Goal: Task Accomplishment & Management: Use online tool/utility

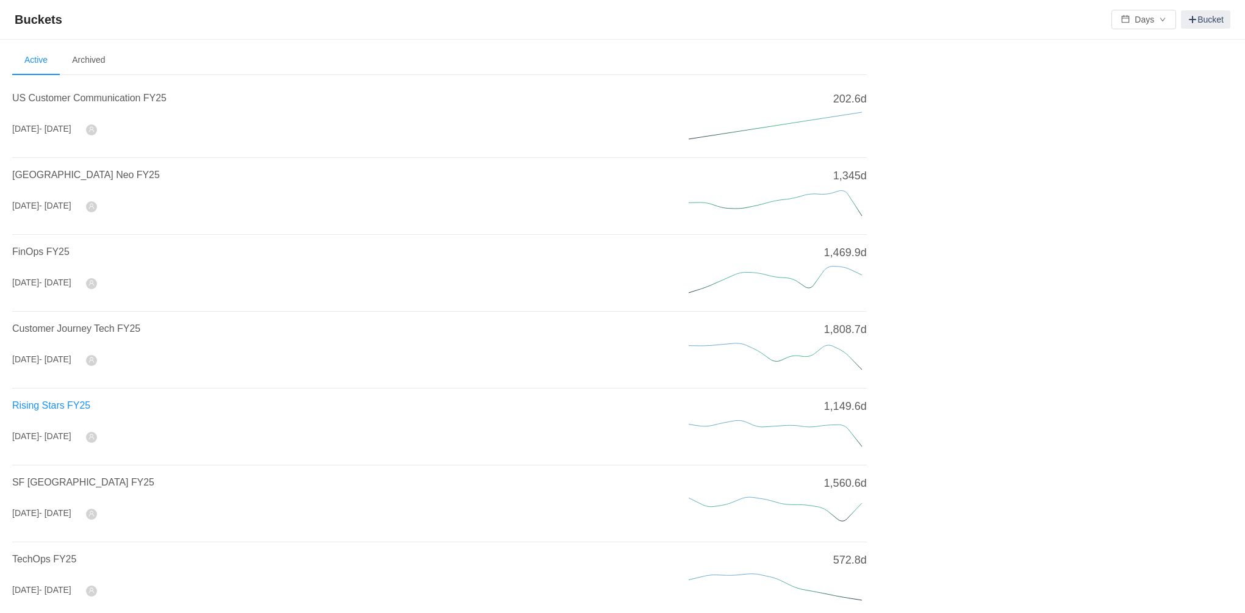
click at [70, 408] on span "Rising Stars FY25" at bounding box center [51, 405] width 78 height 10
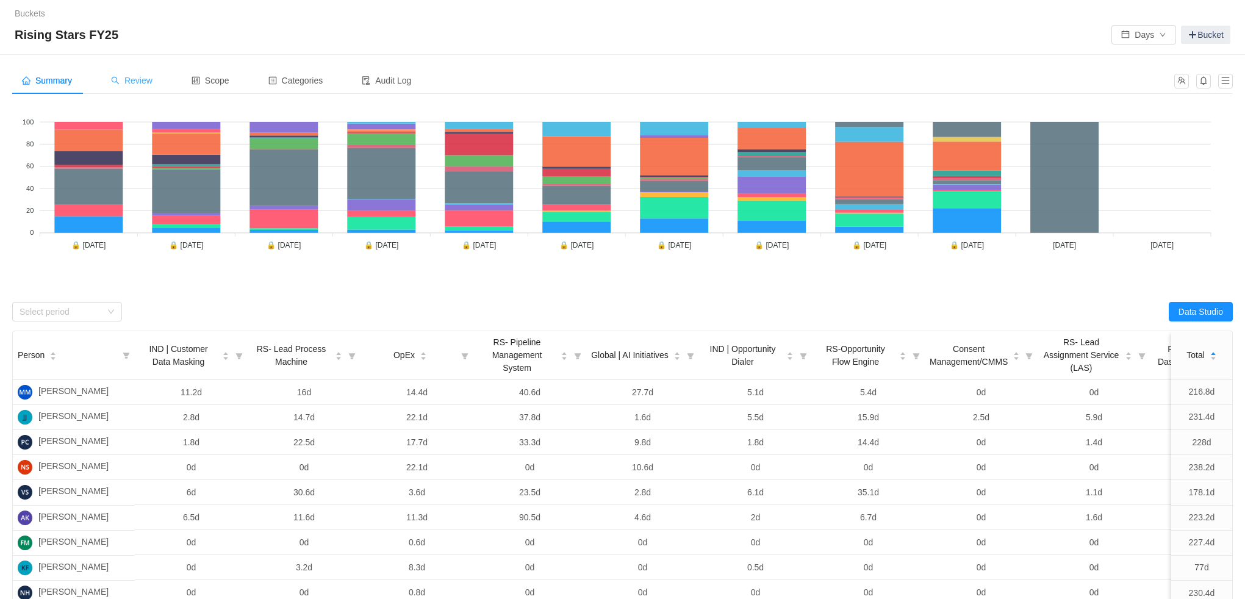
click at [137, 68] on div "Review" at bounding box center [131, 80] width 61 height 27
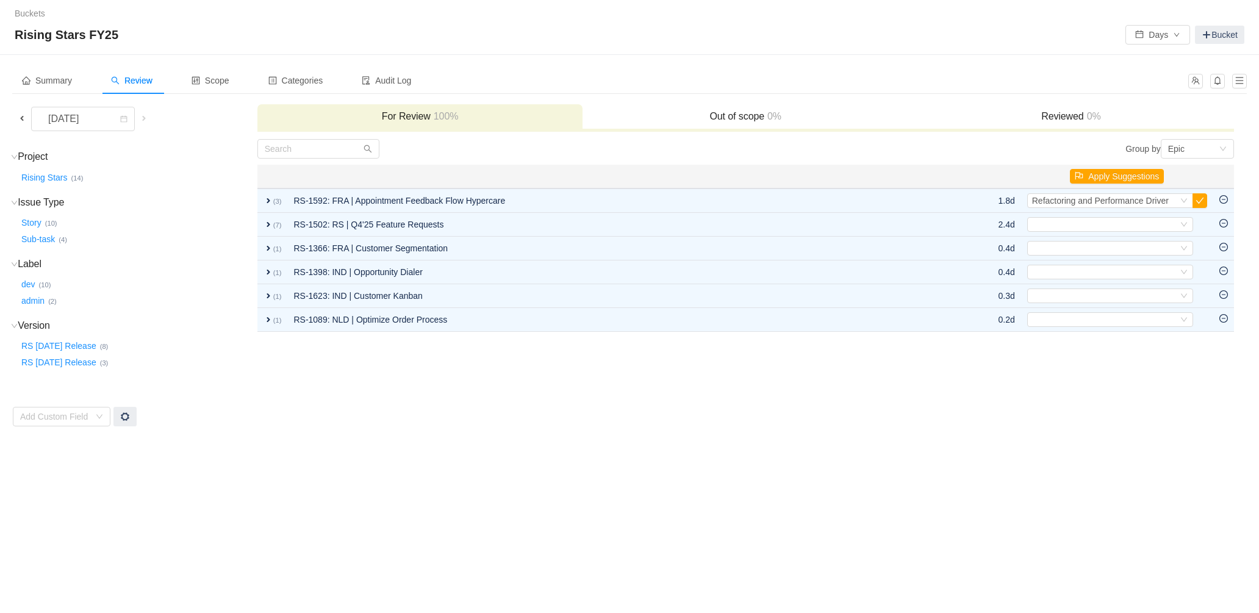
click at [21, 119] on span at bounding box center [22, 118] width 10 height 10
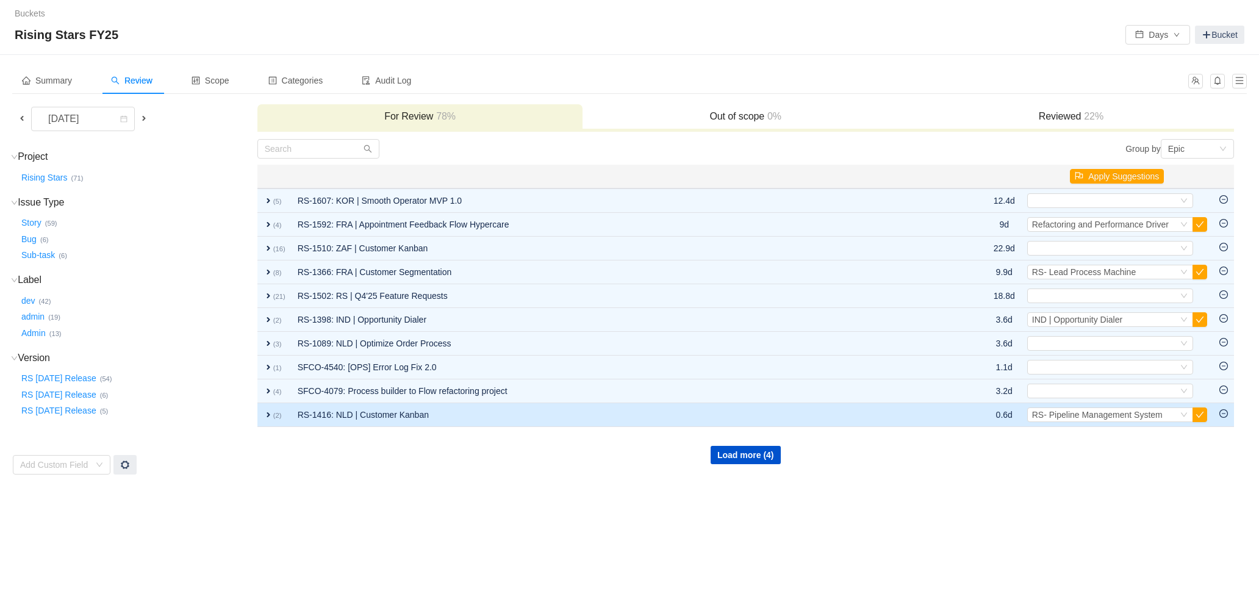
click at [273, 413] on span "expand" at bounding box center [269, 415] width 10 height 10
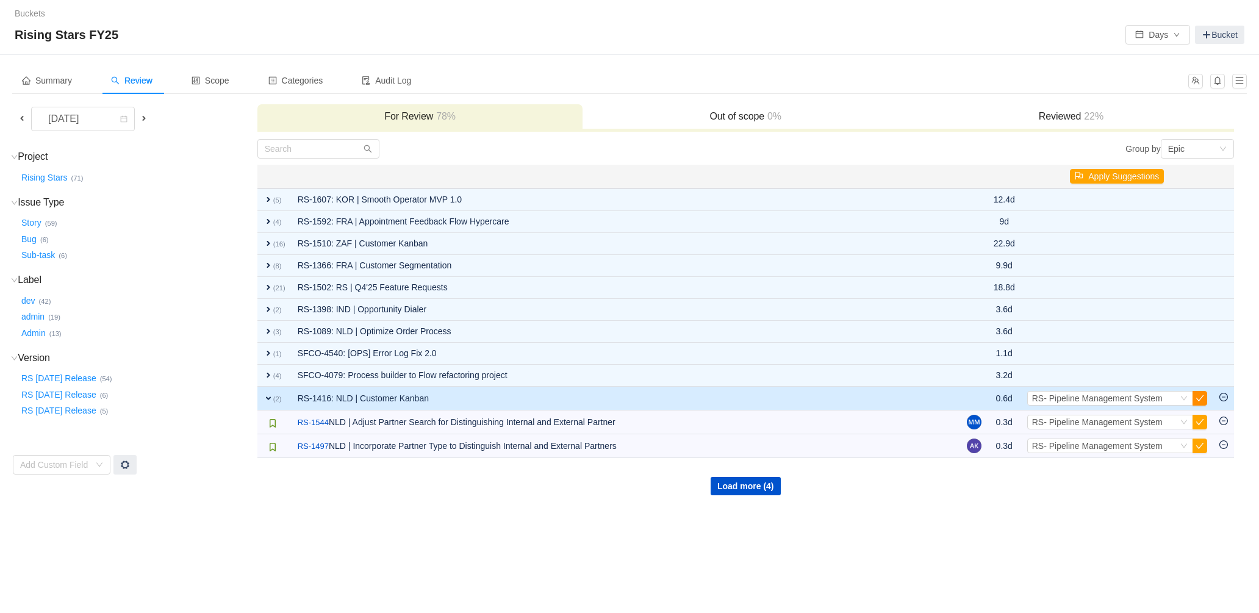
click at [1199, 399] on button "button" at bounding box center [1200, 398] width 15 height 15
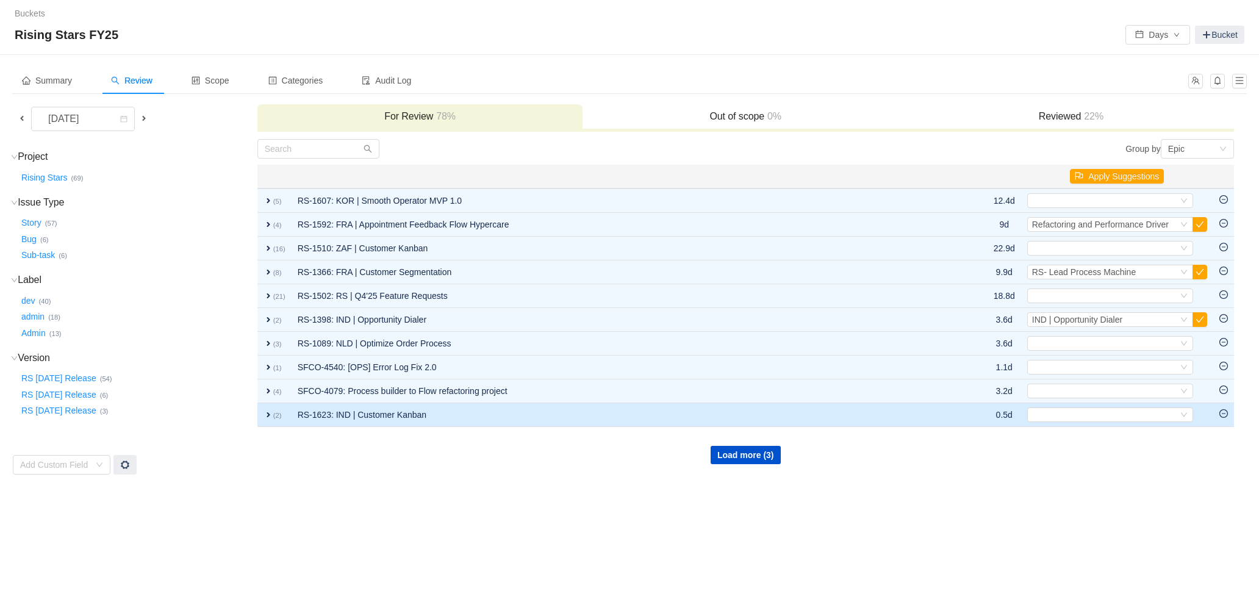
click at [265, 416] on span "expand" at bounding box center [269, 415] width 10 height 10
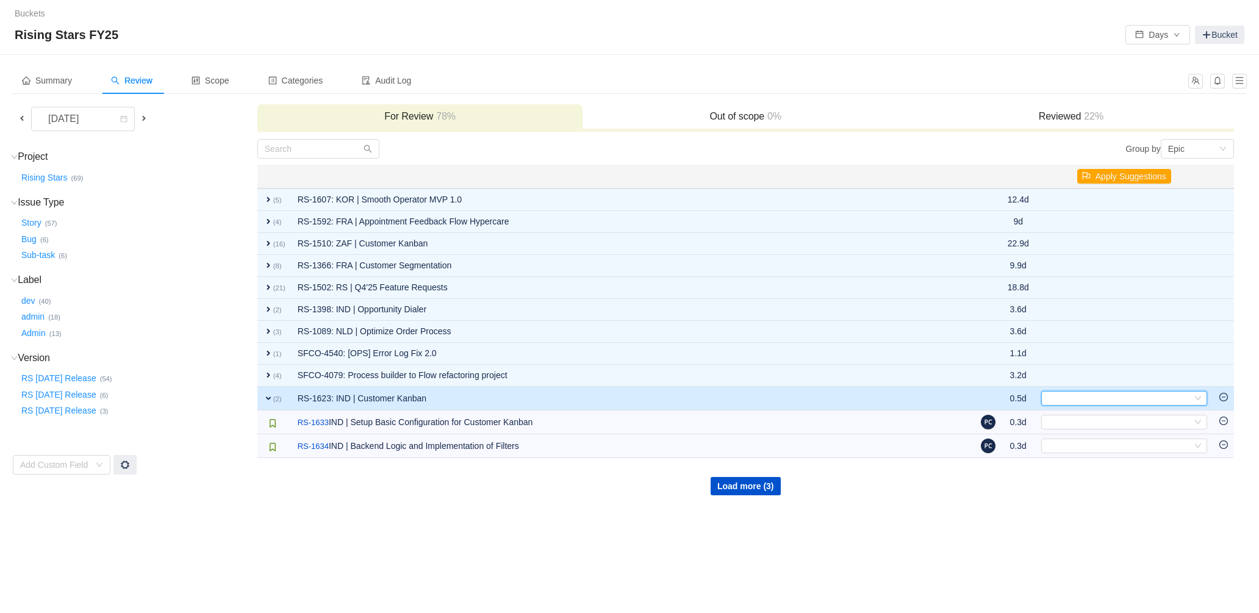
click at [1145, 398] on div "Select" at bounding box center [1119, 398] width 146 height 13
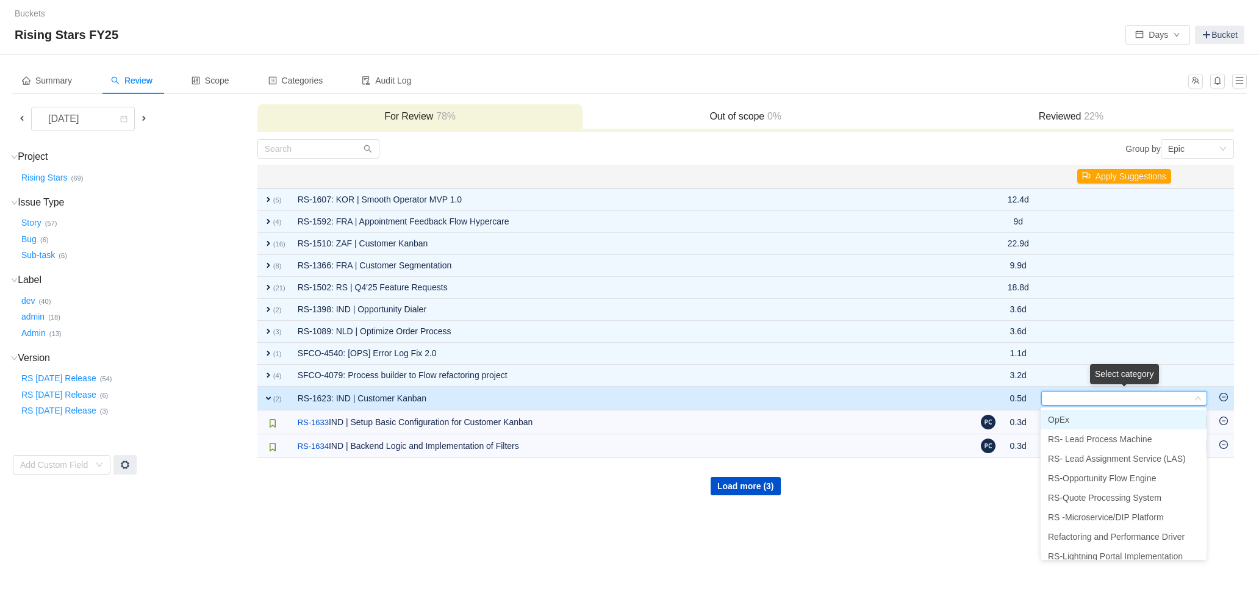
type input "k"
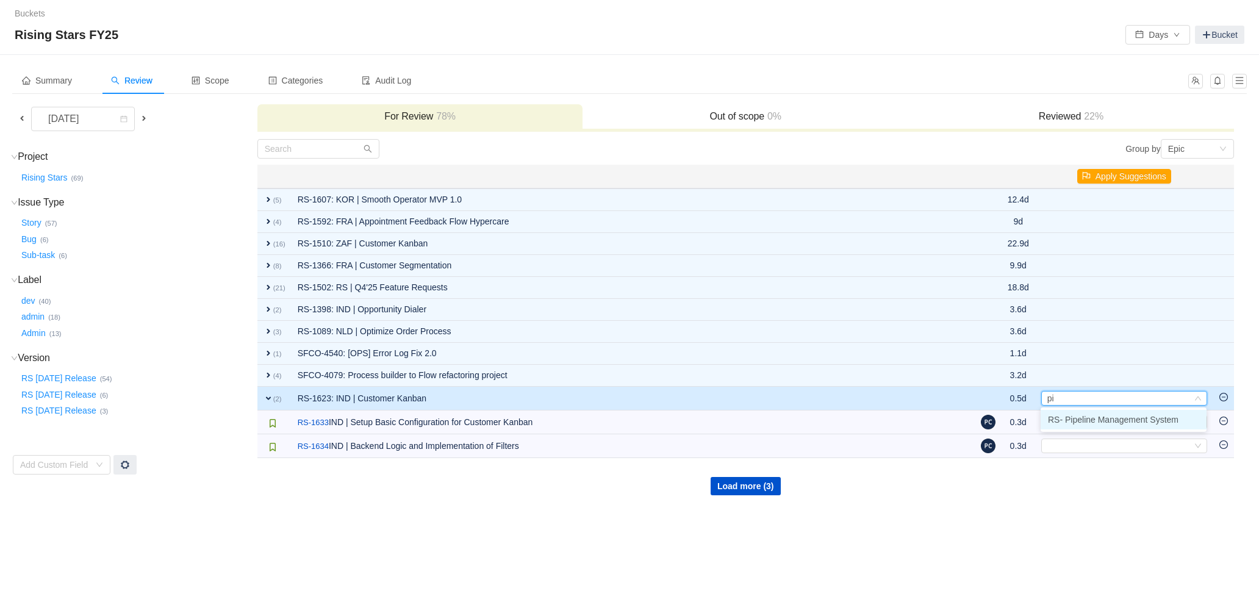
type input "pip"
click at [1143, 415] on span "RS- Pipeline Management System" at bounding box center [1113, 420] width 131 height 10
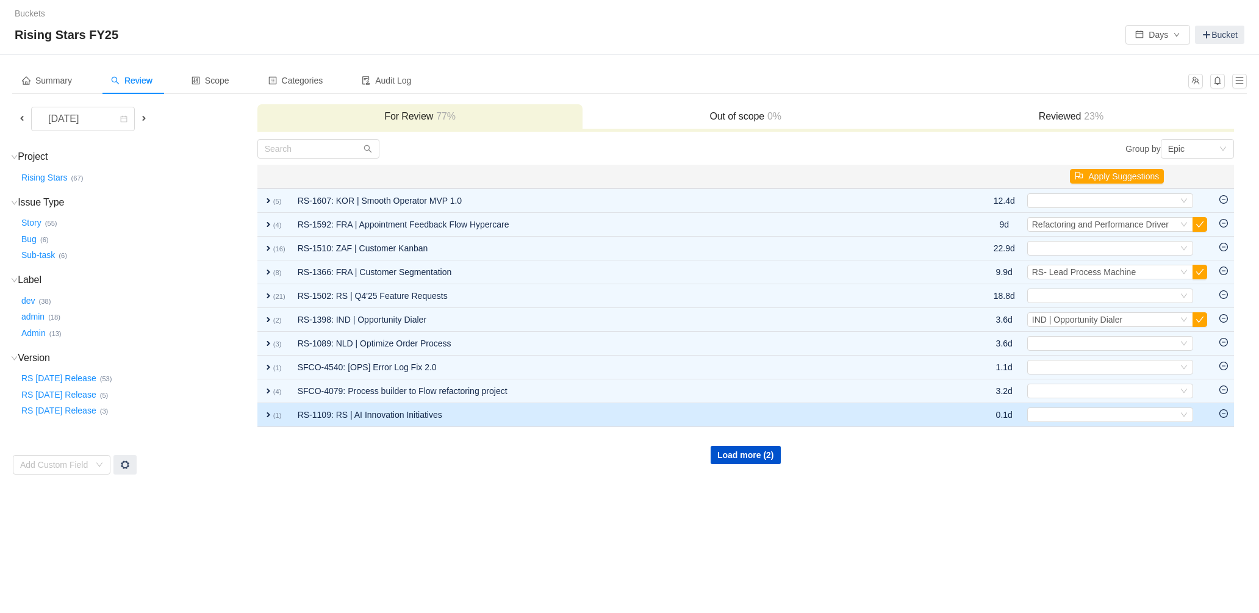
click at [264, 419] on span "expand" at bounding box center [269, 415] width 10 height 10
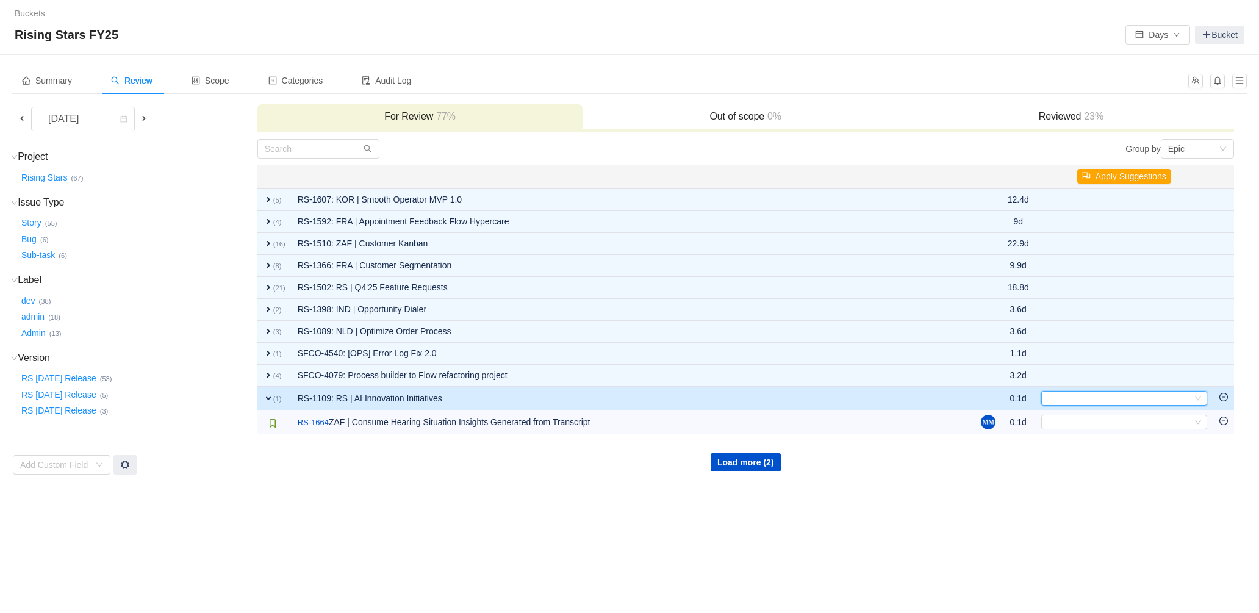
click at [1106, 397] on div "Select" at bounding box center [1119, 398] width 146 height 13
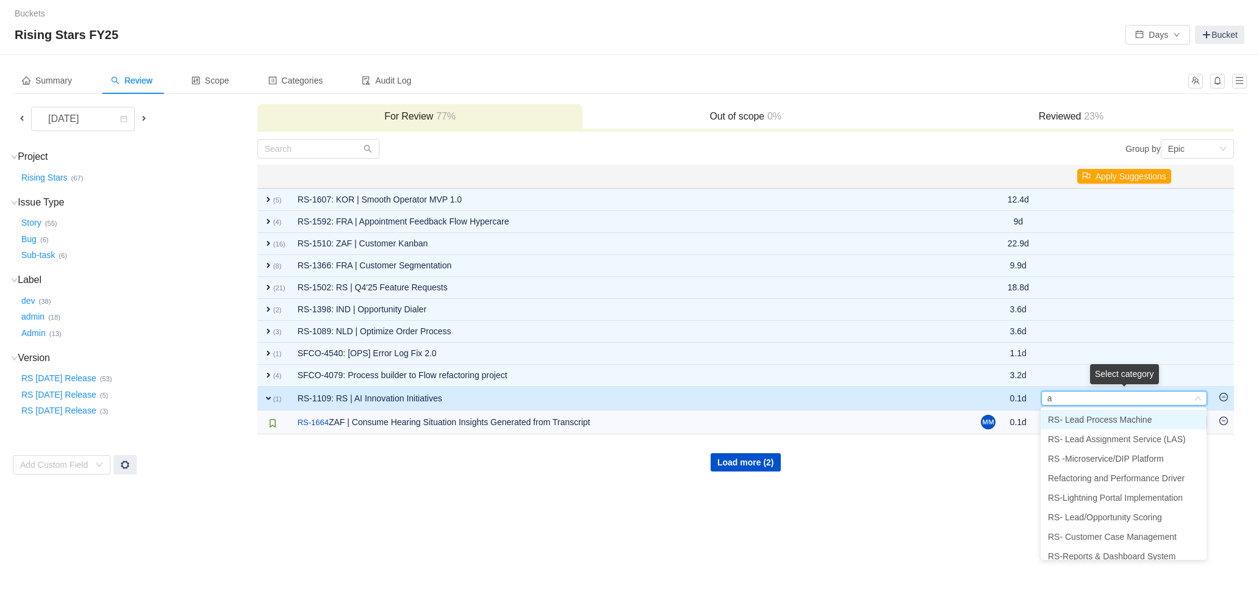
type input "ai"
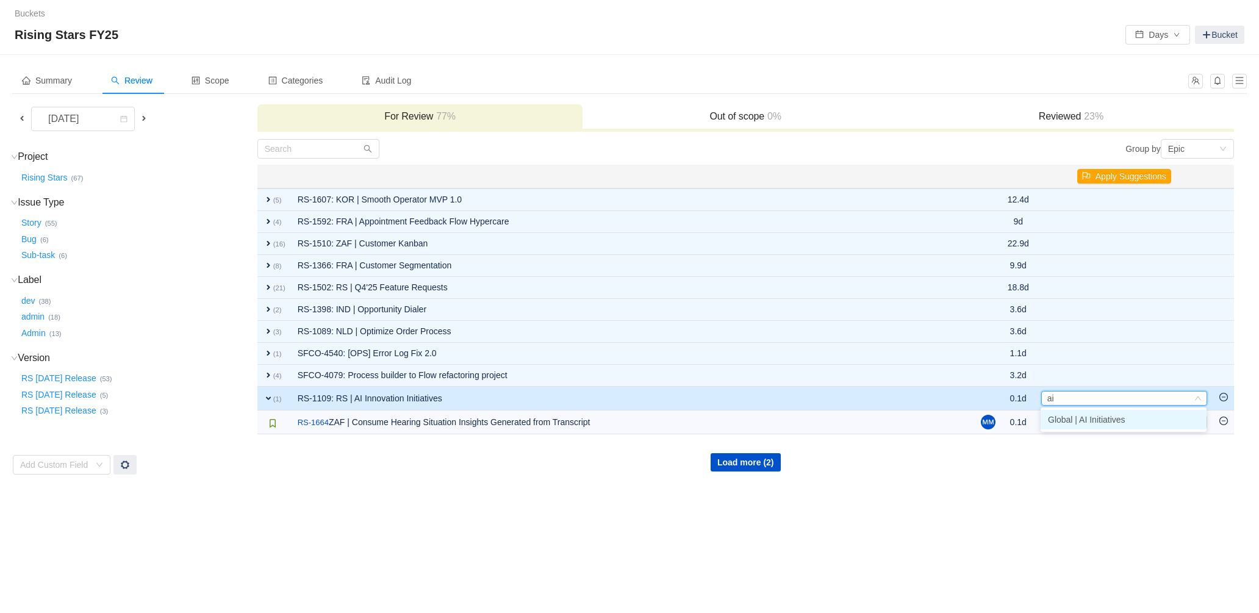
click at [1117, 420] on span "Global | AI Initiatives" at bounding box center [1086, 420] width 77 height 10
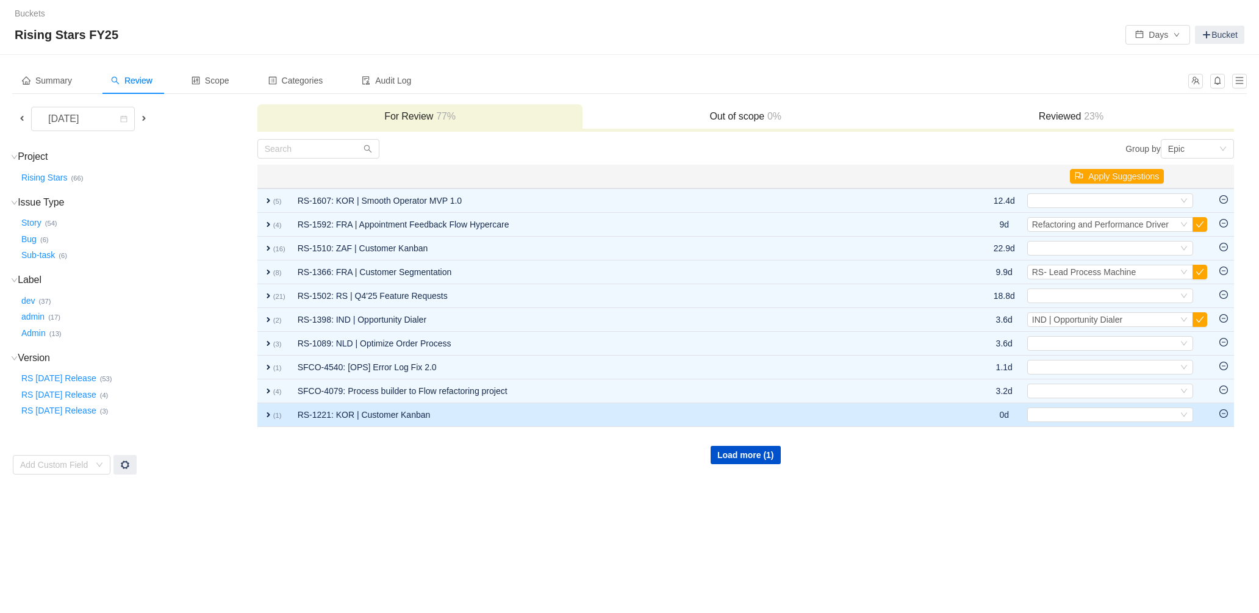
click at [265, 413] on span "expand" at bounding box center [269, 415] width 10 height 10
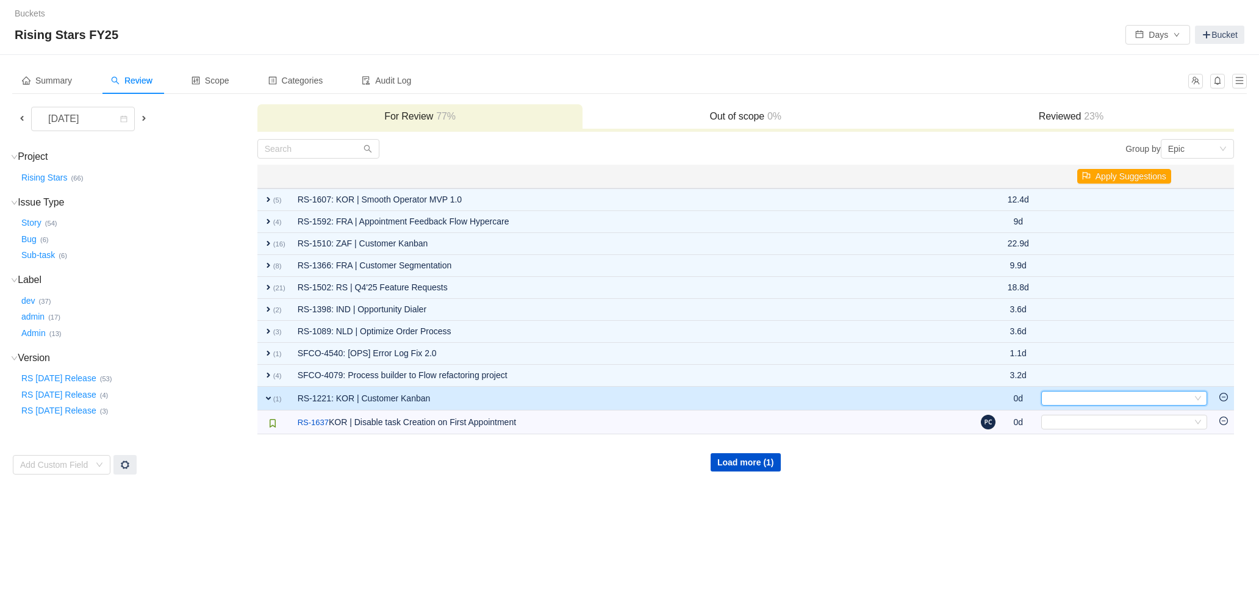
click at [1066, 398] on div "Select" at bounding box center [1119, 398] width 146 height 13
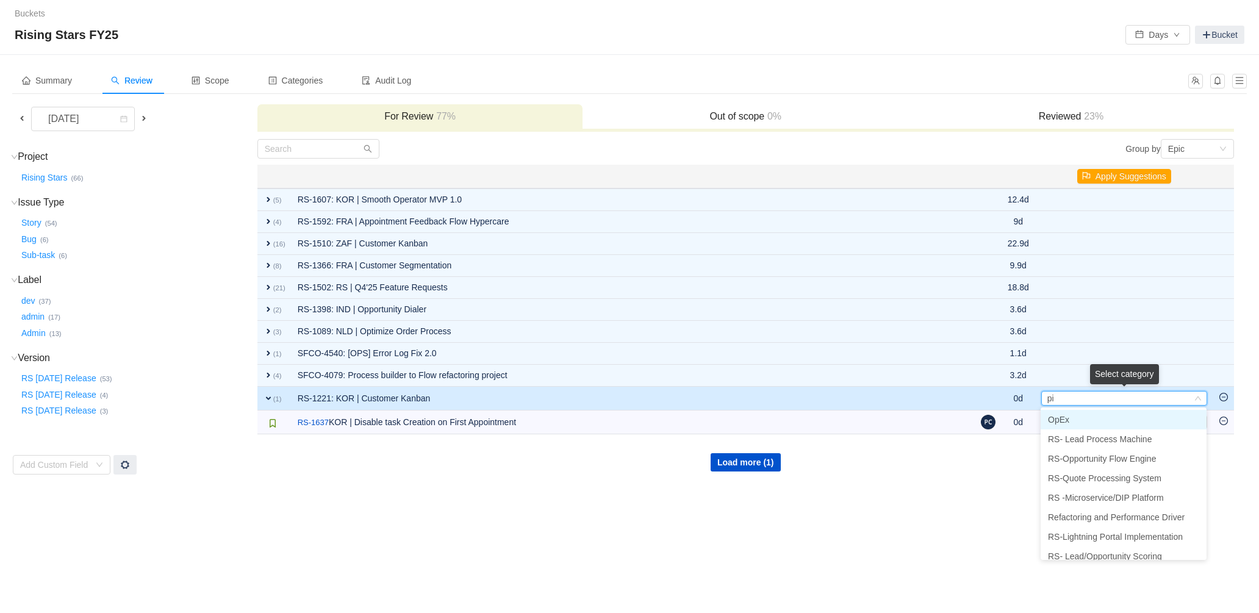
type input "pip"
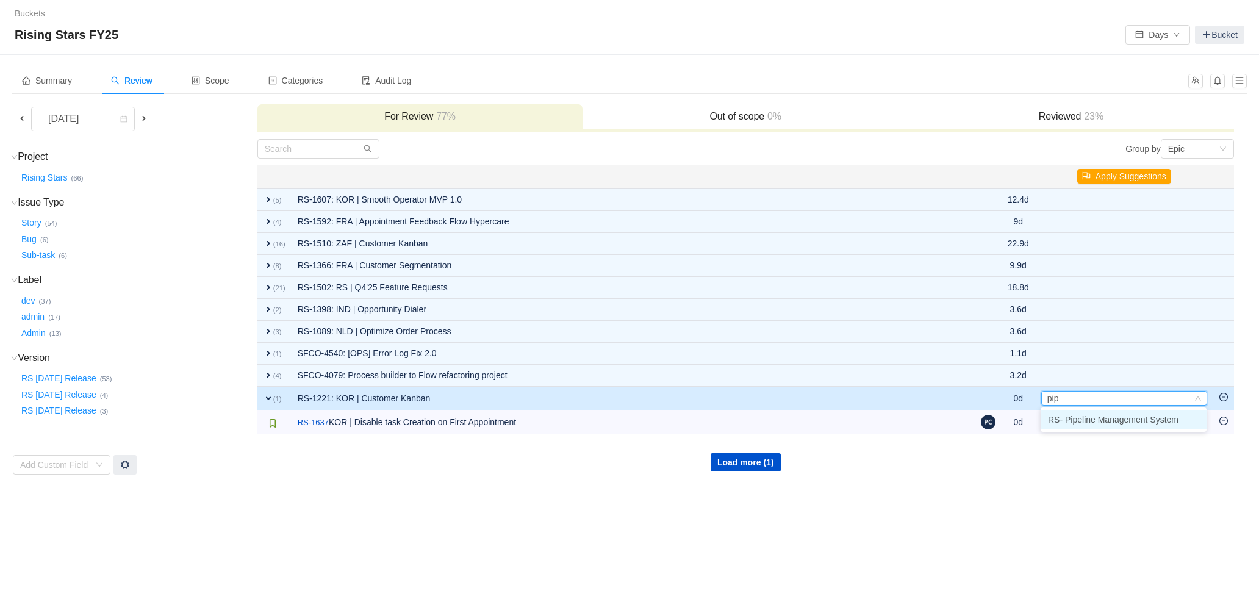
click at [1086, 425] on span "RS- Pipeline Management System" at bounding box center [1113, 420] width 131 height 10
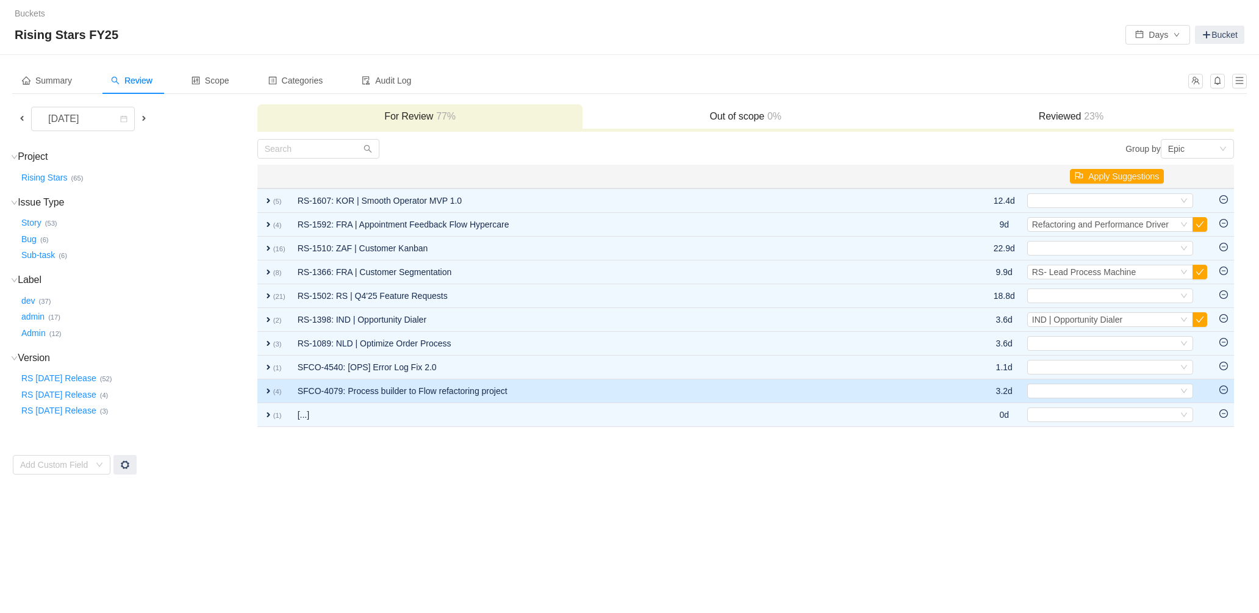
click at [264, 390] on span "expand" at bounding box center [269, 391] width 10 height 10
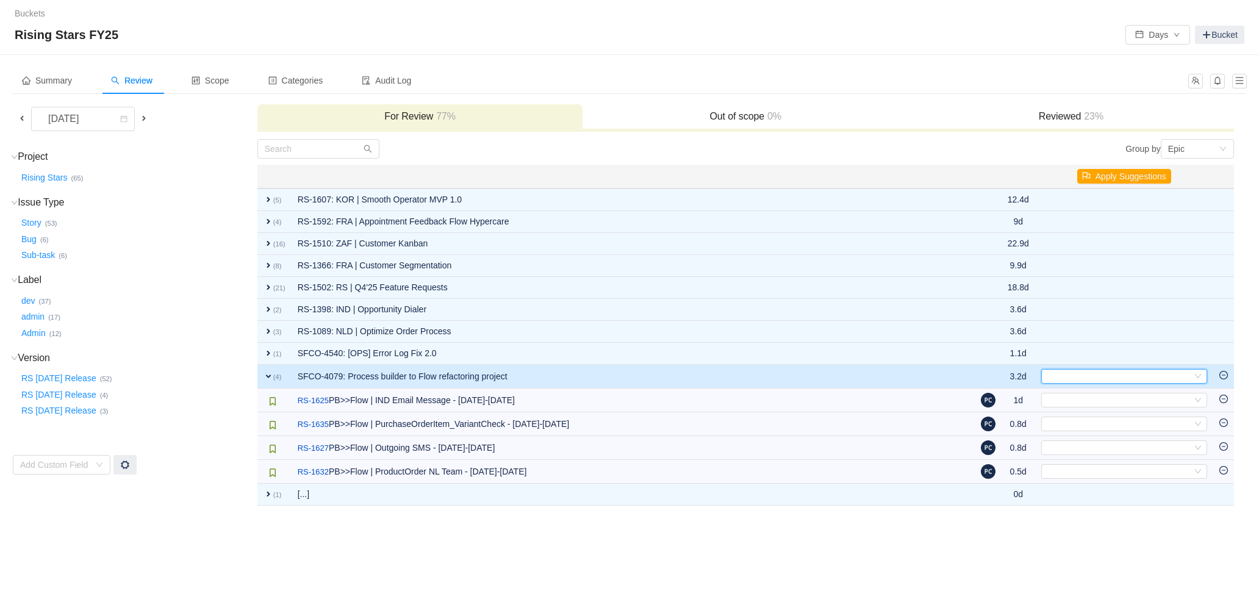
click at [1096, 372] on div "Select" at bounding box center [1119, 376] width 146 height 13
click at [1090, 370] on input "flo" at bounding box center [1119, 376] width 146 height 13
type input "ref"
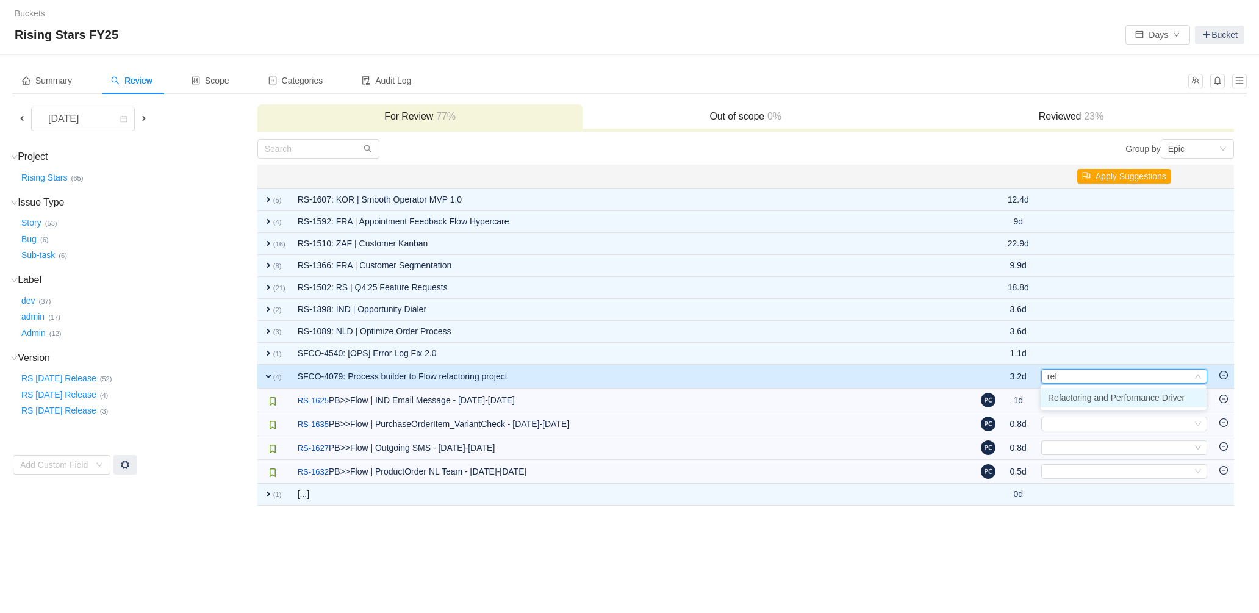
click at [1079, 402] on span "Refactoring and Performance Driver" at bounding box center [1116, 398] width 137 height 10
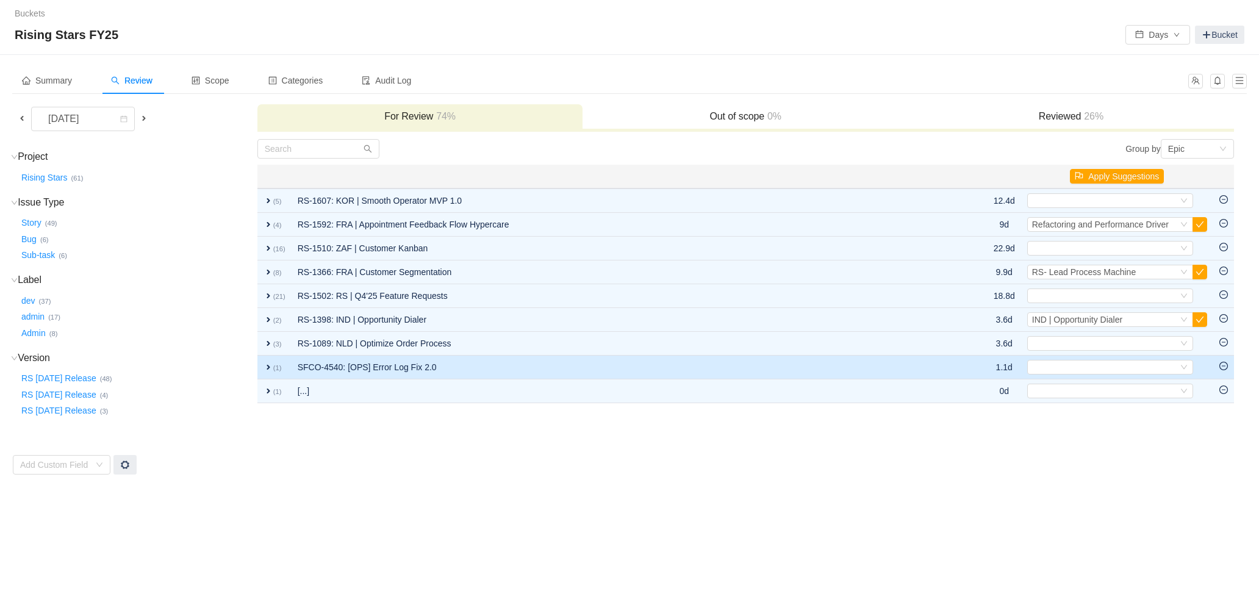
click at [272, 362] on span "expand" at bounding box center [269, 367] width 10 height 10
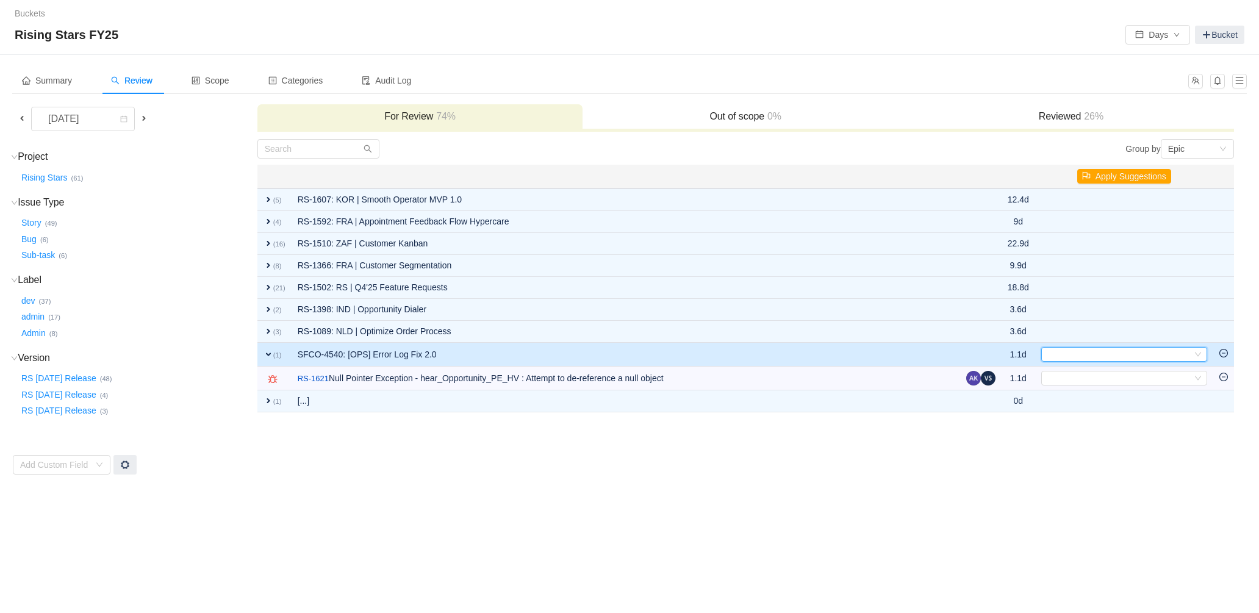
click at [1090, 358] on div "Select" at bounding box center [1119, 354] width 146 height 13
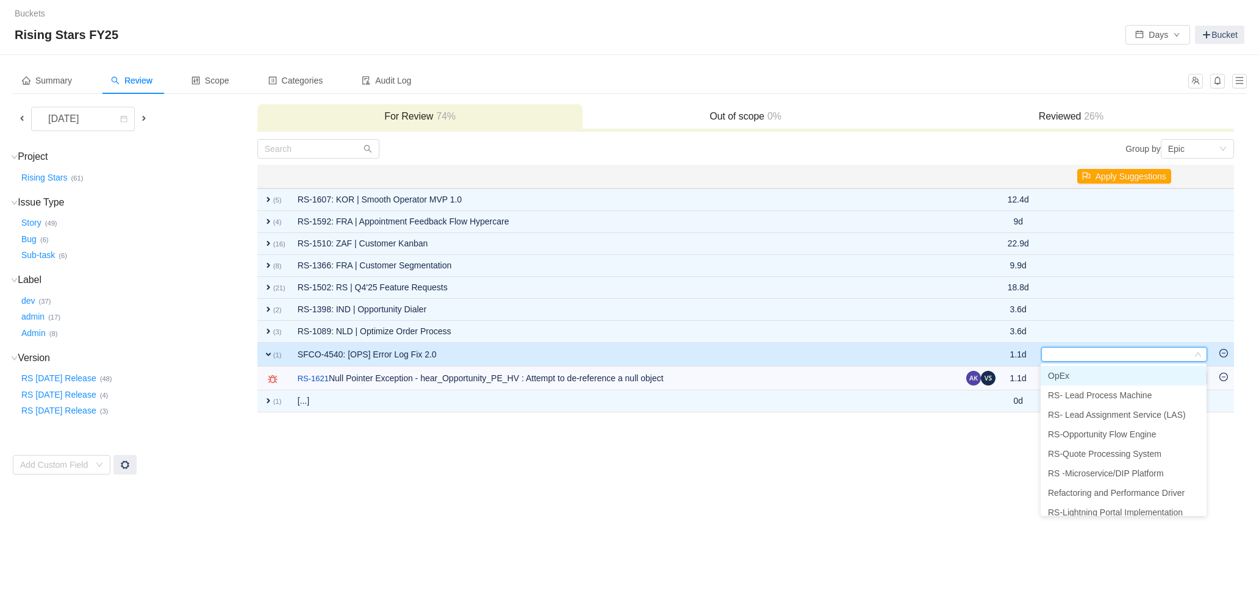
click at [1060, 376] on span "OpEx" at bounding box center [1058, 376] width 21 height 10
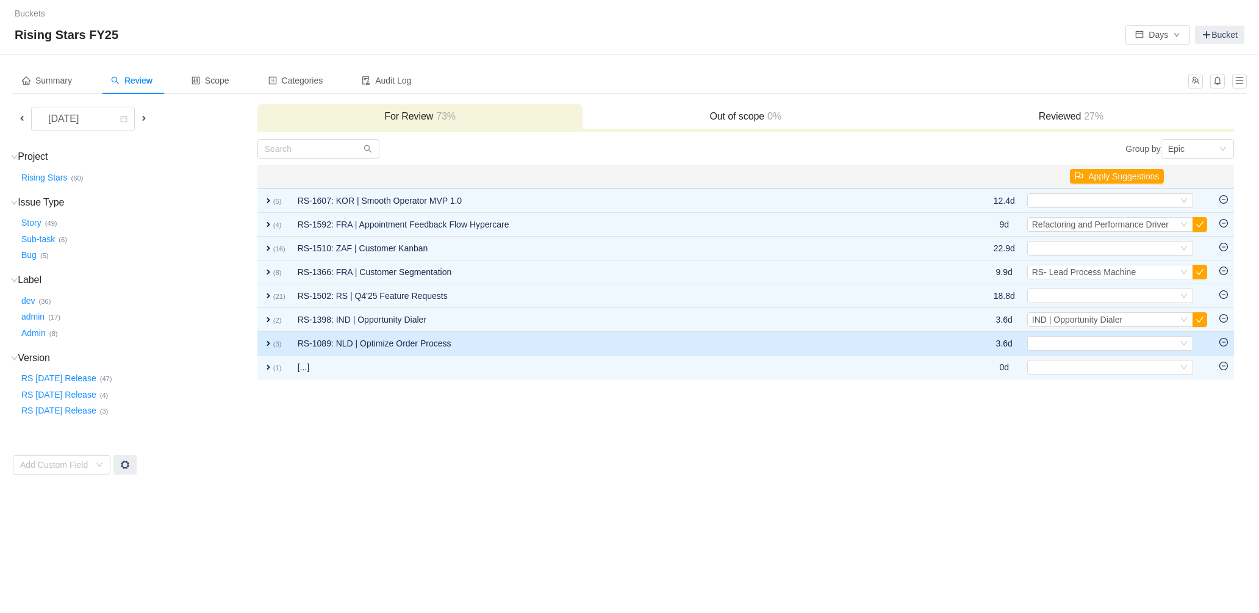
click at [273, 342] on small "(3)" at bounding box center [277, 343] width 9 height 7
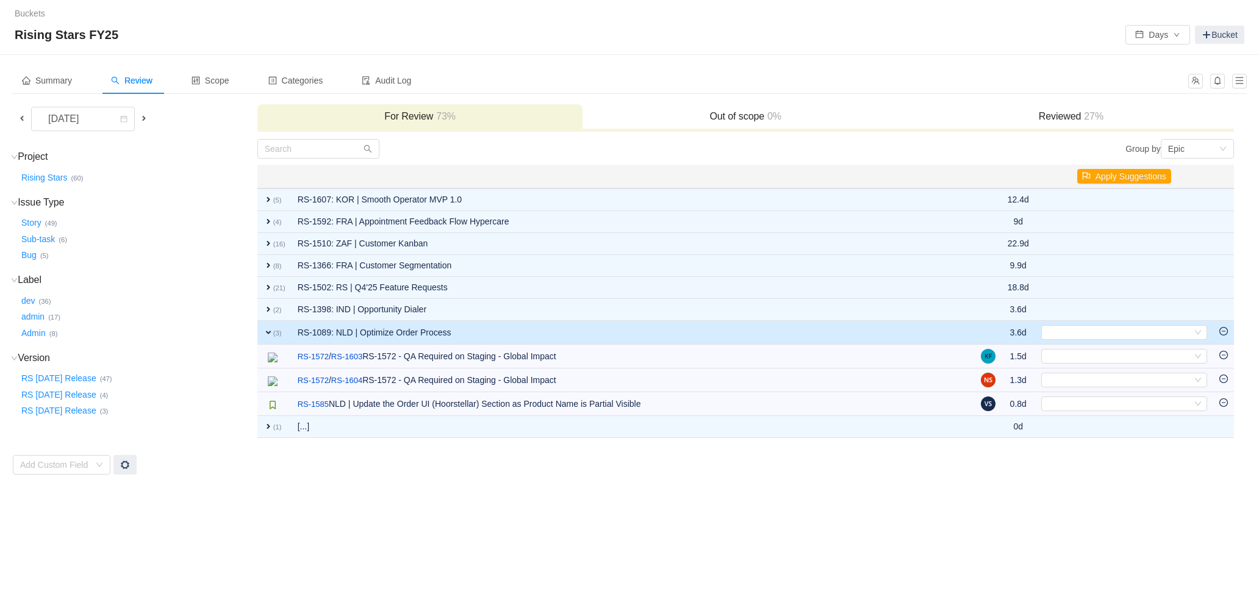
click at [1099, 340] on td "Select Out of scope" at bounding box center [1124, 333] width 178 height 24
click at [1100, 336] on div "Select" at bounding box center [1119, 332] width 146 height 13
type input "o"
type input "quo"
click at [1103, 354] on span "RS-Quote Processing System" at bounding box center [1104, 354] width 113 height 10
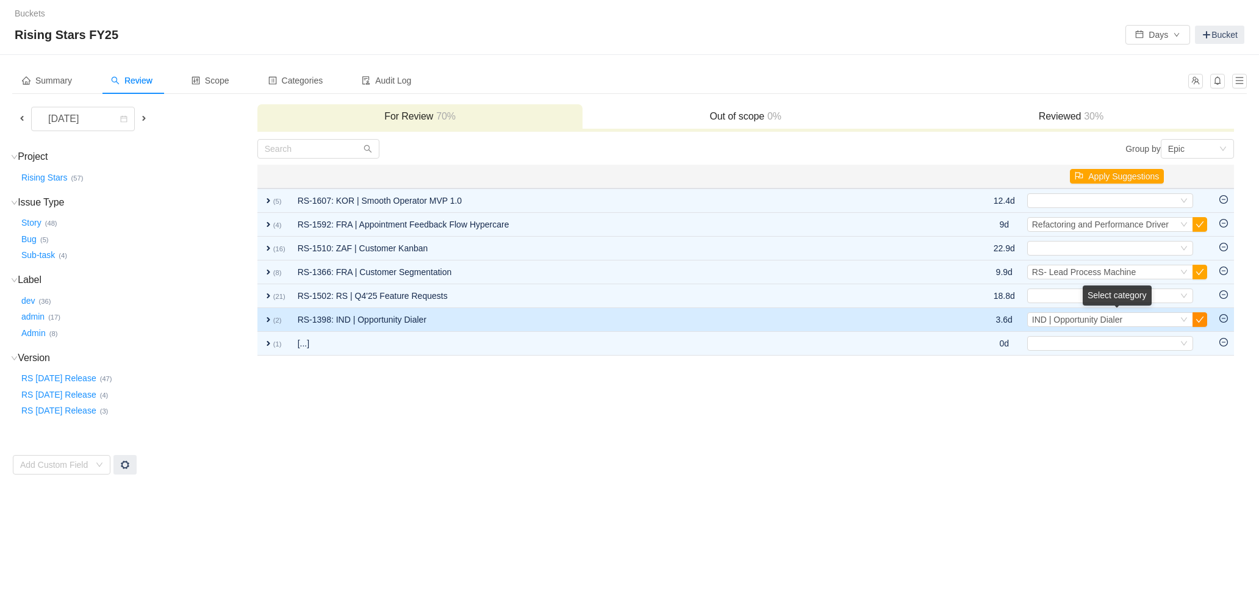
click at [1203, 321] on button "button" at bounding box center [1200, 319] width 15 height 15
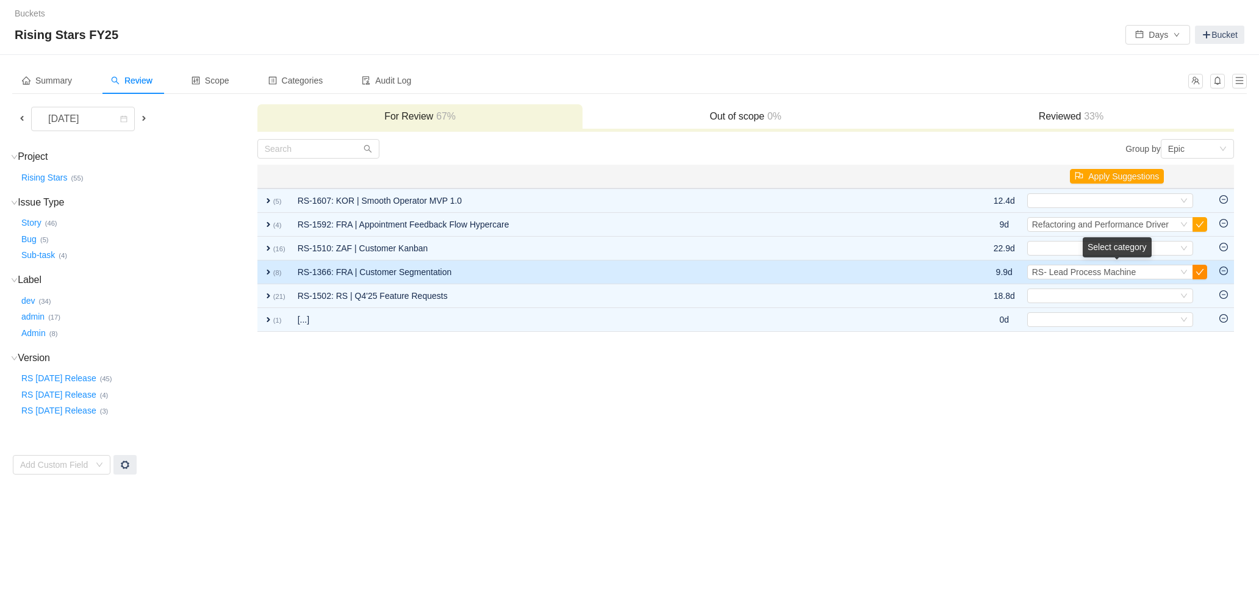
click at [1202, 276] on button "button" at bounding box center [1200, 272] width 15 height 15
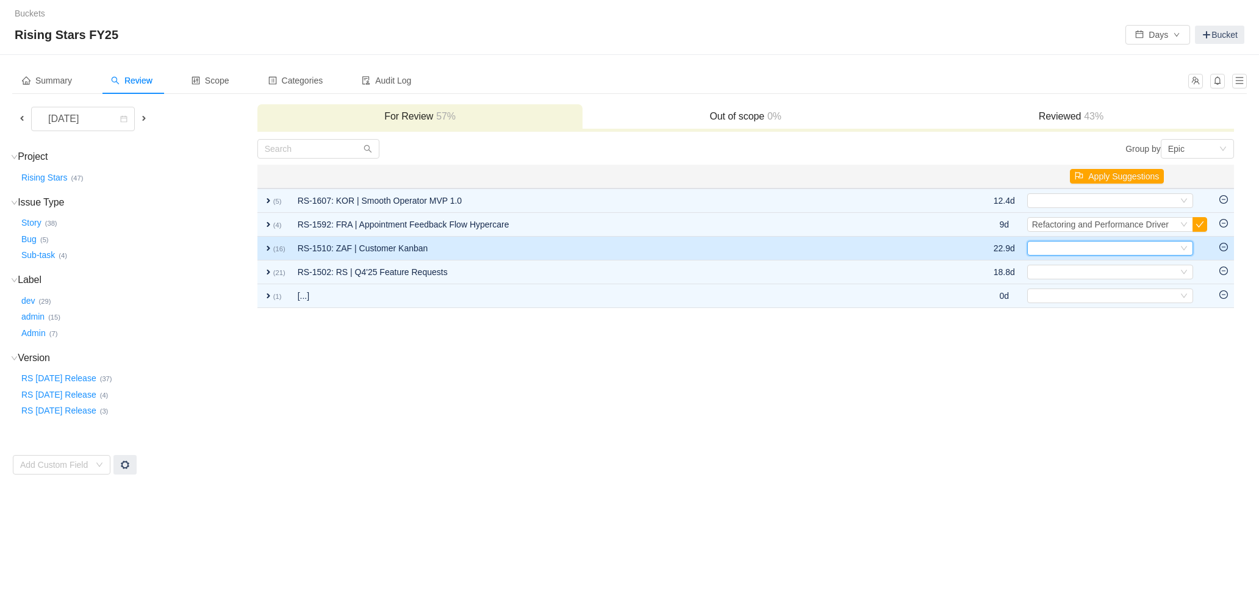
click at [1099, 248] on div "Select" at bounding box center [1105, 248] width 146 height 13
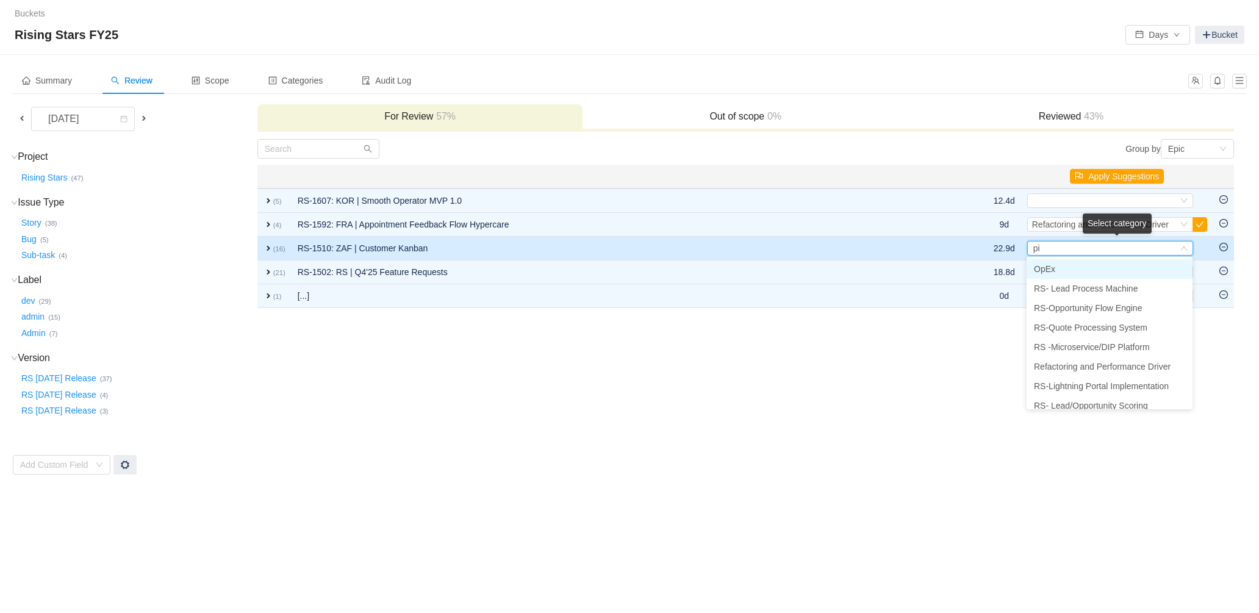
type input "pip"
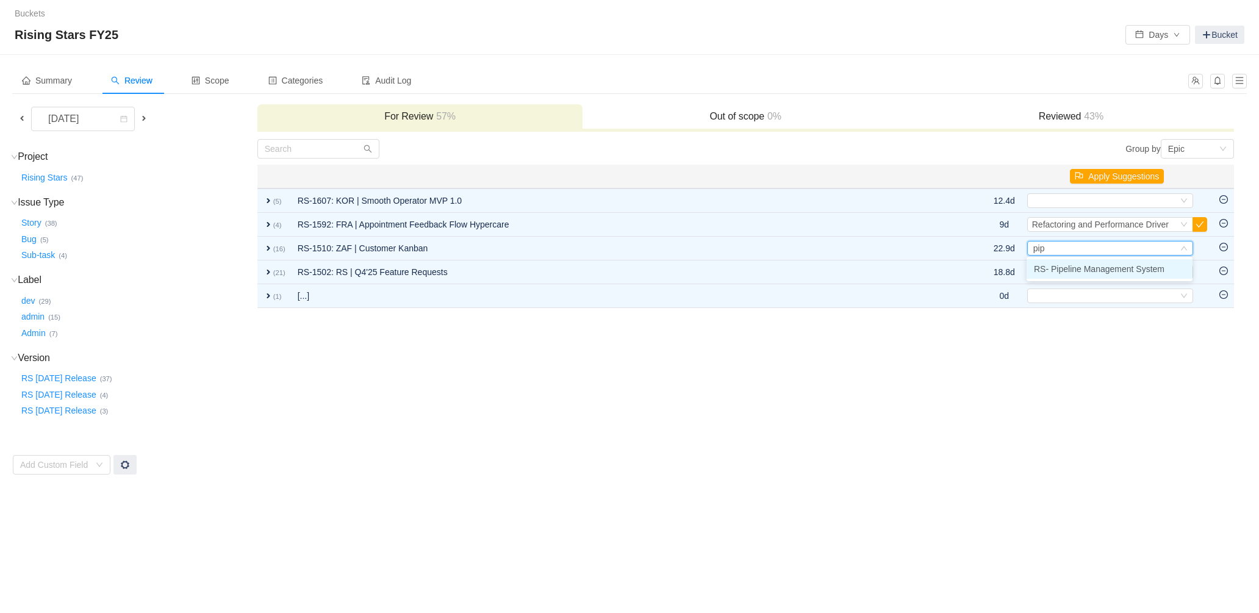
click at [1115, 270] on span "RS- Pipeline Management System" at bounding box center [1099, 269] width 131 height 10
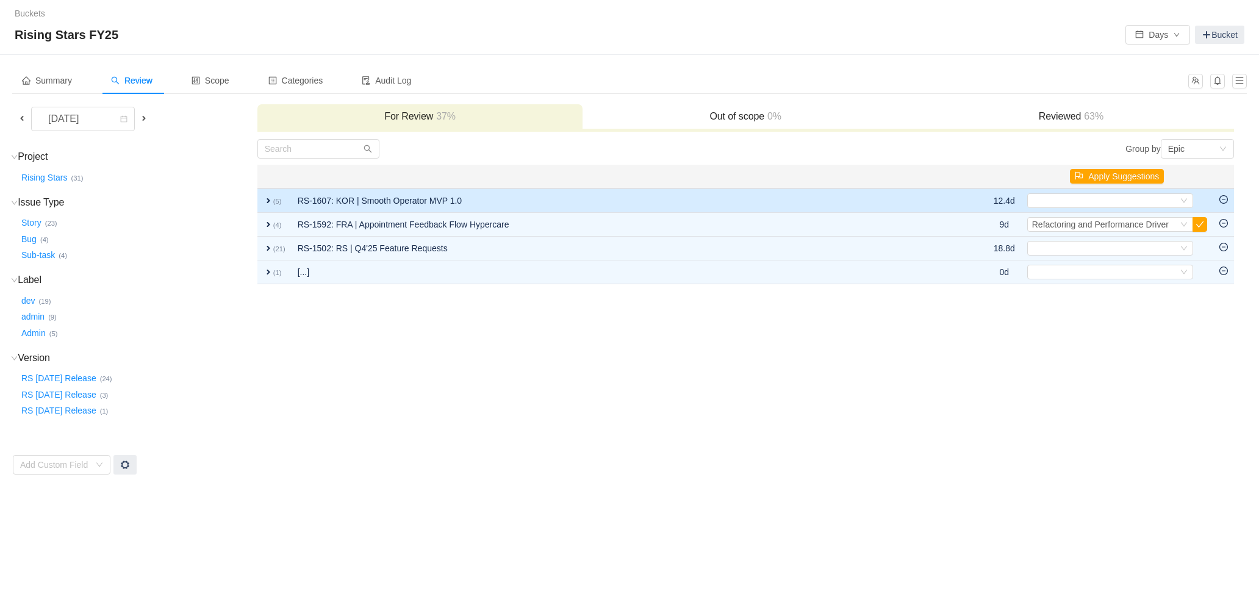
click at [268, 201] on span "expand" at bounding box center [269, 201] width 10 height 10
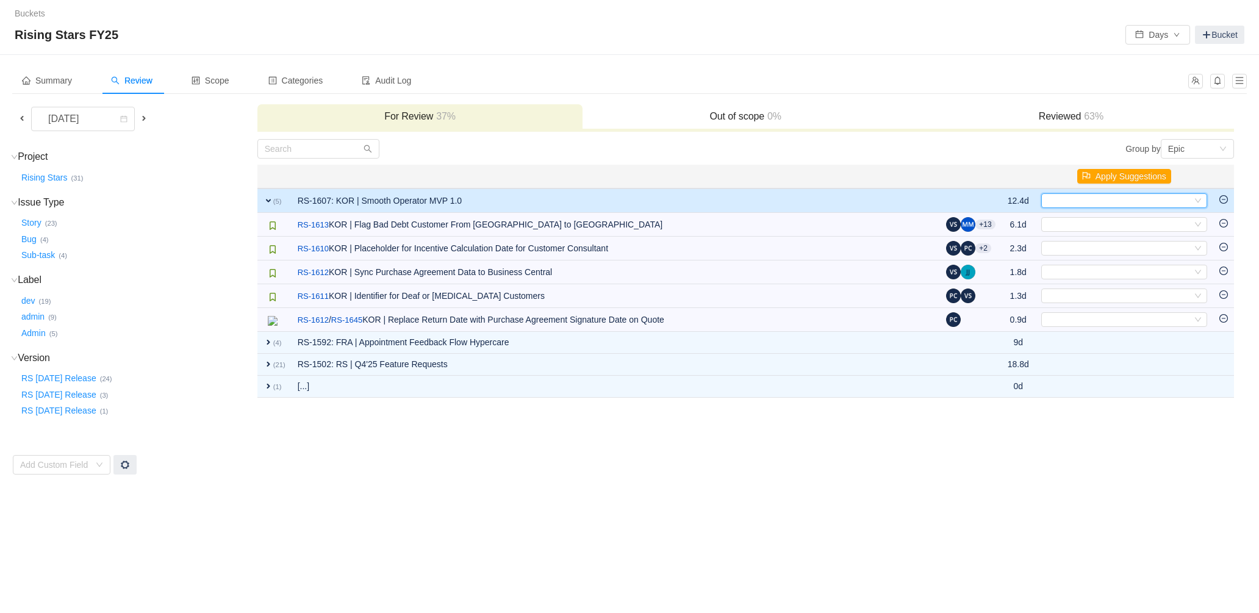
click at [1143, 203] on div "Select" at bounding box center [1119, 200] width 146 height 13
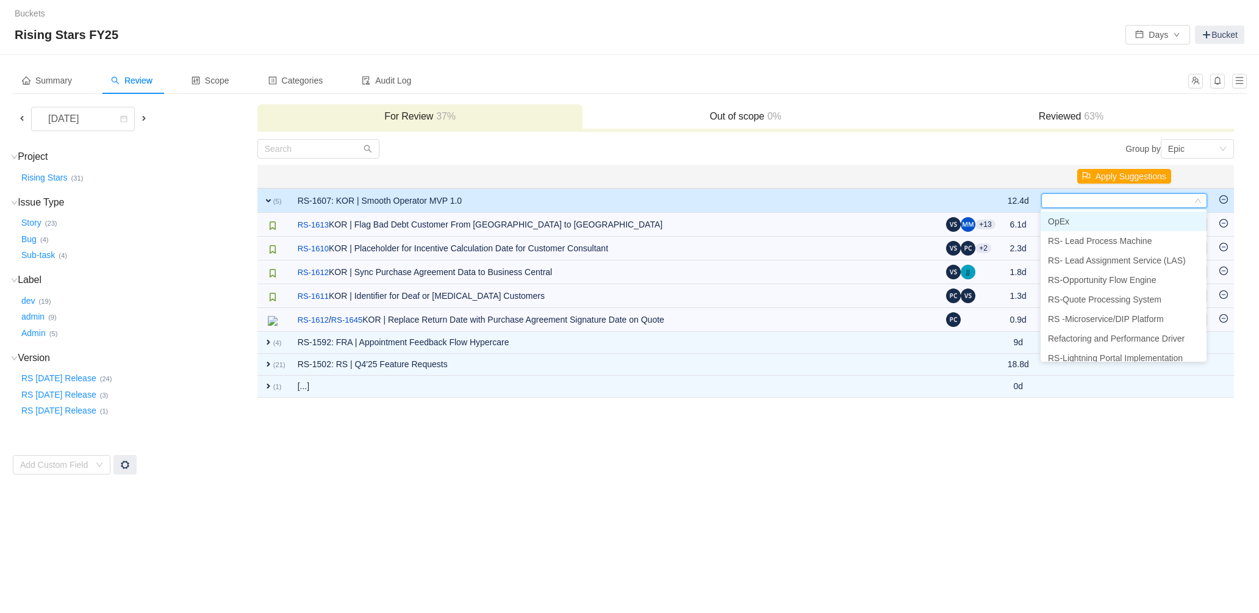
click at [802, 552] on div "Buckets / / Rising Stars FY25 Days Bucket Summary Review Scope Categories Audit…" at bounding box center [629, 306] width 1259 height 613
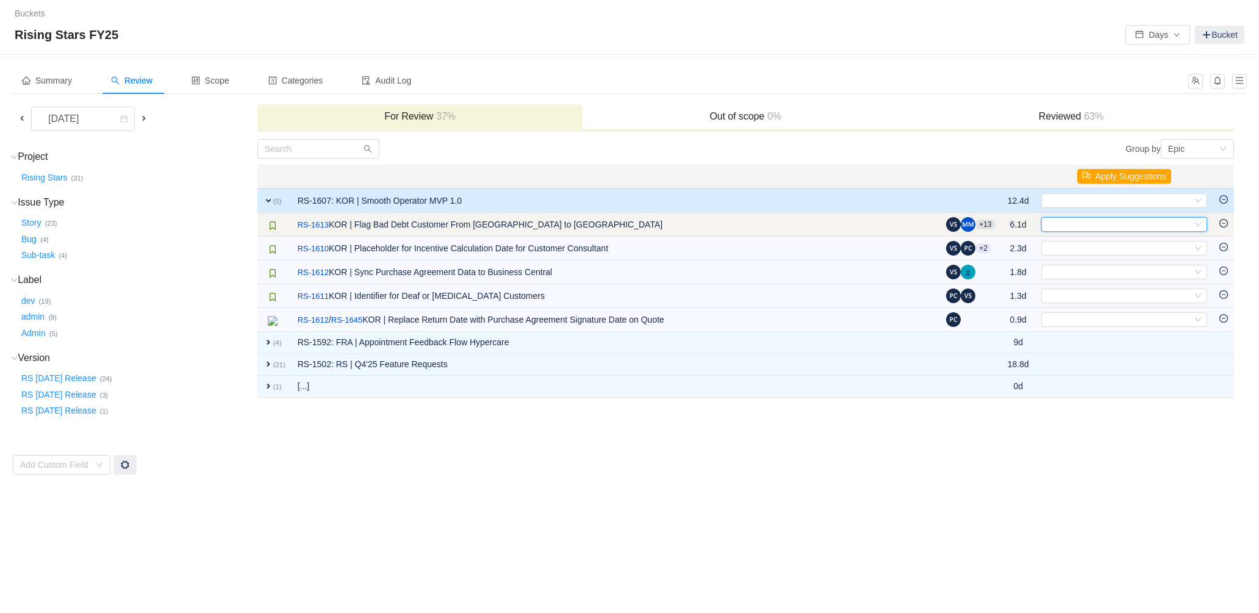
click at [1083, 221] on div "Select" at bounding box center [1119, 224] width 146 height 13
type input "b"
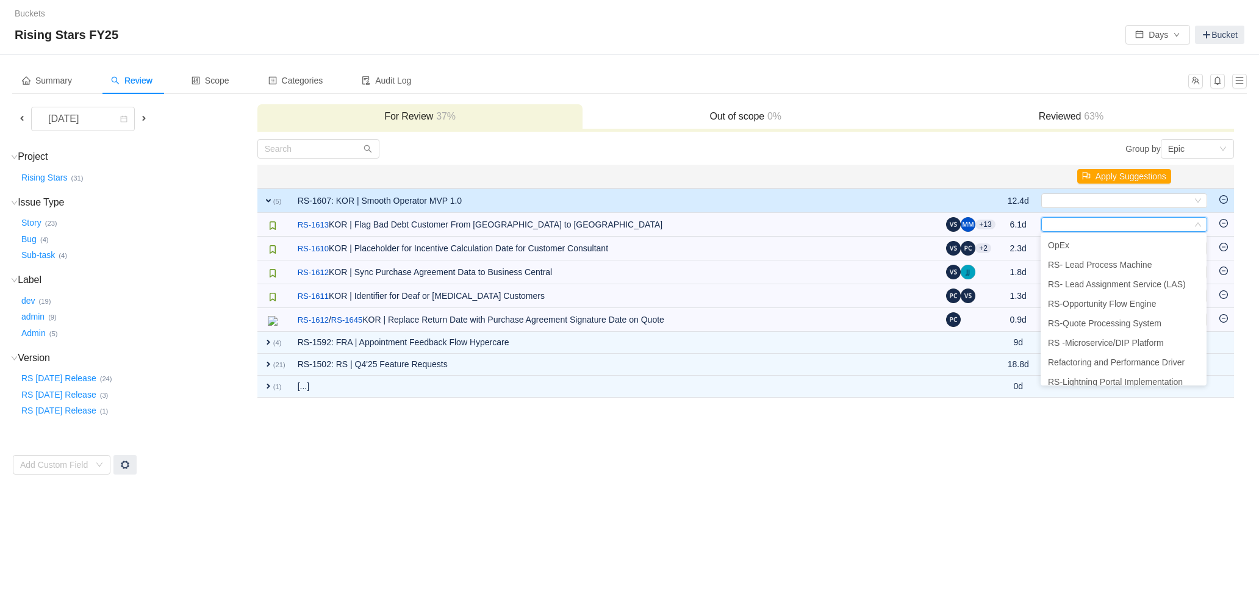
click at [757, 454] on td "Group by Epic You will see tickets here after they were marked as out of scope …" at bounding box center [746, 307] width 978 height 337
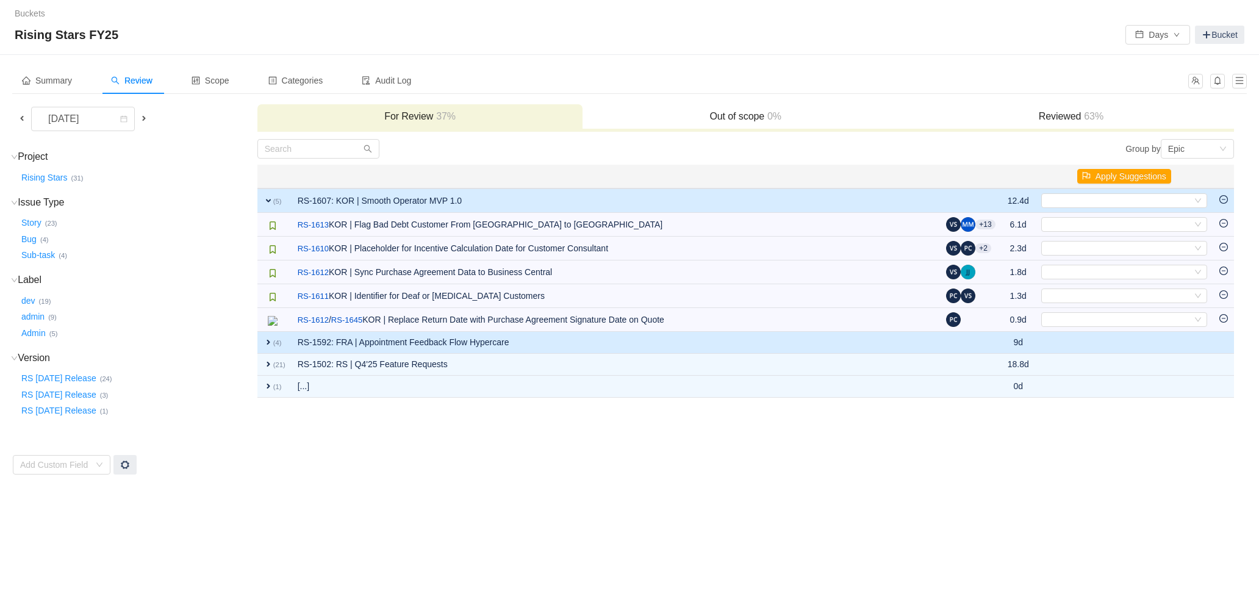
click at [267, 344] on span "expand" at bounding box center [269, 342] width 10 height 10
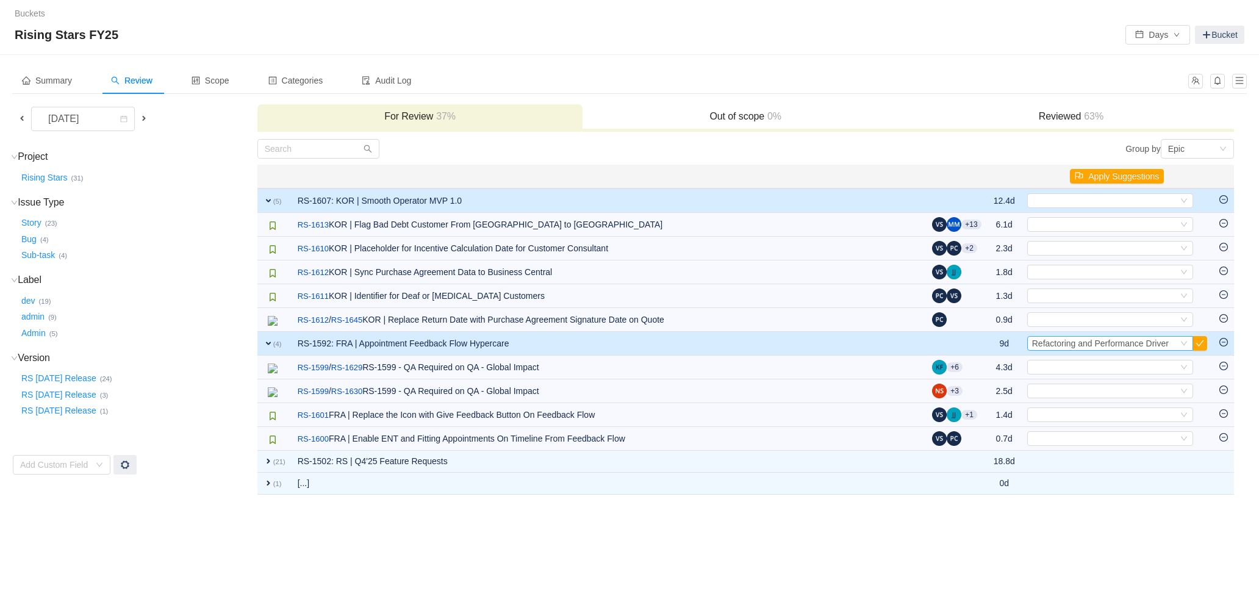
click at [1161, 348] on span "Refactoring and Performance Driver" at bounding box center [1100, 344] width 137 height 10
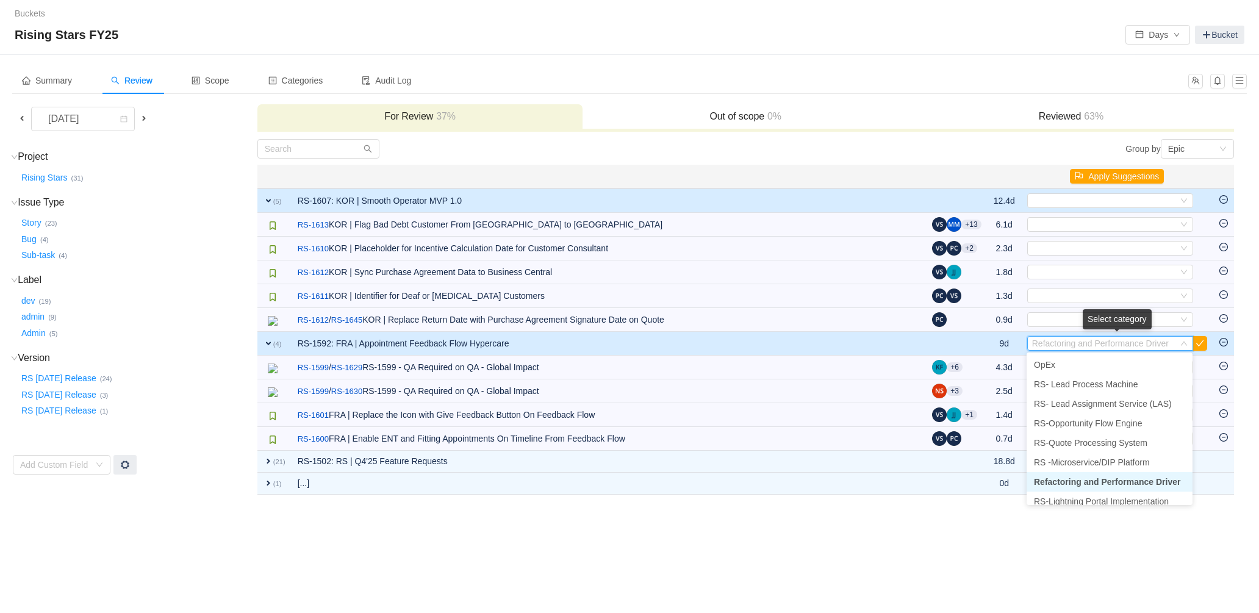
type input "f"
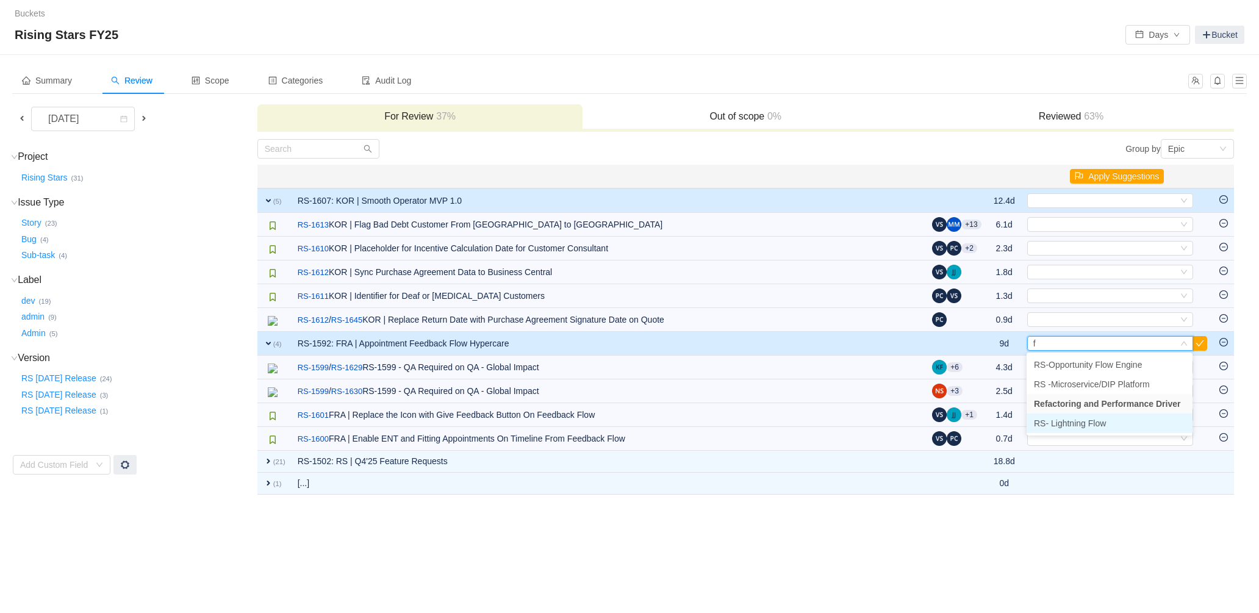
click at [1142, 427] on li "RS- Lightning Flow" at bounding box center [1110, 424] width 166 height 20
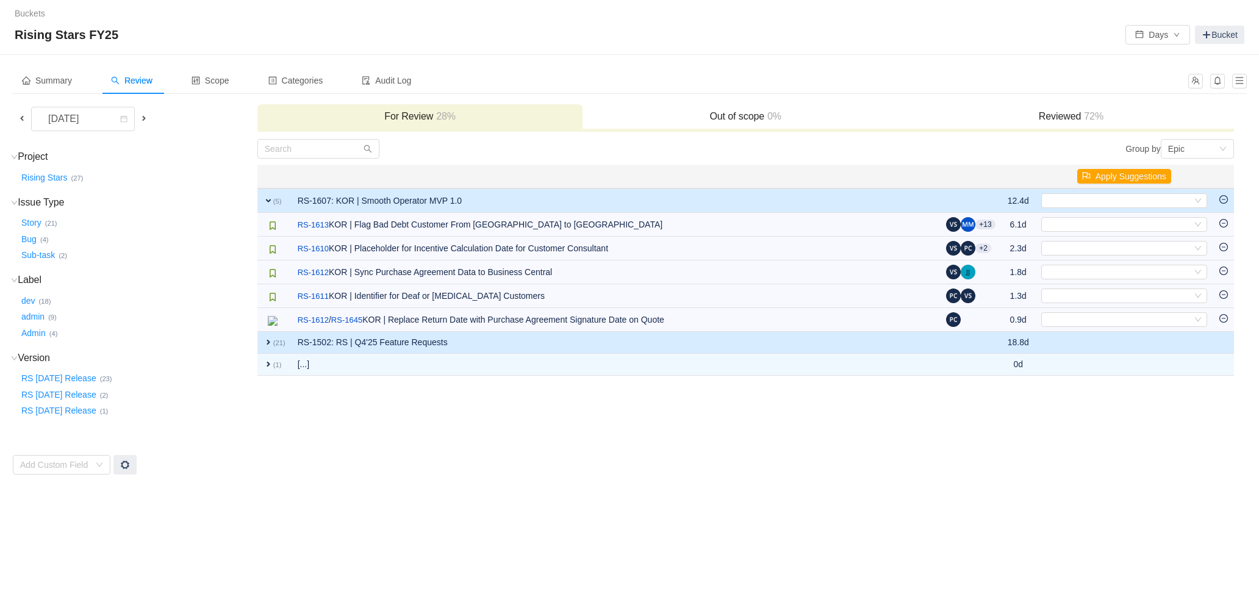
click at [267, 344] on span "expand" at bounding box center [269, 342] width 10 height 10
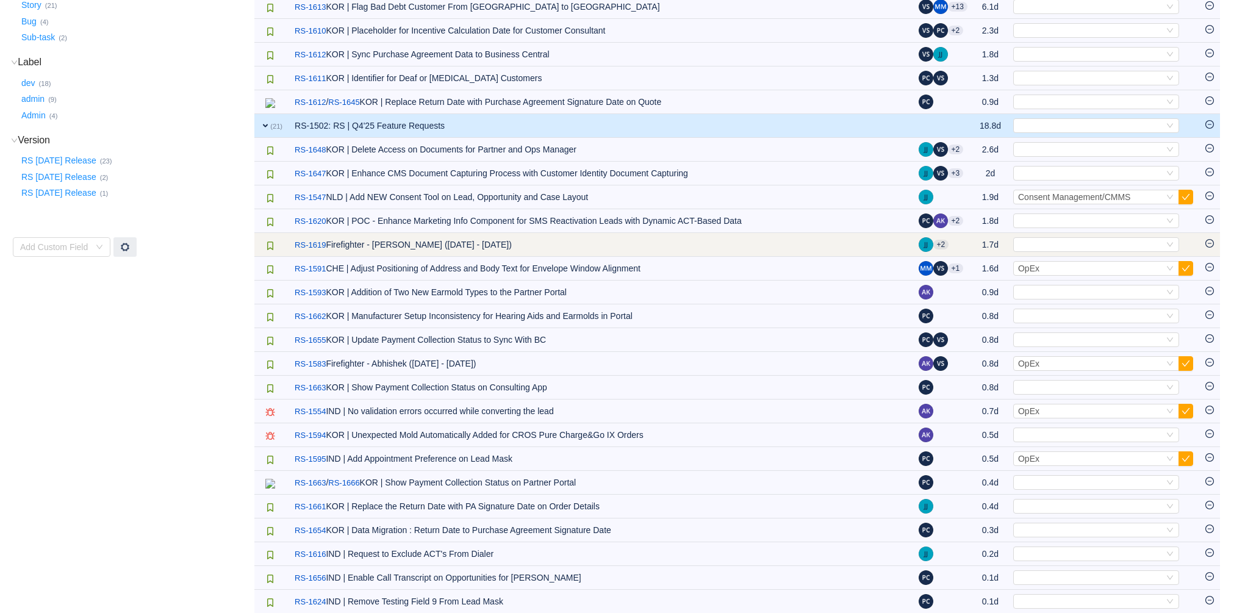
scroll to position [219, 0]
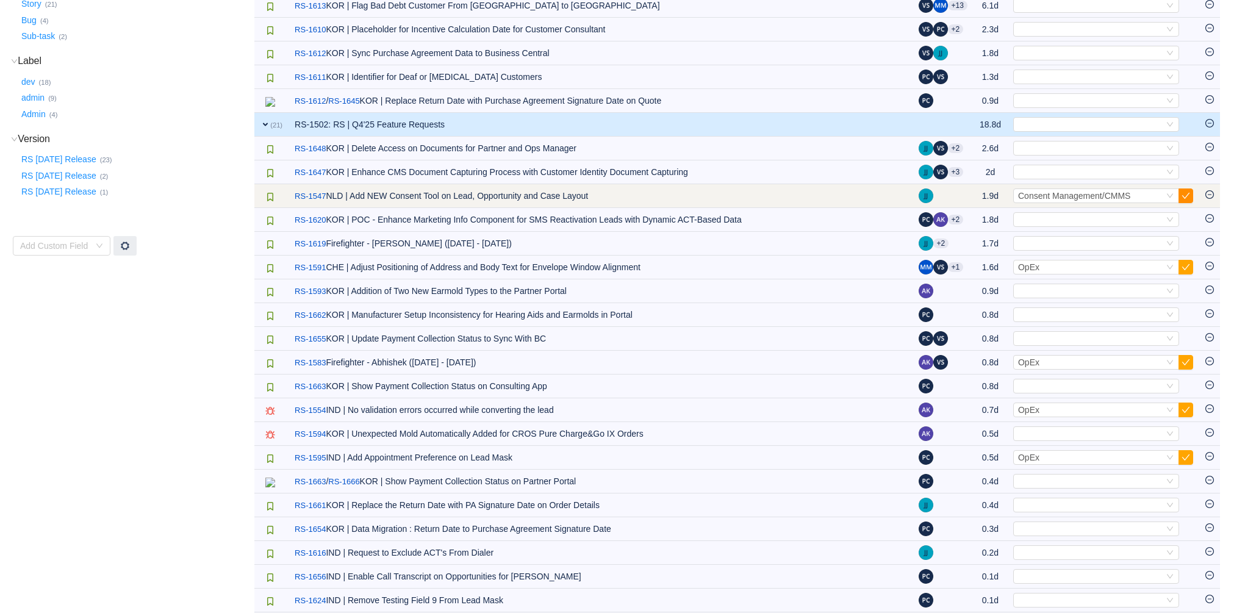
click at [1192, 196] on button "button" at bounding box center [1186, 196] width 15 height 15
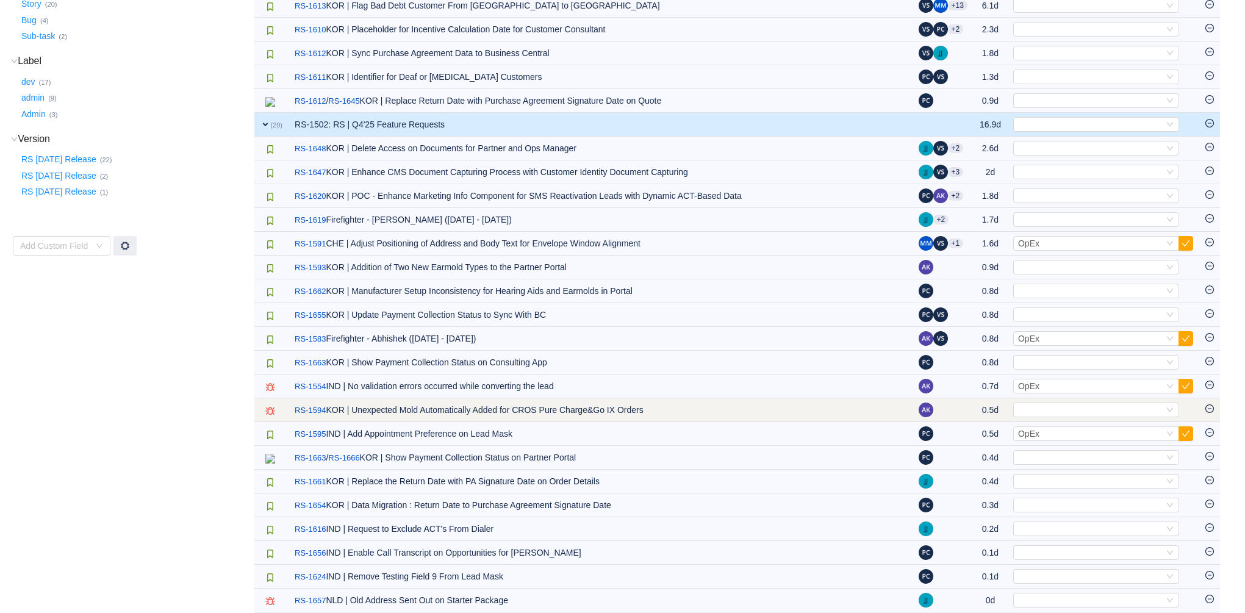
scroll to position [257, 0]
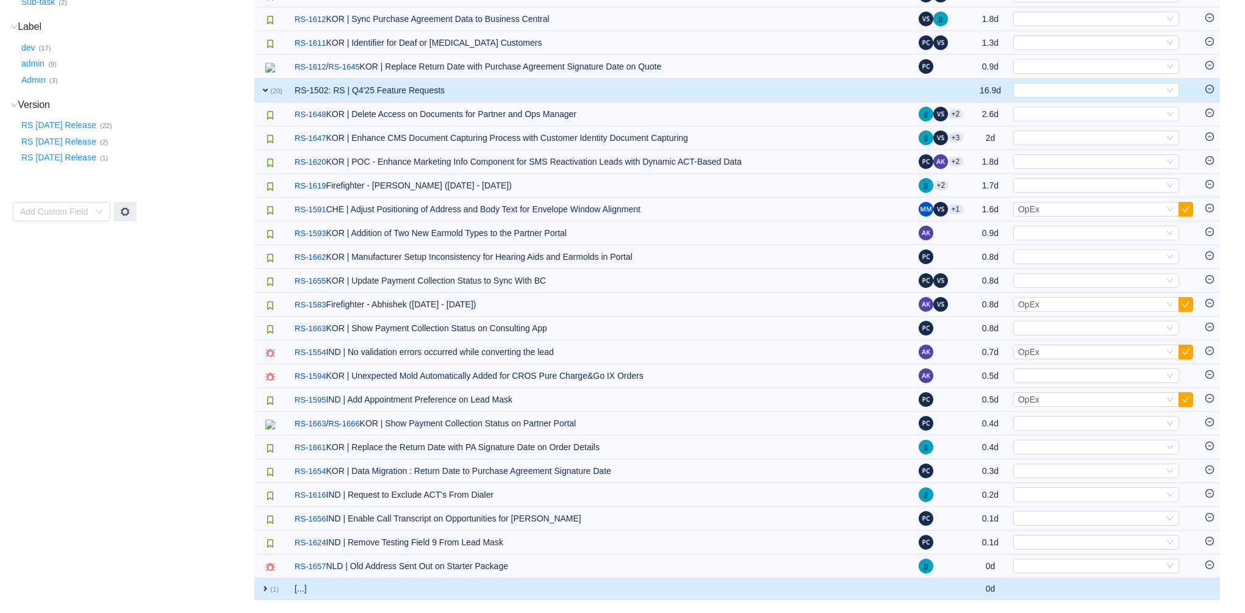
click at [261, 586] on span "expand" at bounding box center [266, 589] width 10 height 10
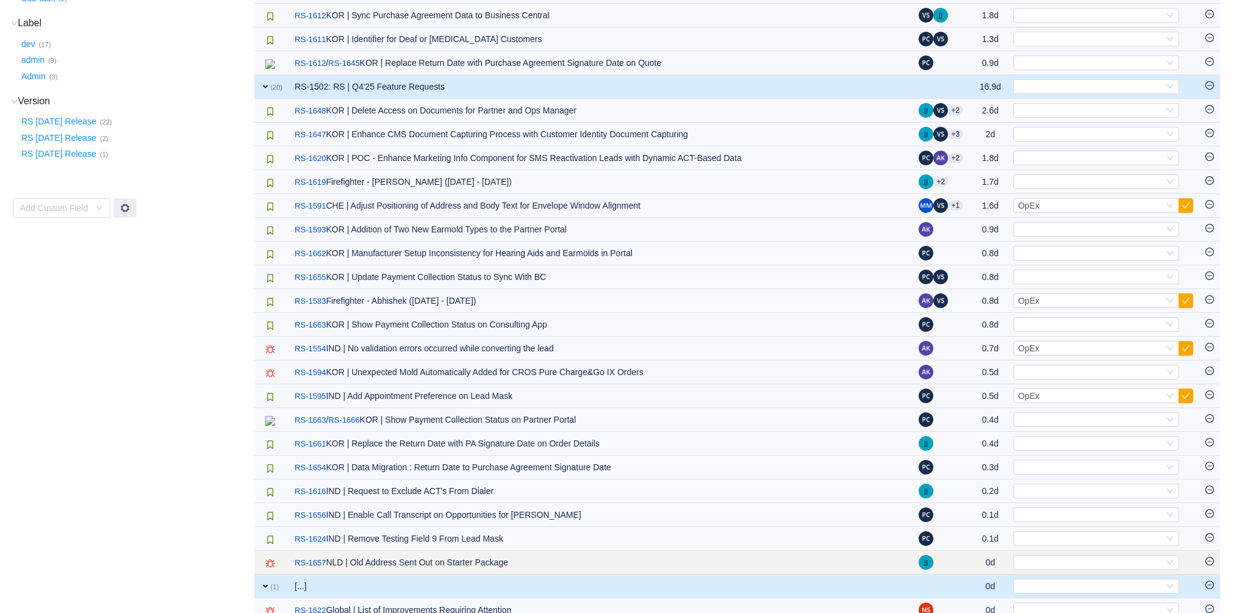
scroll to position [282, 0]
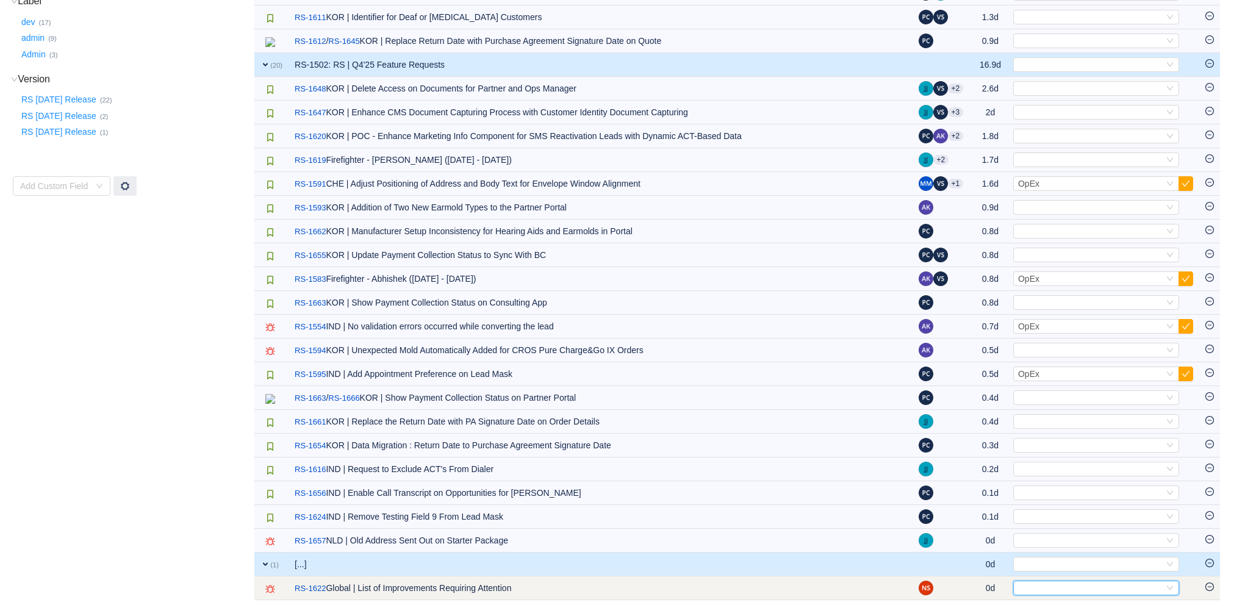
click at [1066, 587] on div "Select" at bounding box center [1091, 587] width 146 height 13
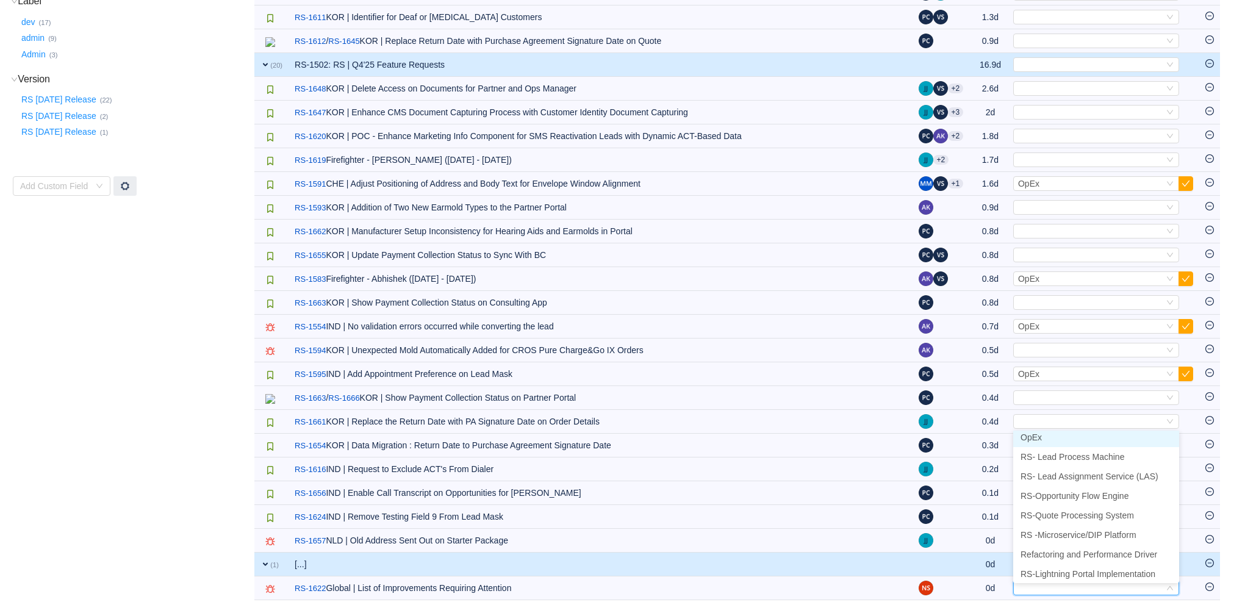
scroll to position [2, 0]
click at [1050, 437] on li "OpEx" at bounding box center [1096, 441] width 166 height 20
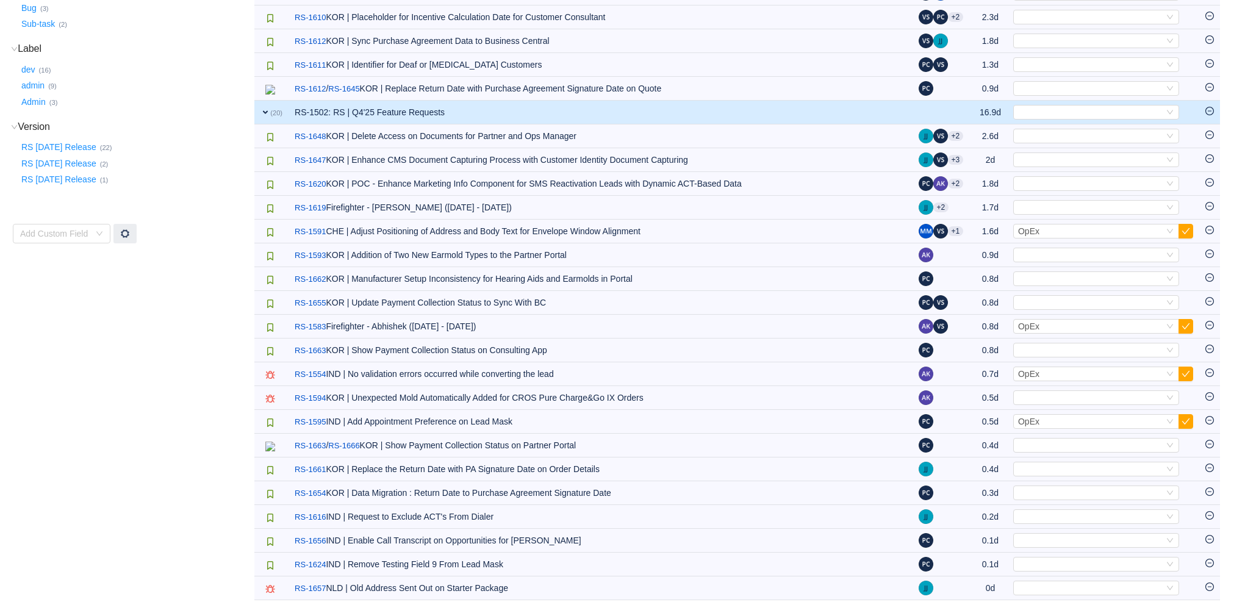
scroll to position [234, 0]
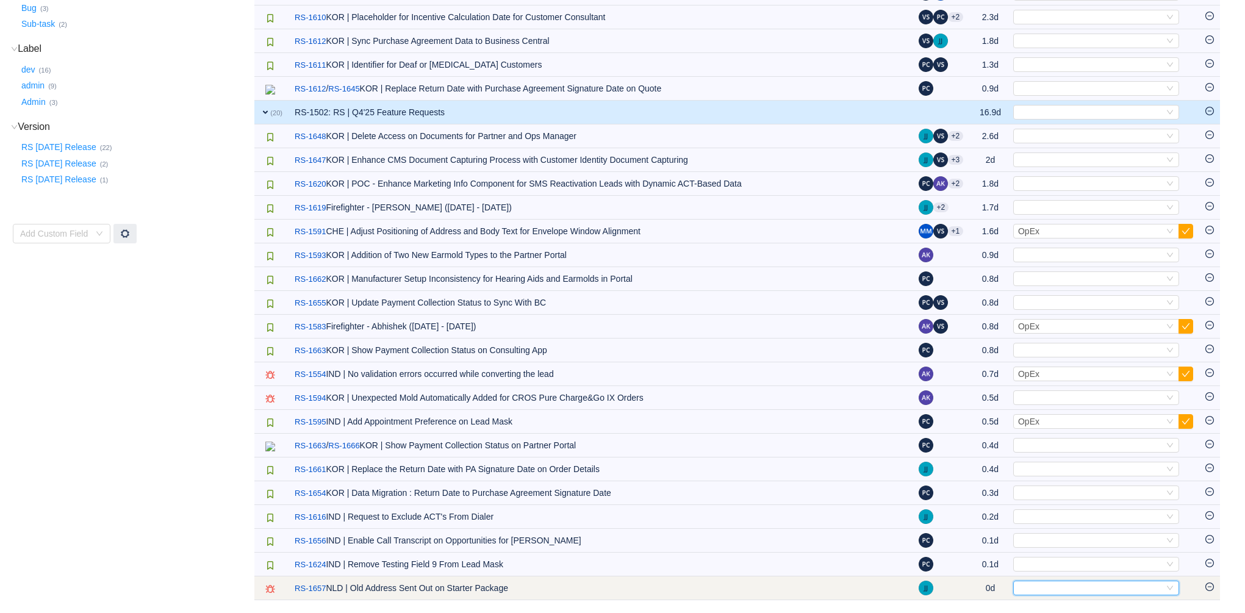
click at [1056, 594] on div "Select" at bounding box center [1091, 587] width 146 height 13
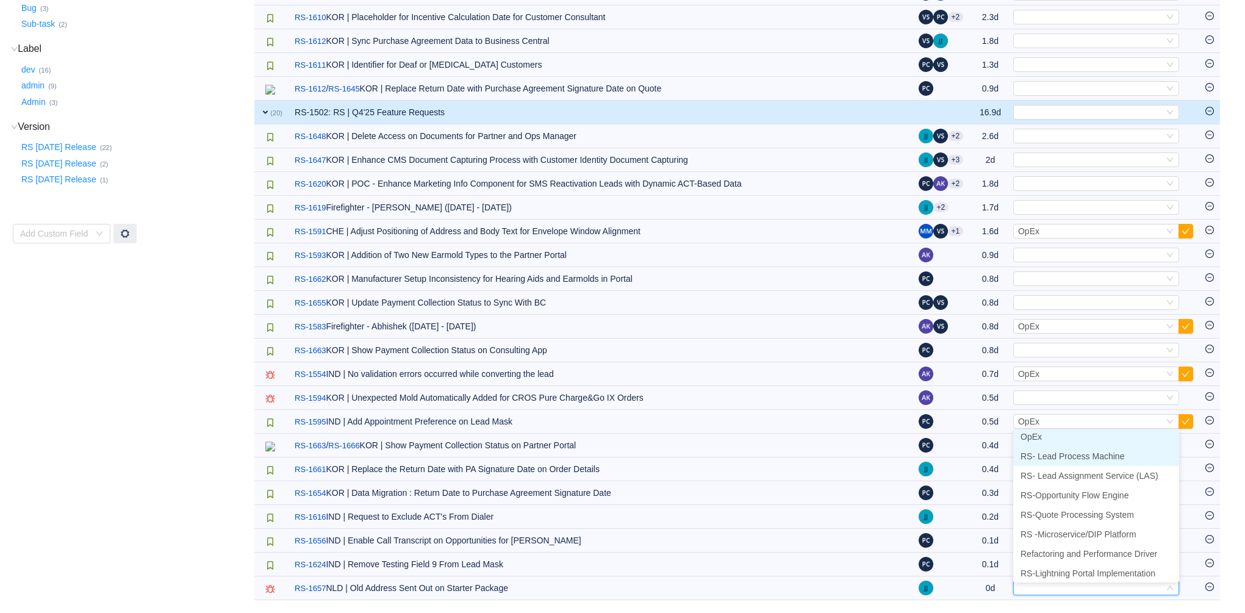
scroll to position [2, 0]
click at [1055, 434] on li "OpEx" at bounding box center [1096, 441] width 166 height 20
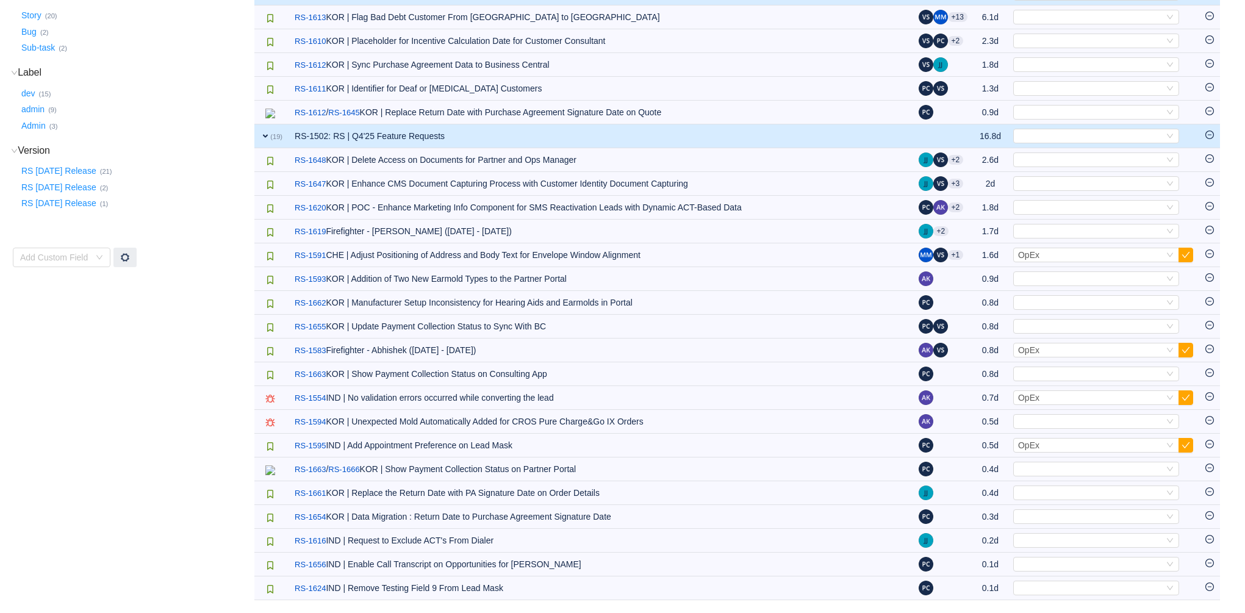
scroll to position [211, 0]
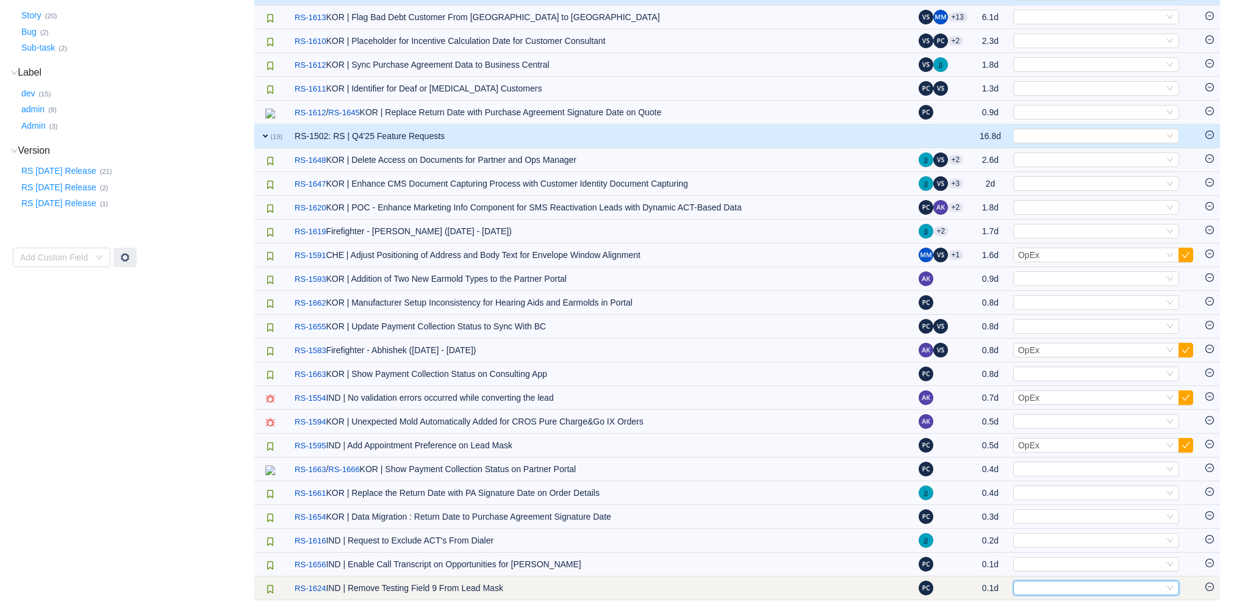
click at [1076, 591] on div "Select" at bounding box center [1091, 587] width 146 height 13
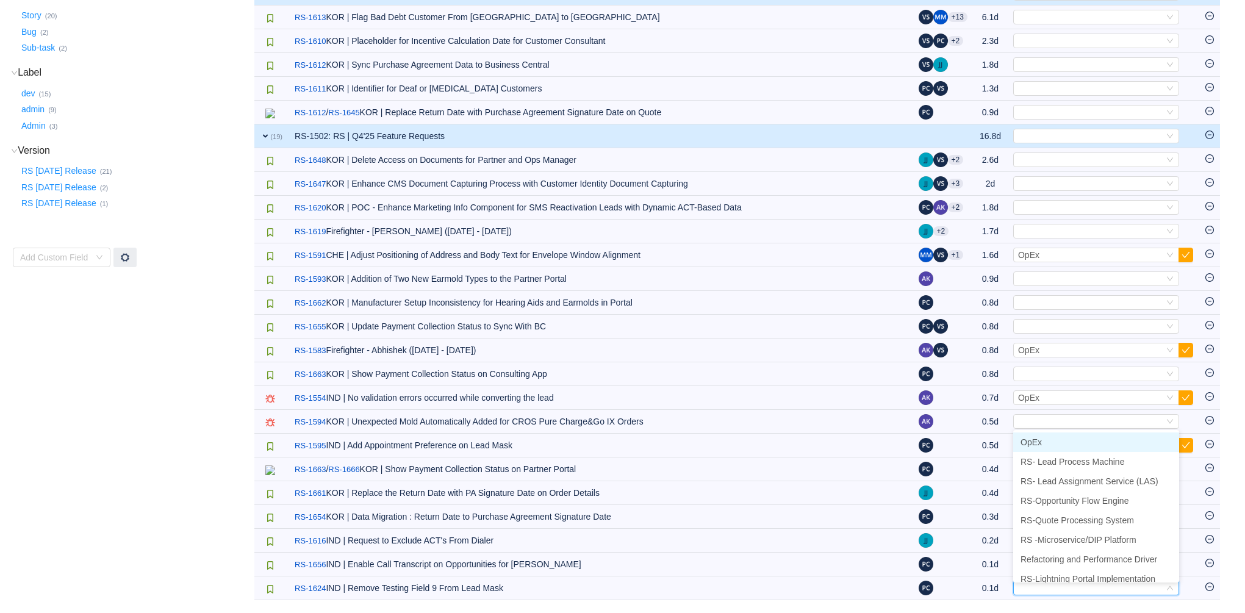
click at [1049, 439] on li "OpEx" at bounding box center [1096, 443] width 166 height 20
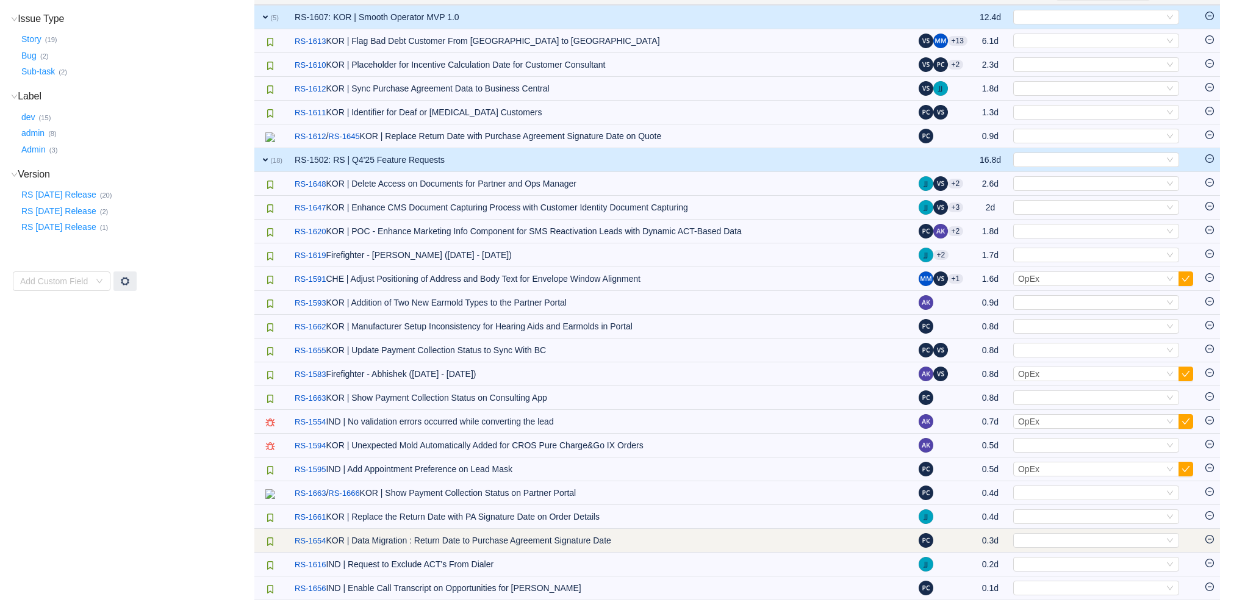
scroll to position [187, 0]
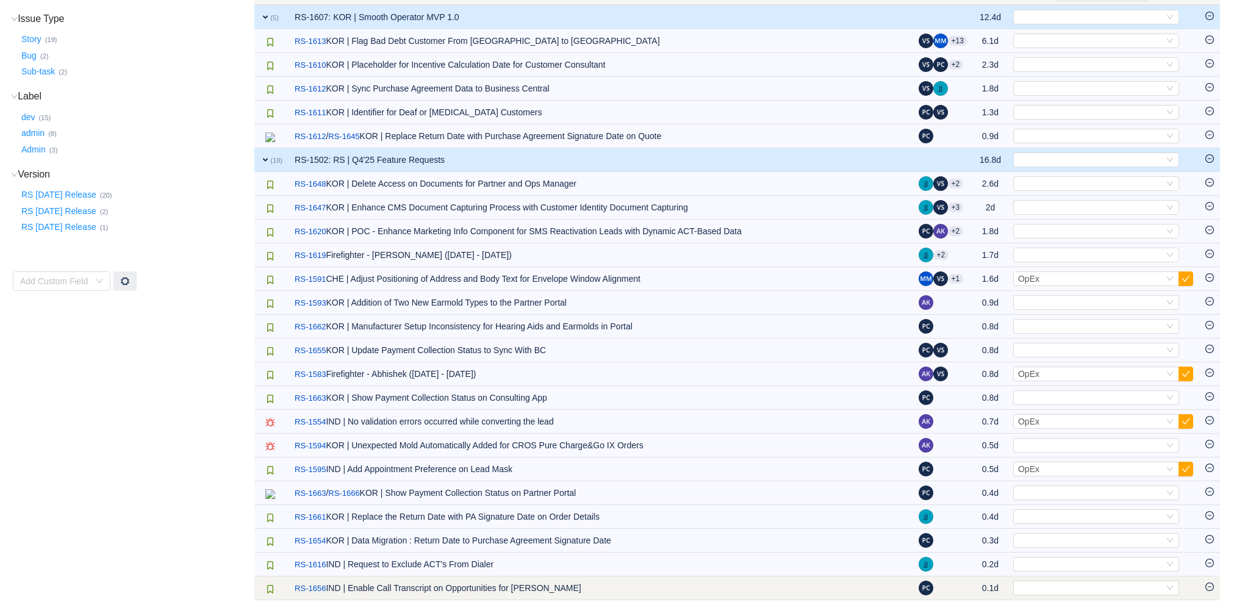
click at [1070, 580] on td "Select Out of scope" at bounding box center [1103, 589] width 192 height 24
click at [1055, 589] on div "Select" at bounding box center [1091, 587] width 146 height 13
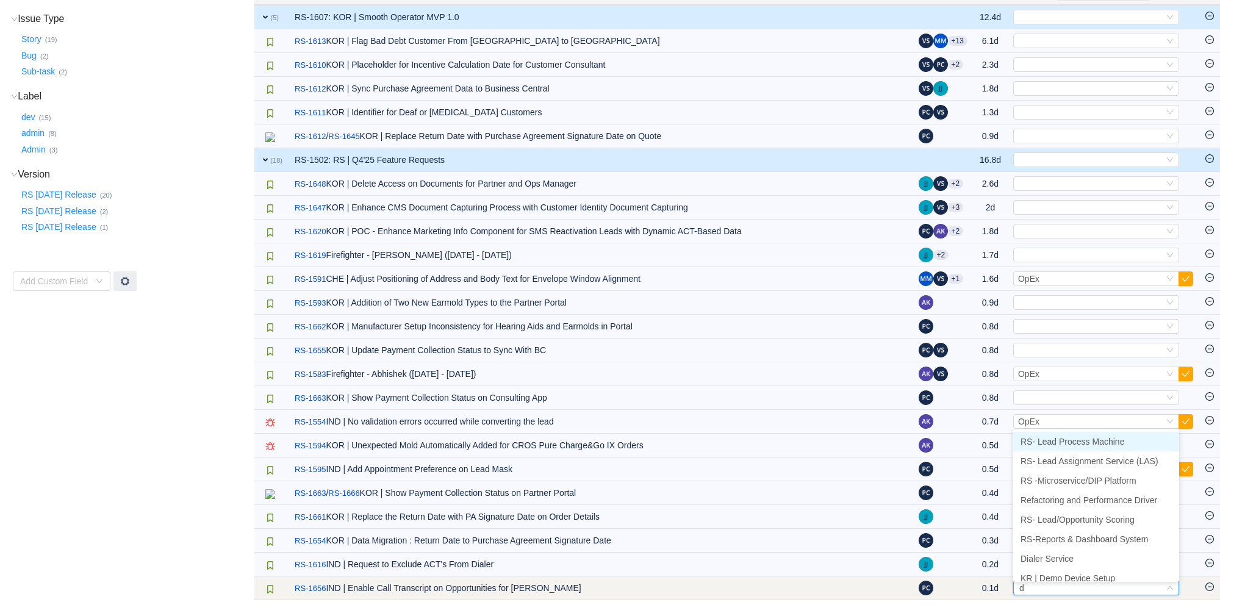
type input "di"
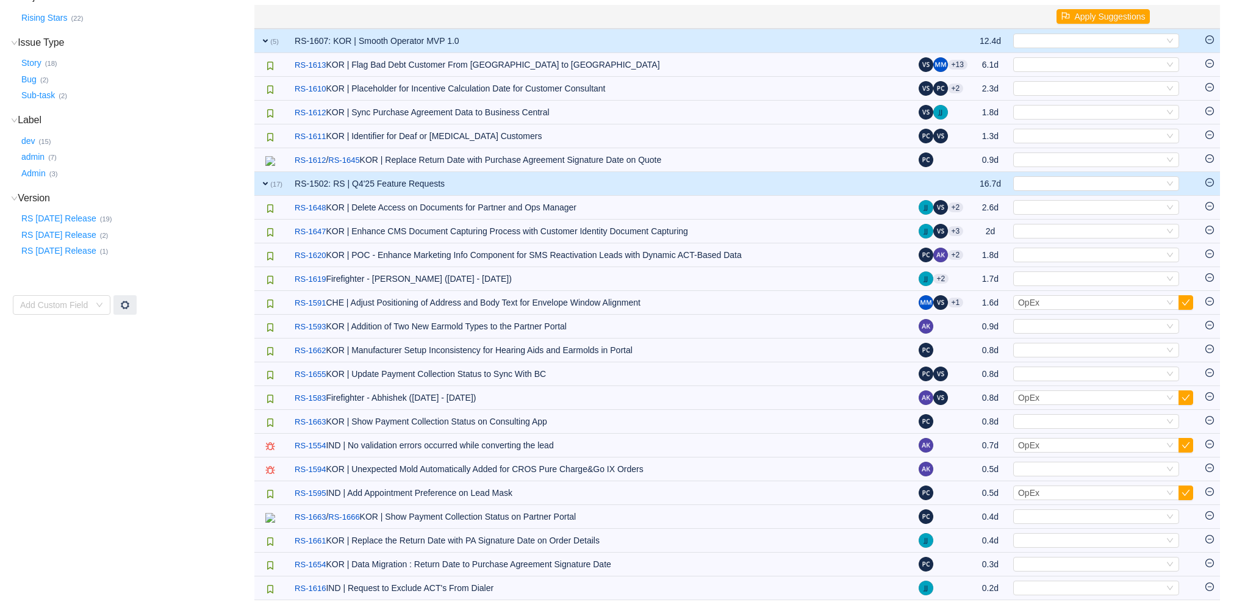
scroll to position [162, 0]
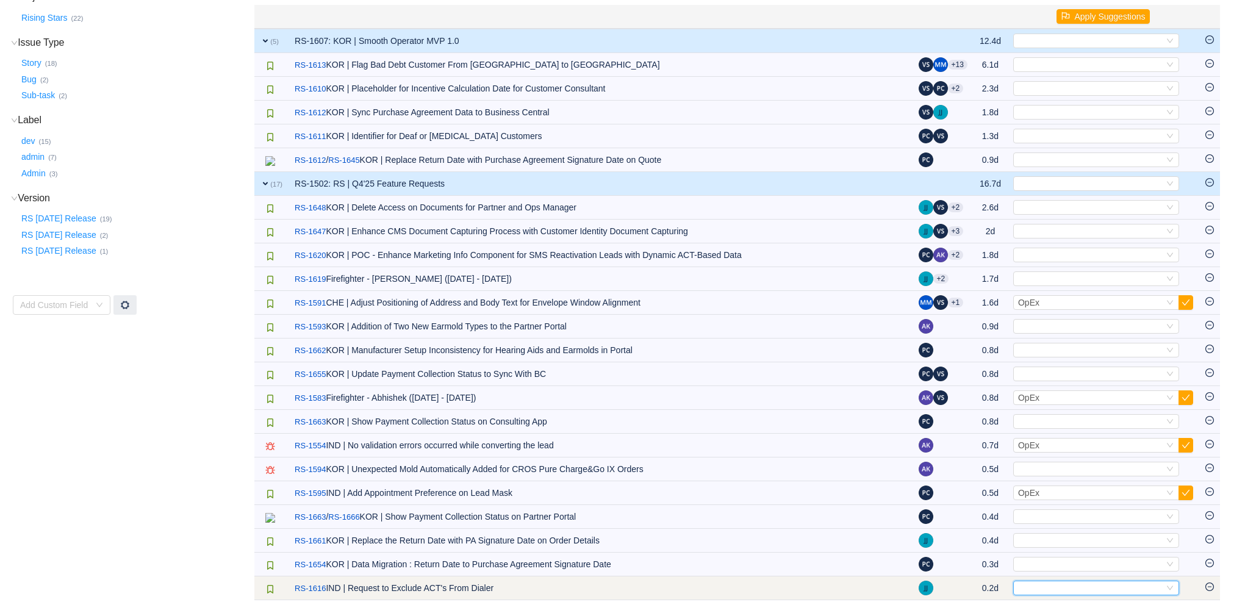
click at [1049, 592] on div "Select" at bounding box center [1091, 587] width 146 height 13
type input "dialer"
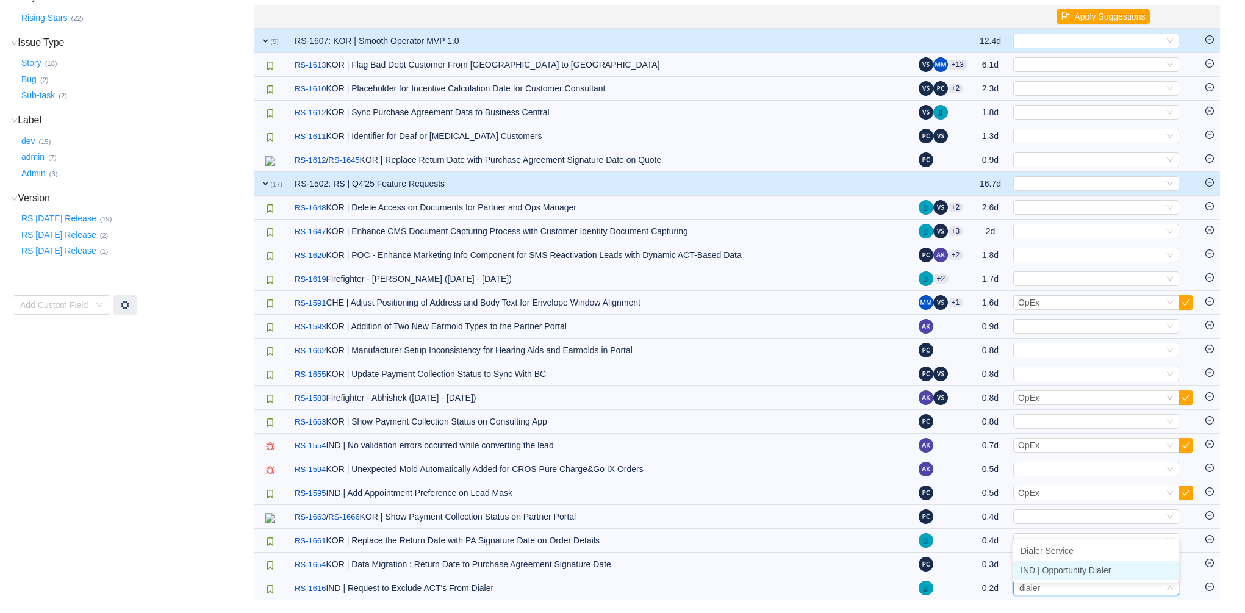
click at [1078, 570] on span "IND | Opportunity Dialer" at bounding box center [1066, 571] width 90 height 10
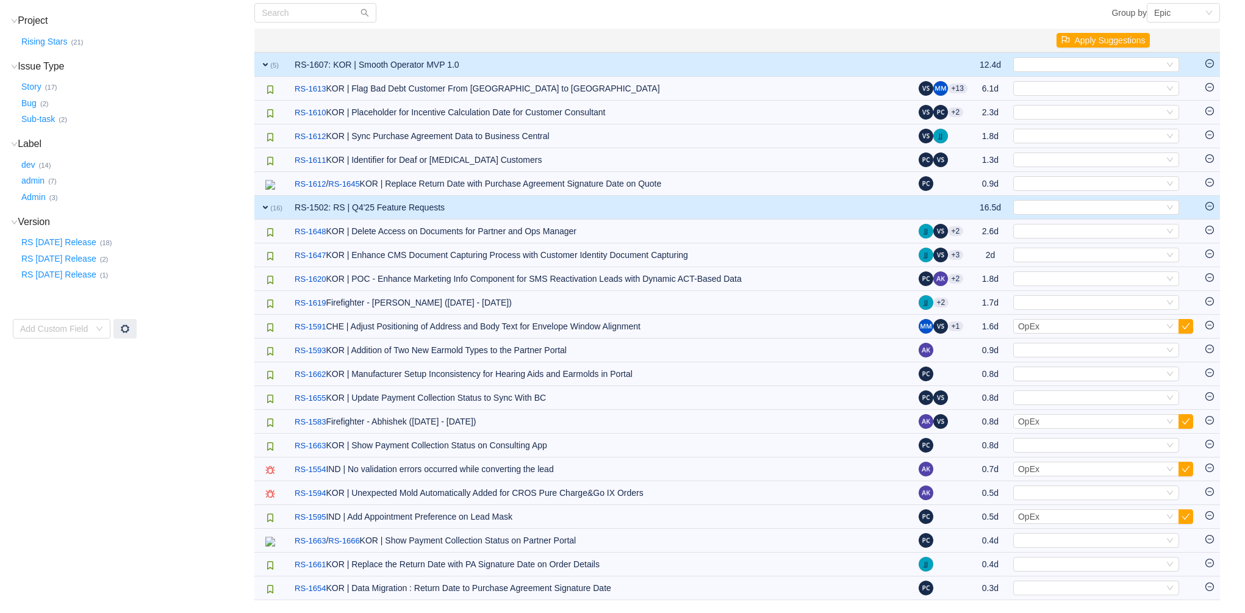
scroll to position [138, 0]
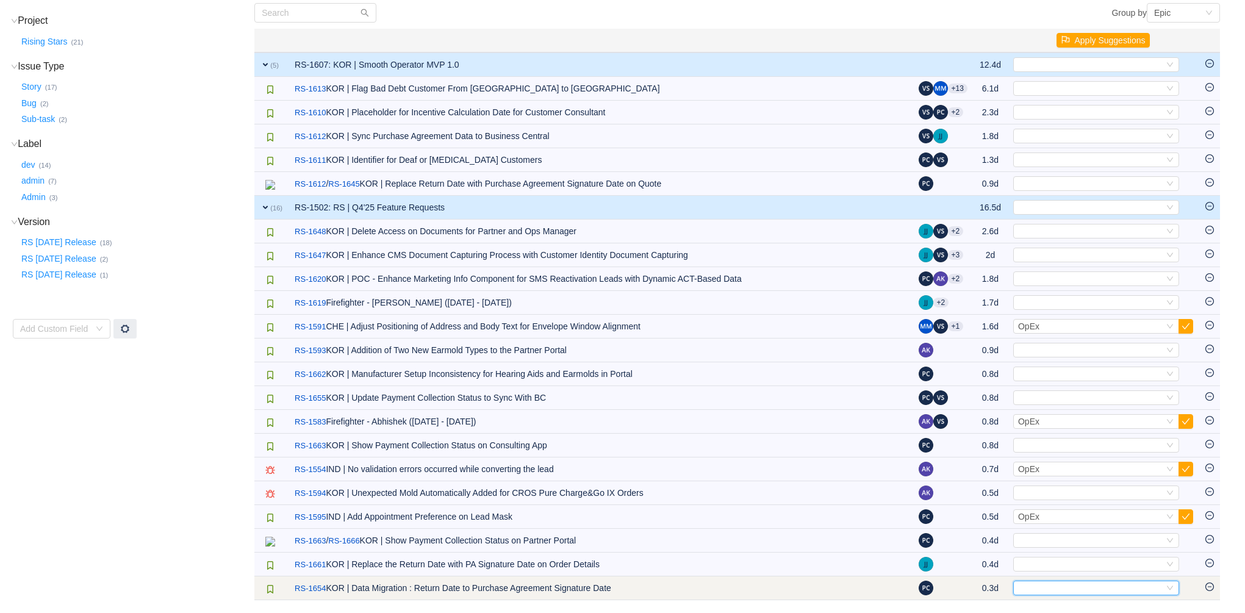
click at [1090, 592] on div "Select" at bounding box center [1091, 587] width 146 height 13
type input "quo"
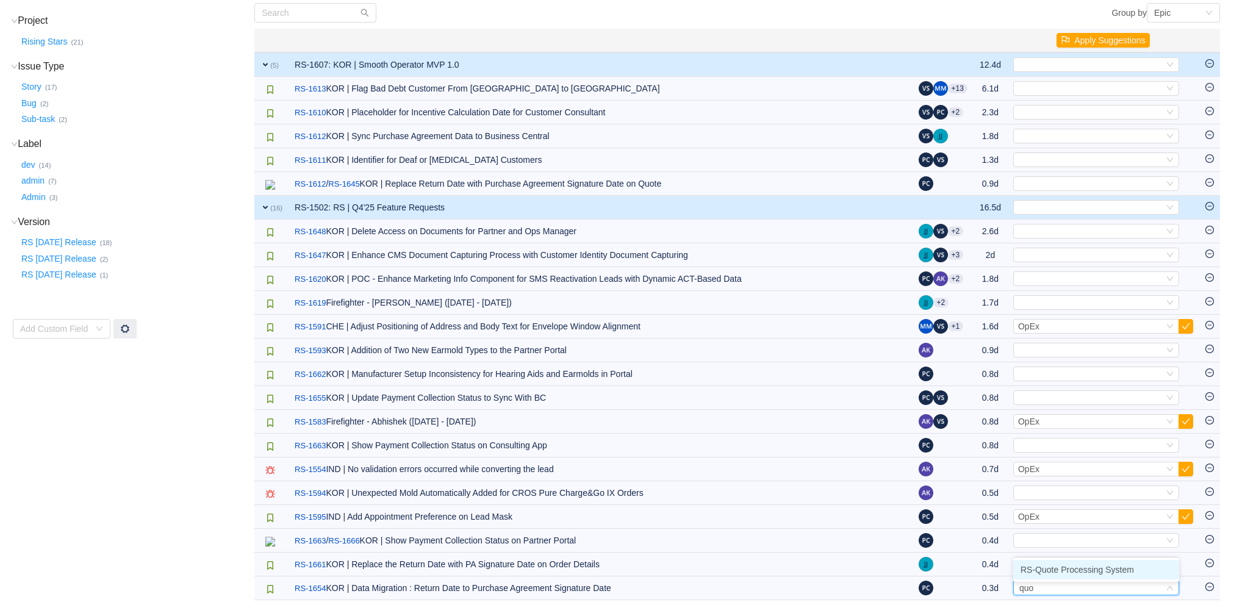
click at [1095, 567] on span "RS-Quote Processing System" at bounding box center [1077, 570] width 113 height 10
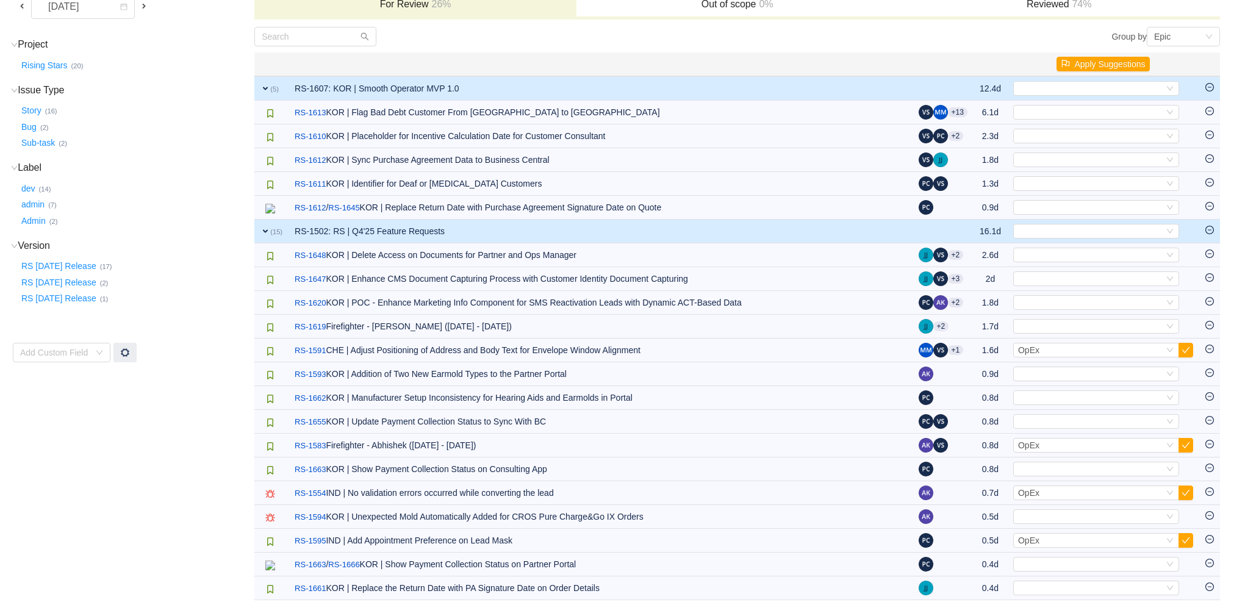
scroll to position [115, 0]
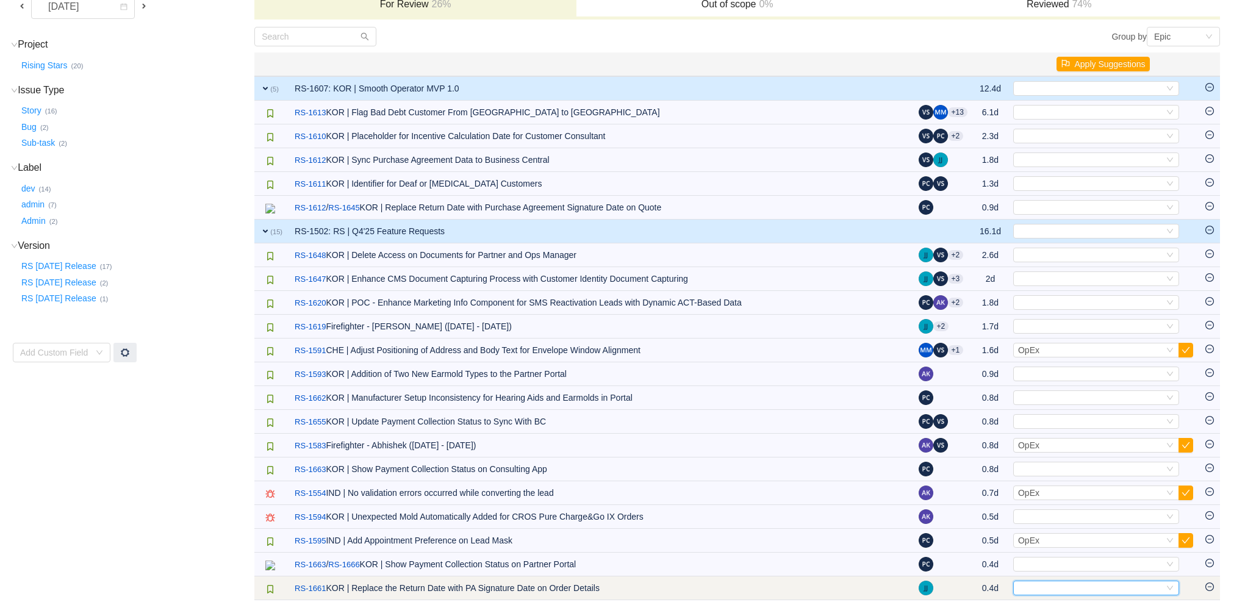
click at [1070, 593] on div "Select" at bounding box center [1091, 587] width 146 height 13
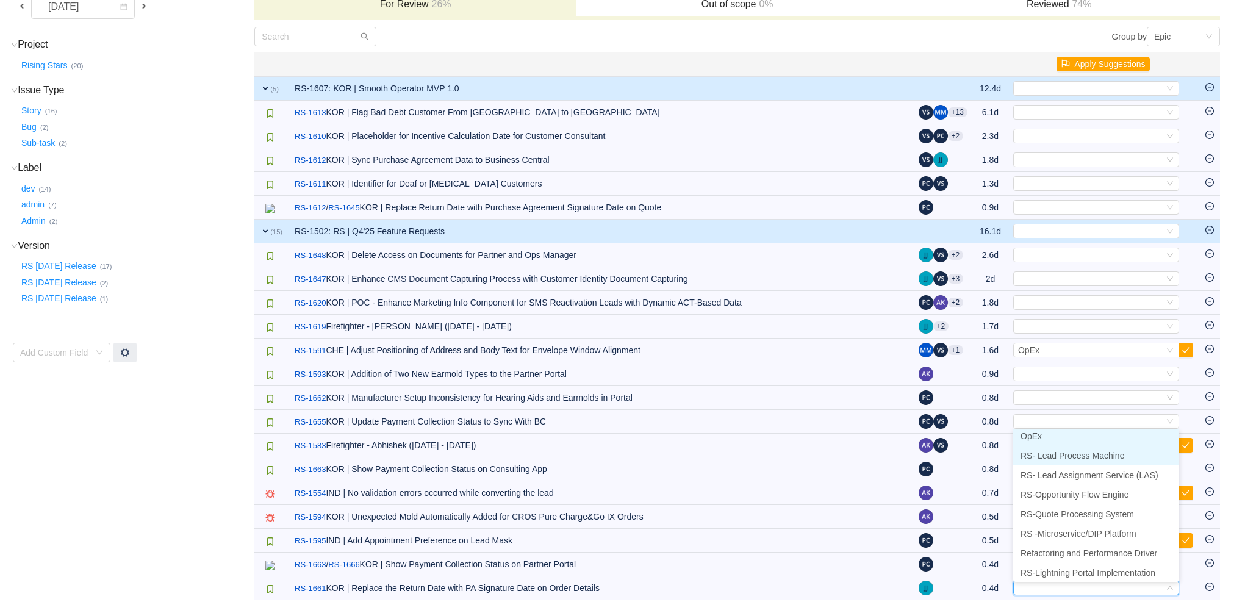
scroll to position [2, 0]
click at [1068, 434] on li "OpEx" at bounding box center [1096, 440] width 166 height 20
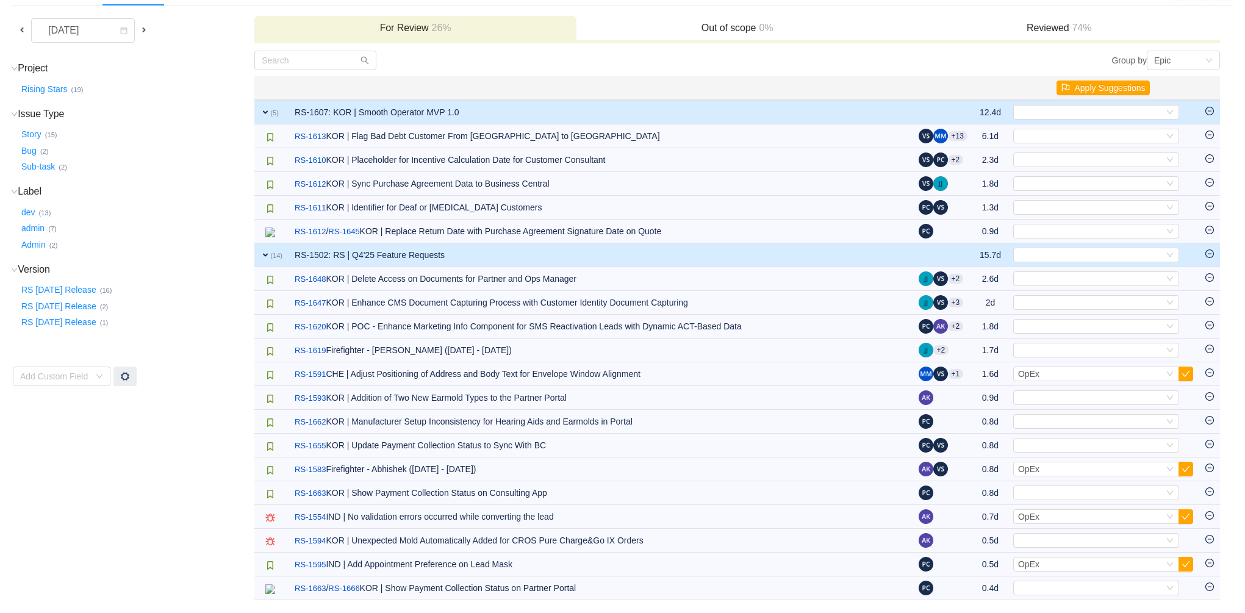
scroll to position [90, 0]
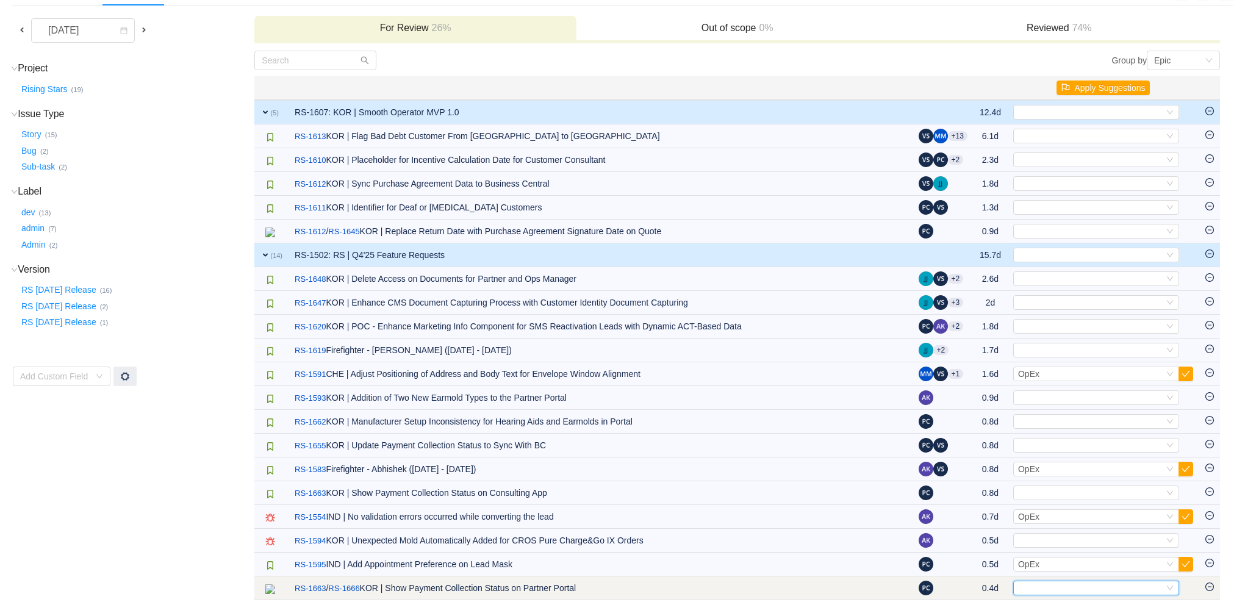
click at [1052, 585] on div "Select" at bounding box center [1091, 587] width 146 height 13
type input "b"
type input "c"
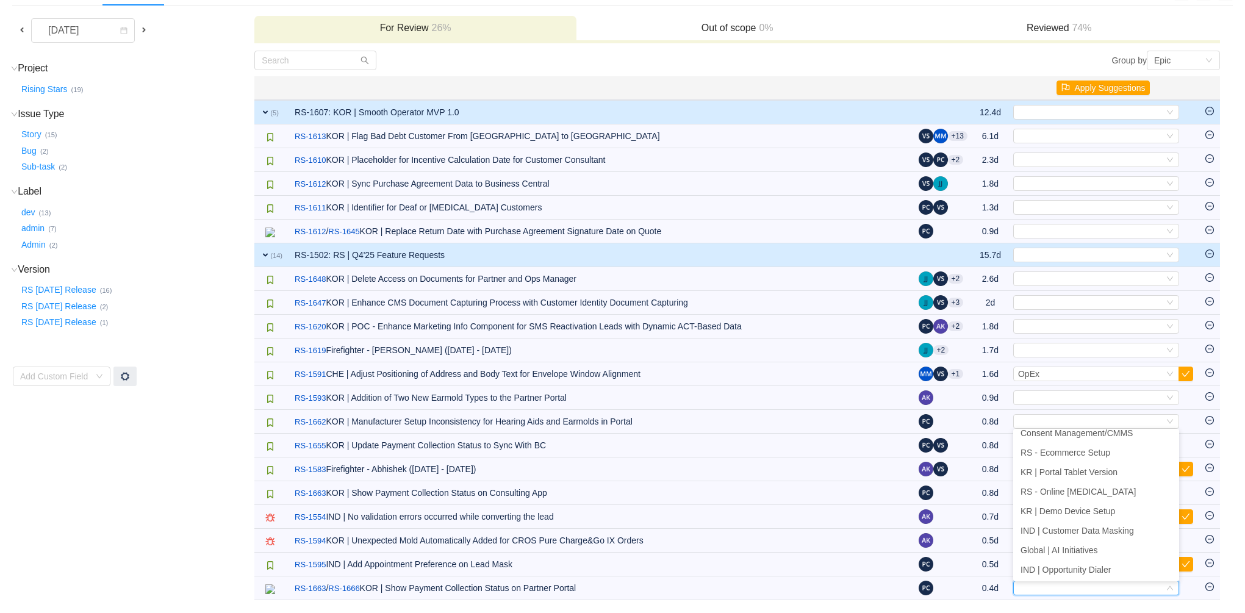
scroll to position [0, 0]
click at [181, 502] on td "Project (1) hide Rising Stars … (19) expand Issue Type (3) hide Story … (15) Bu…" at bounding box center [133, 325] width 242 height 551
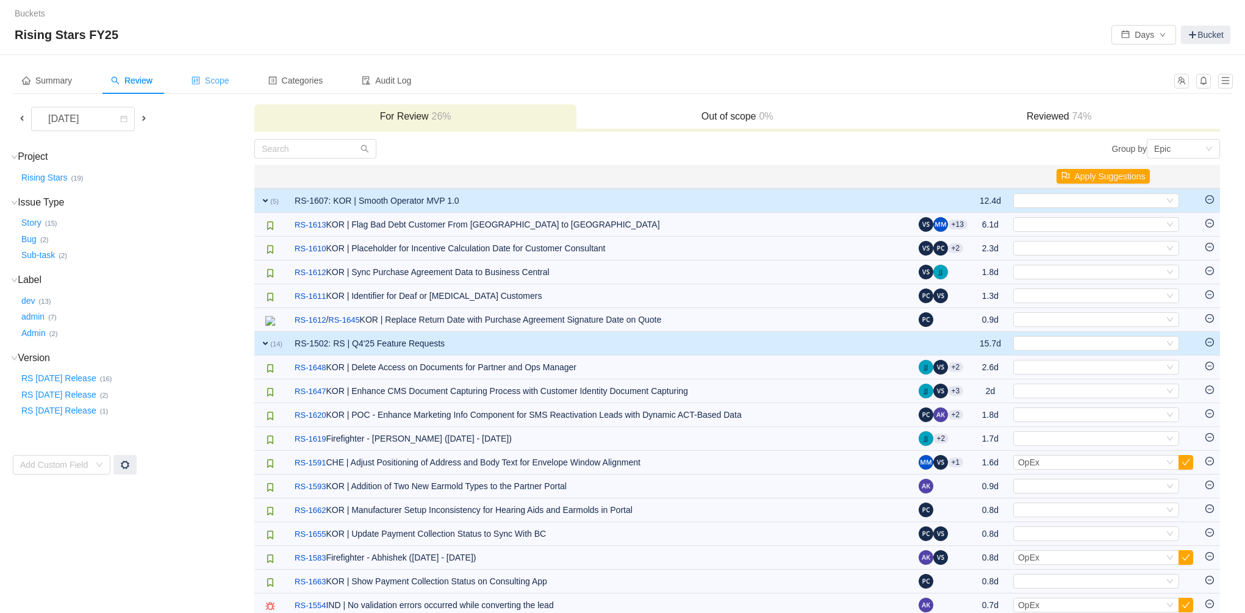
click at [226, 71] on div "Scope" at bounding box center [210, 80] width 57 height 27
click at [320, 87] on div "Categories" at bounding box center [296, 80] width 74 height 27
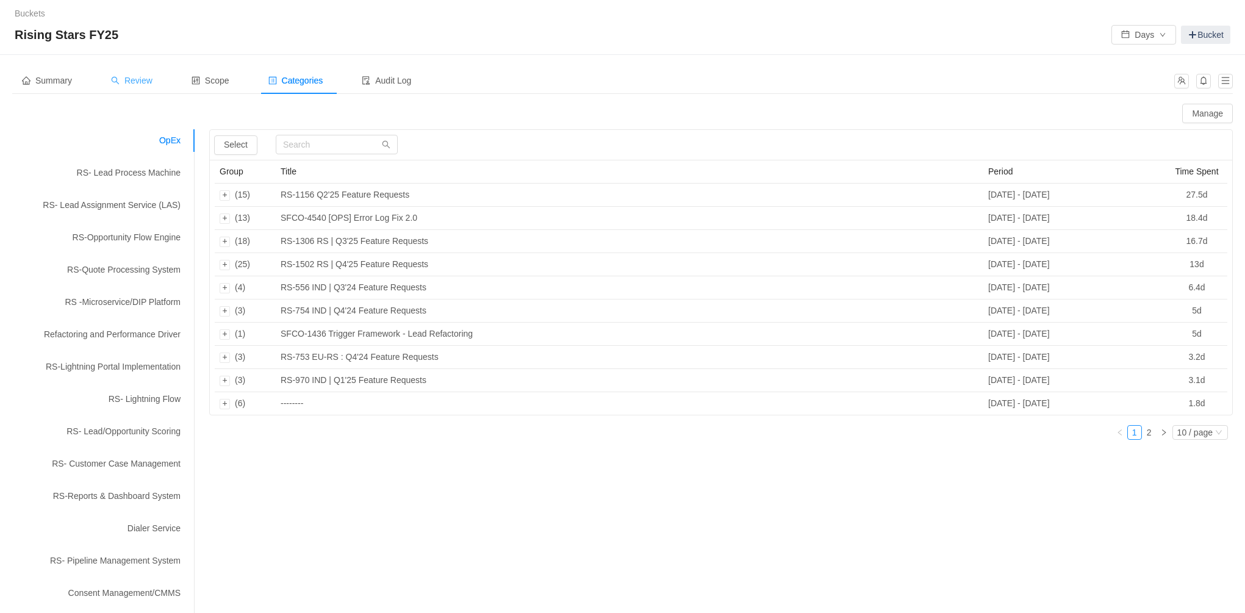
click at [153, 76] on div "Review" at bounding box center [131, 80] width 61 height 27
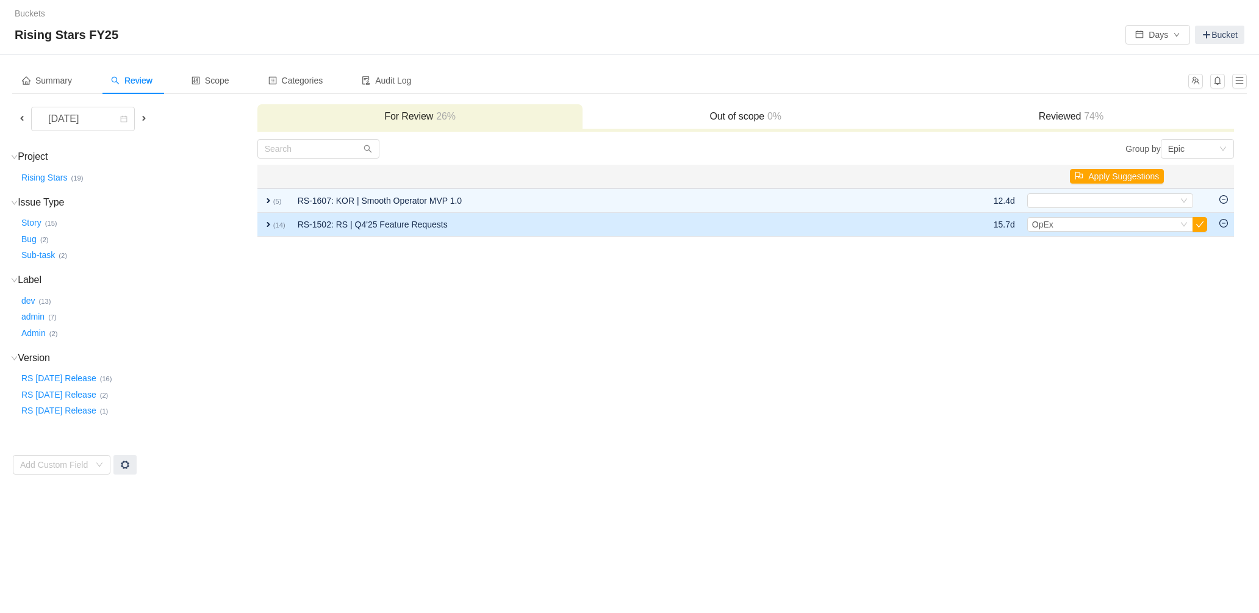
click at [266, 222] on span "expand" at bounding box center [269, 225] width 10 height 10
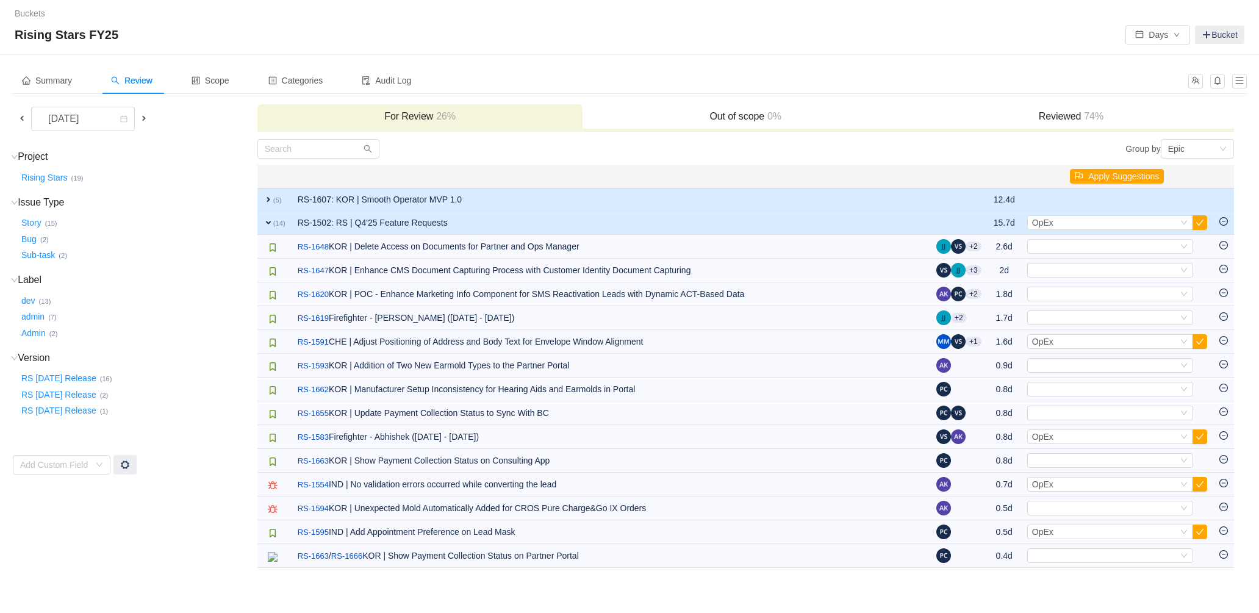
click at [268, 199] on span "expand" at bounding box center [269, 200] width 10 height 10
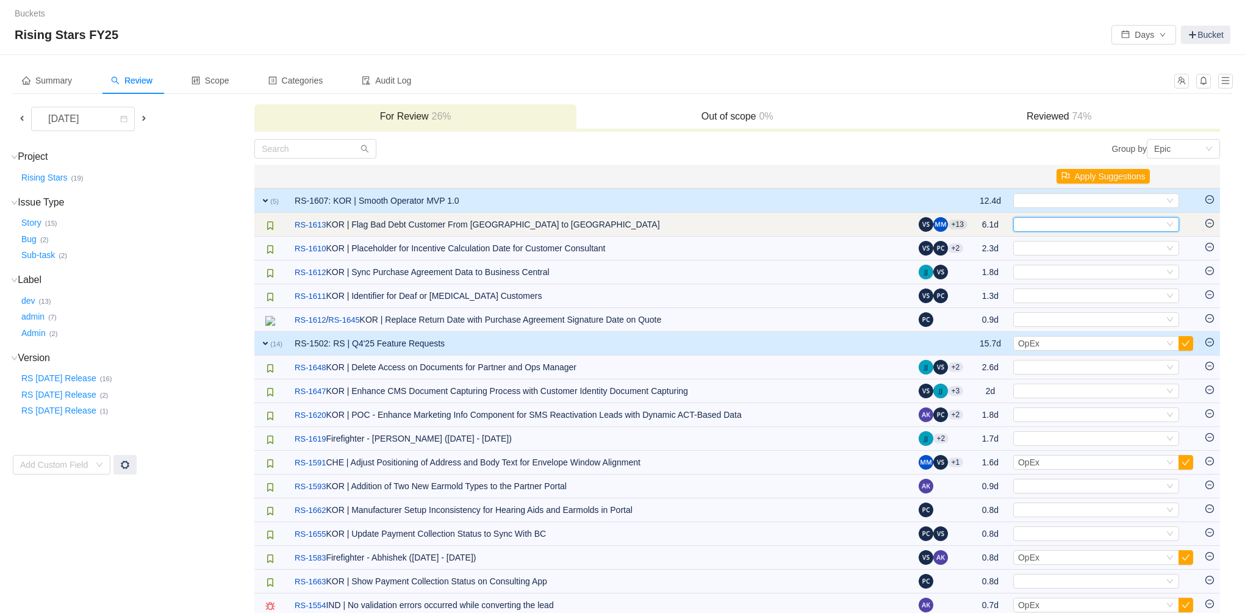
click at [1060, 226] on div "Select" at bounding box center [1091, 224] width 146 height 13
type input "mic"
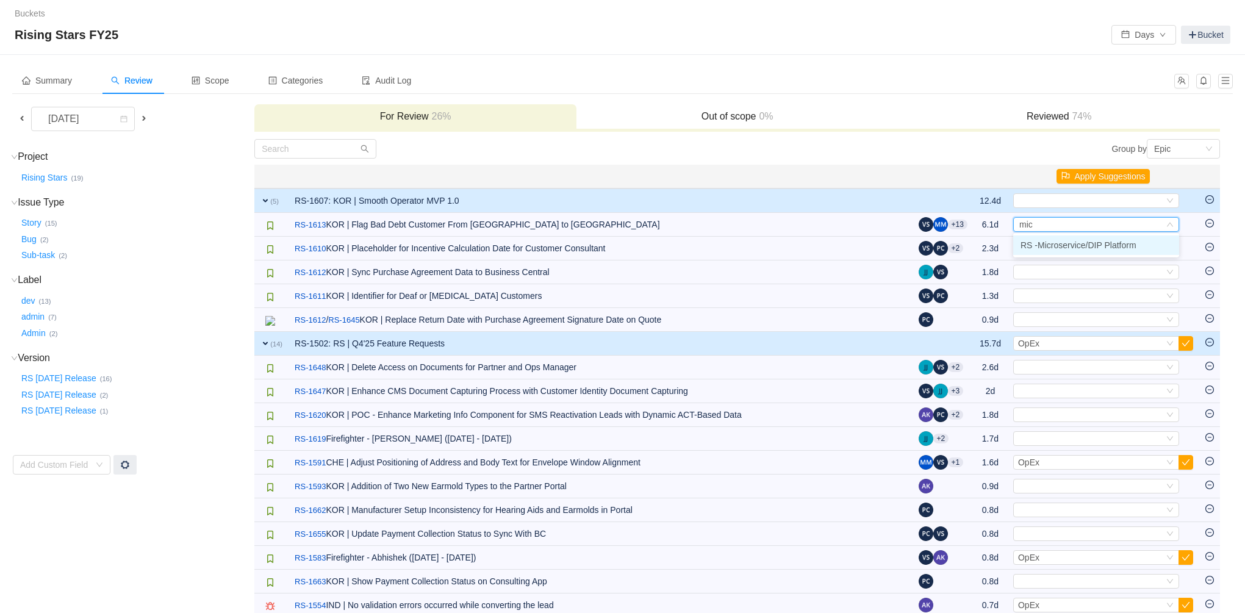
click at [1064, 245] on span "RS -Microservice/DIP Platform" at bounding box center [1079, 245] width 116 height 10
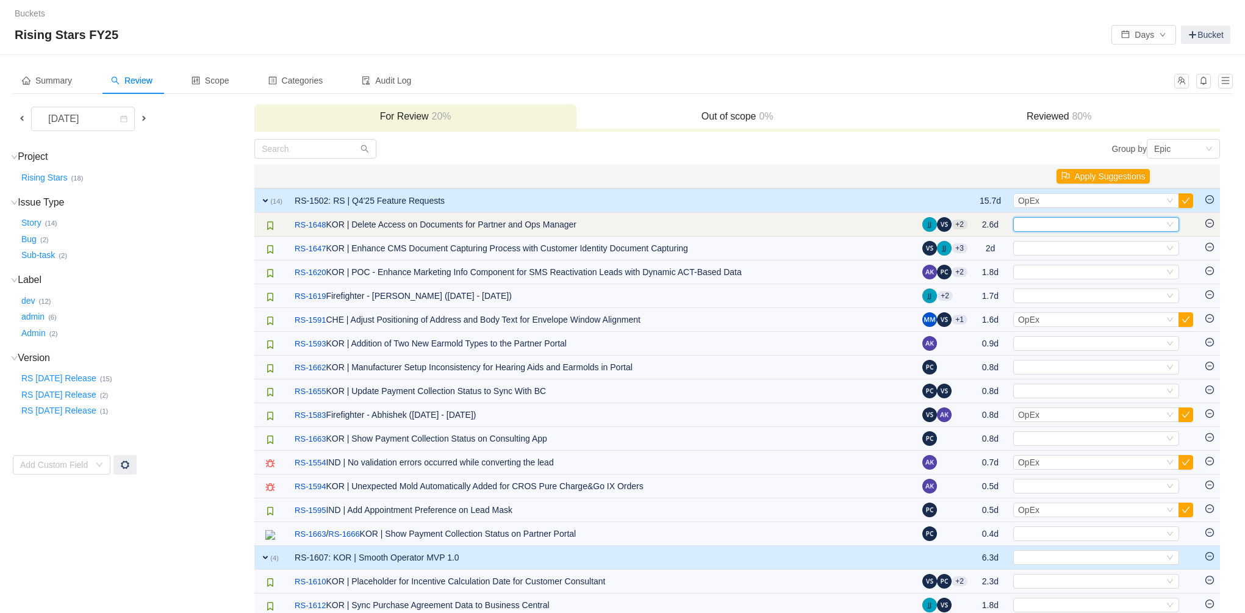
click at [1078, 222] on div "Select" at bounding box center [1091, 224] width 146 height 13
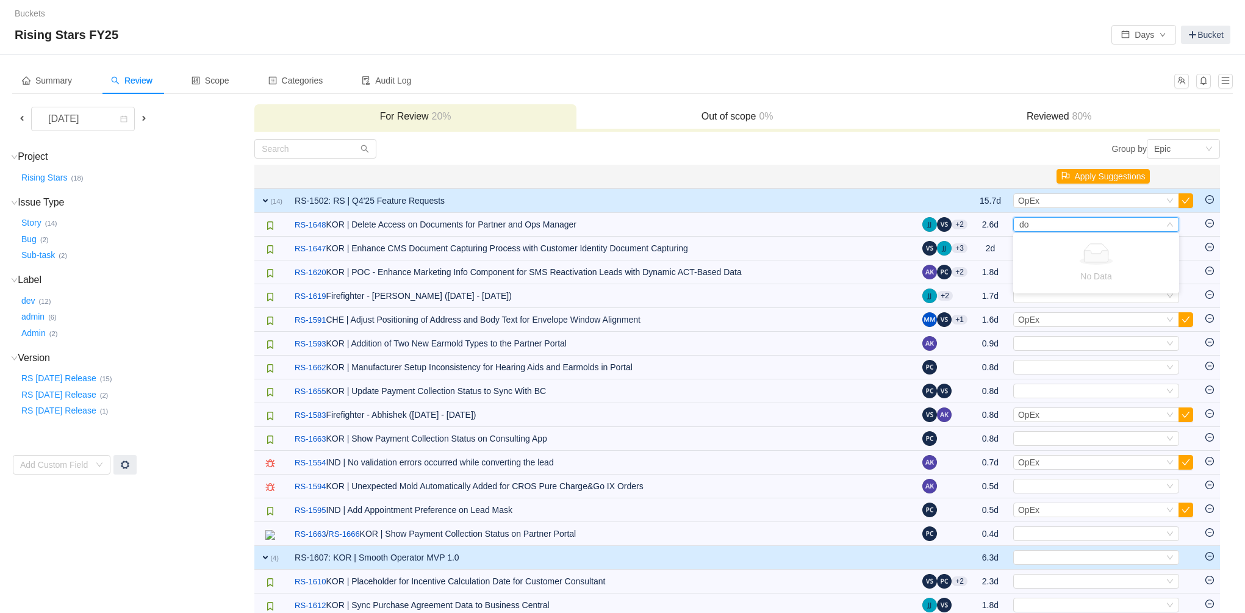
type input "d"
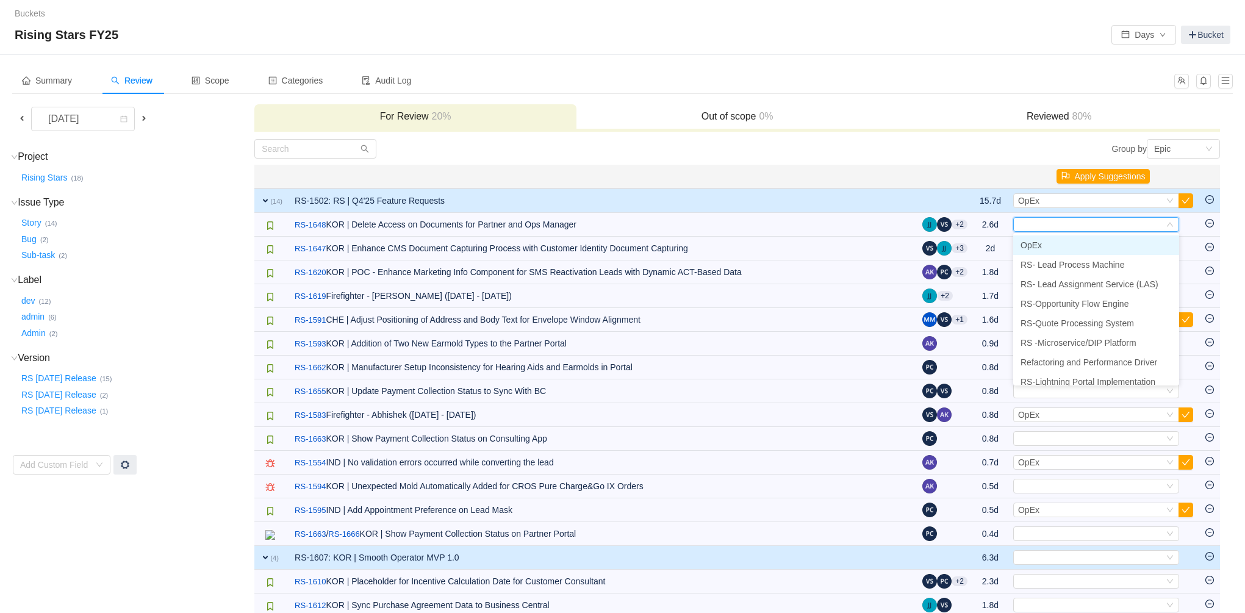
click at [1050, 244] on li "OpEx" at bounding box center [1096, 246] width 166 height 20
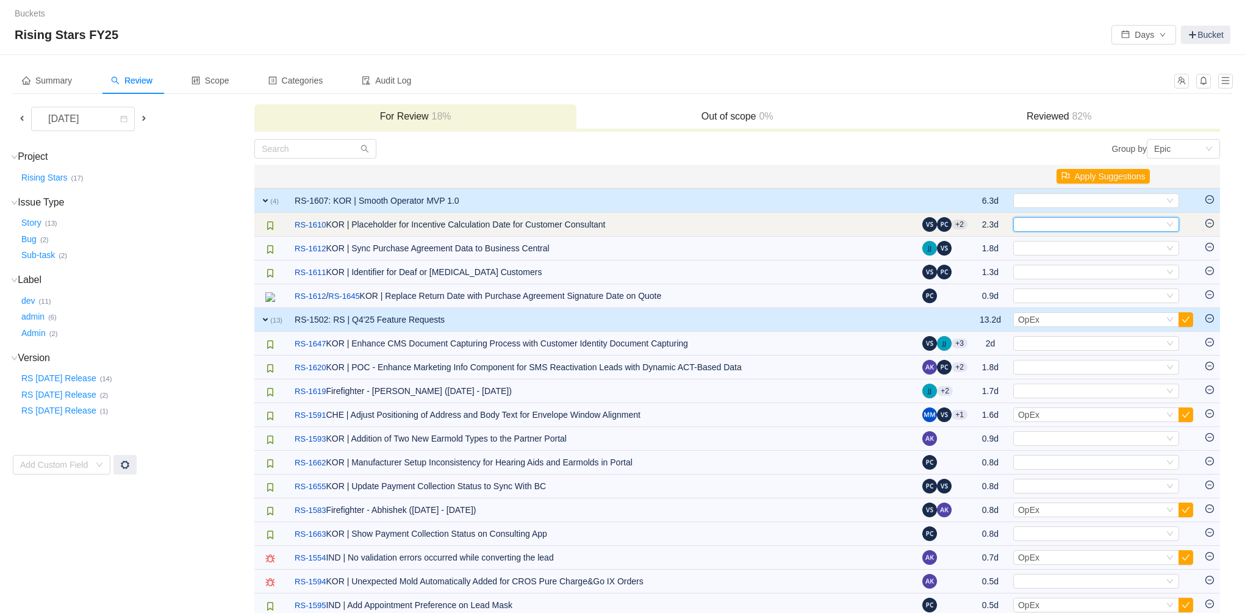
click at [1062, 226] on div "Select" at bounding box center [1091, 224] width 146 height 13
type input "quo"
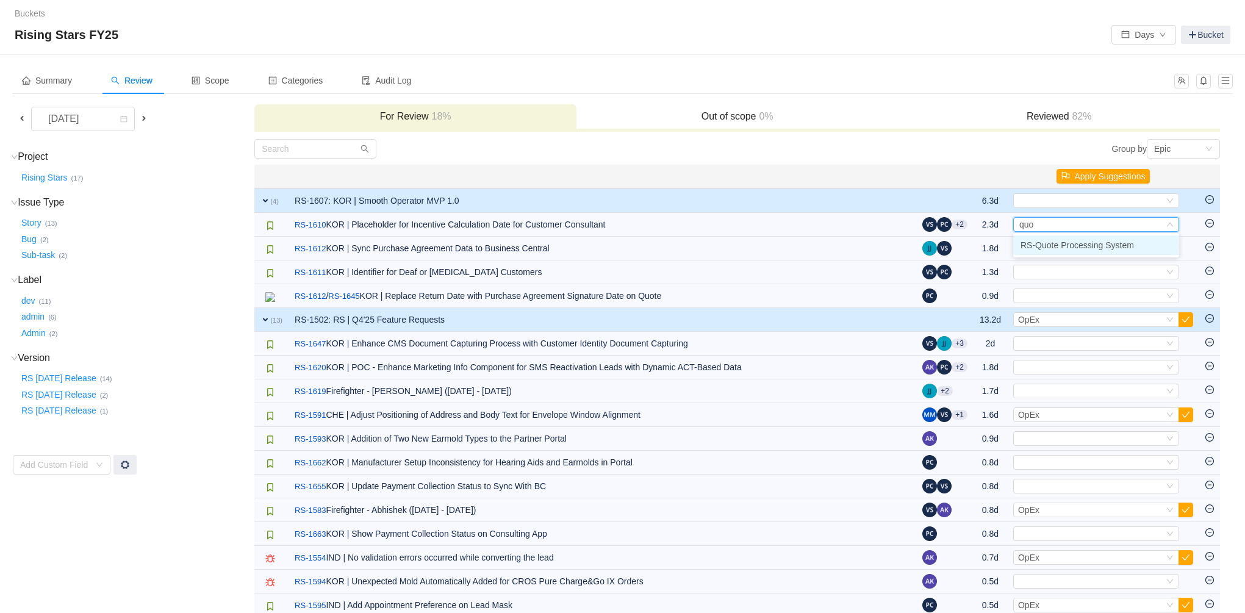
click at [1063, 243] on span "RS-Quote Processing System" at bounding box center [1077, 245] width 113 height 10
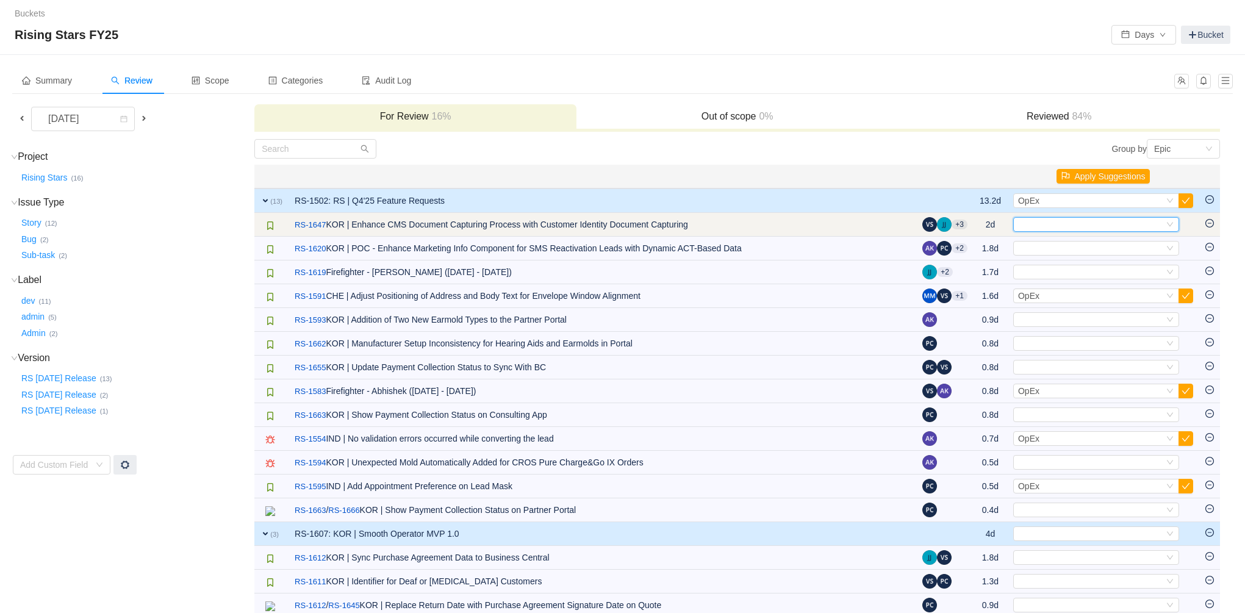
click at [1070, 227] on div "Select" at bounding box center [1091, 224] width 146 height 13
type input "k"
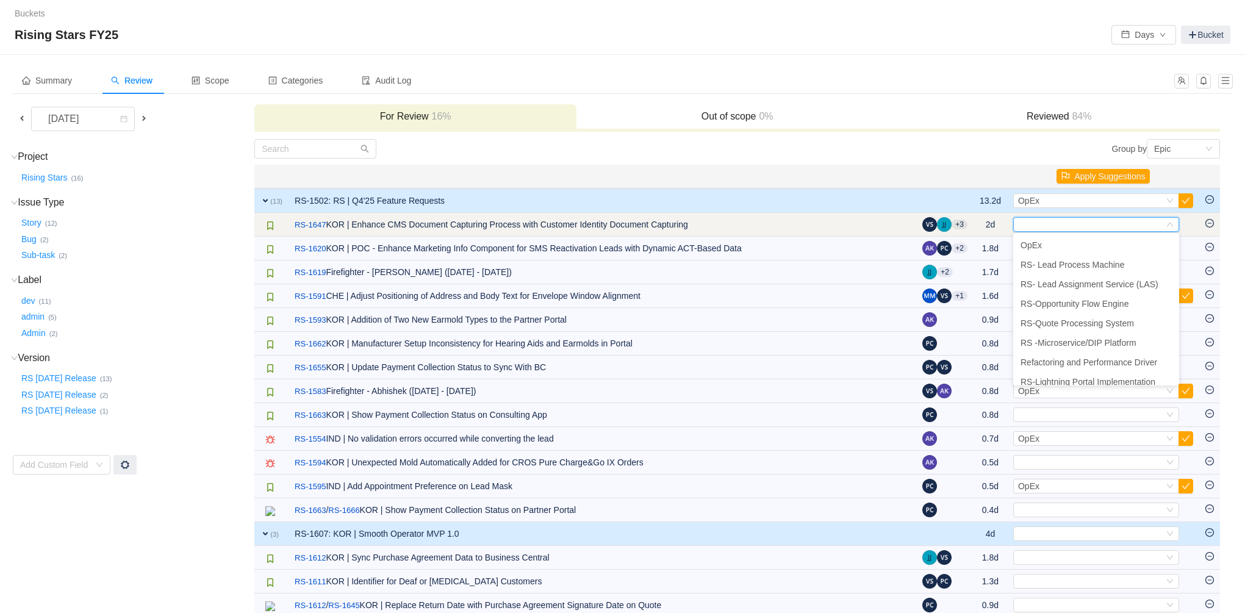
click at [1042, 223] on input at bounding box center [1091, 224] width 146 height 13
type input "CMS"
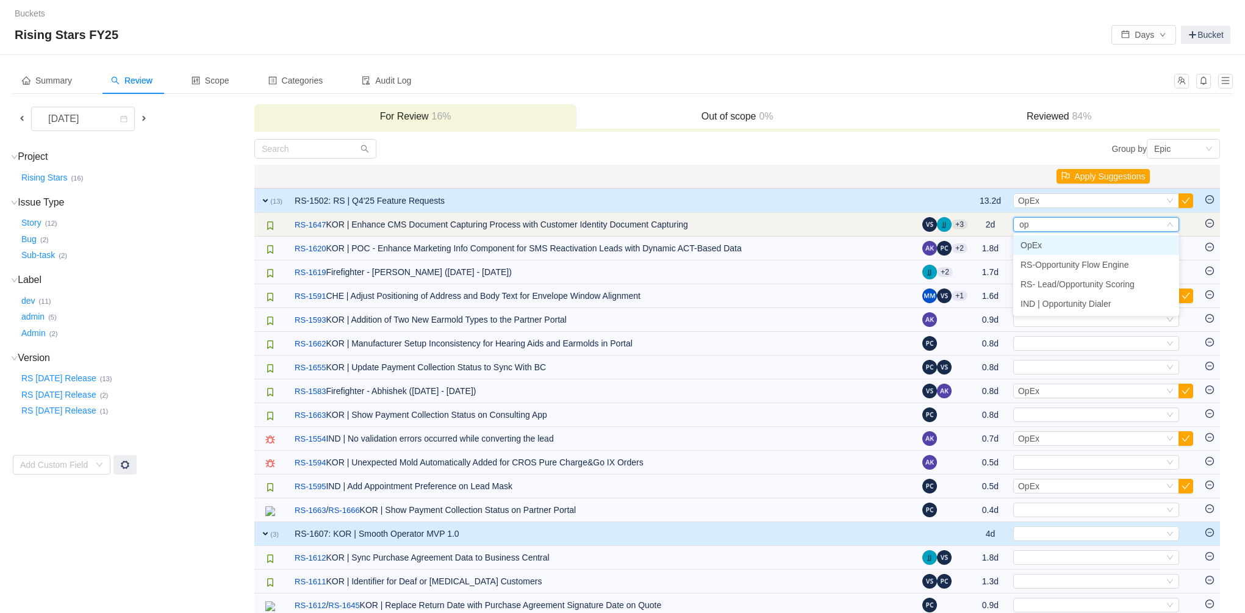
type input "opp"
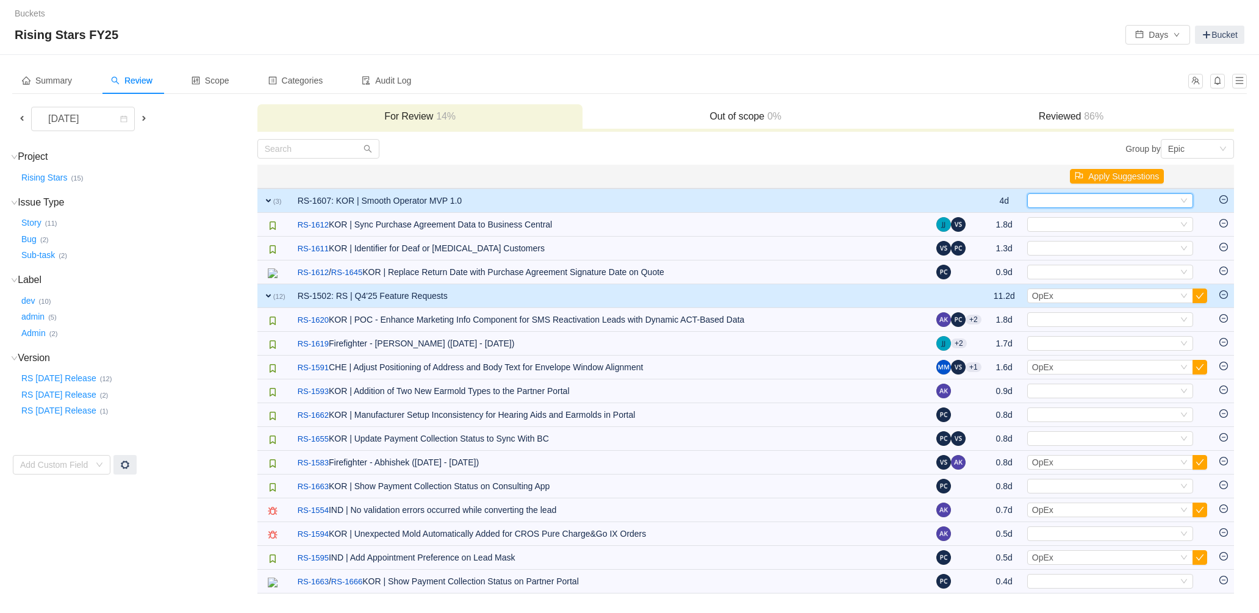
click at [1068, 203] on div "Select" at bounding box center [1105, 200] width 146 height 13
type input "opp"
click at [970, 44] on div "Rising Stars FY25 Days Bucket" at bounding box center [630, 35] width 1230 height 20
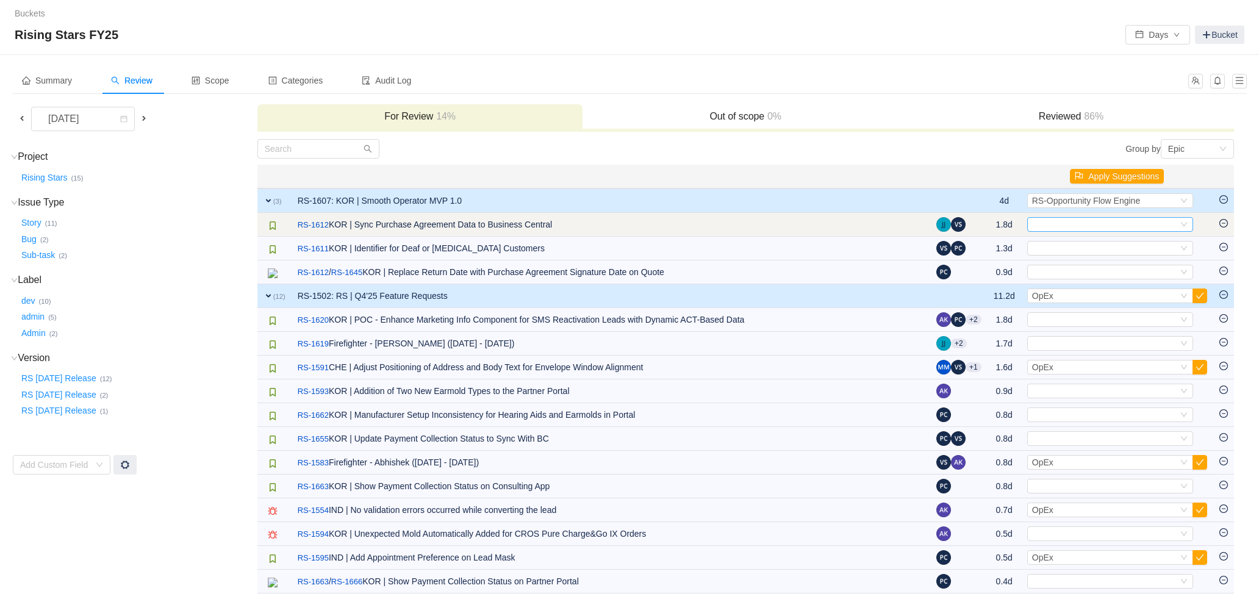
click at [1145, 231] on div "Select" at bounding box center [1110, 224] width 166 height 15
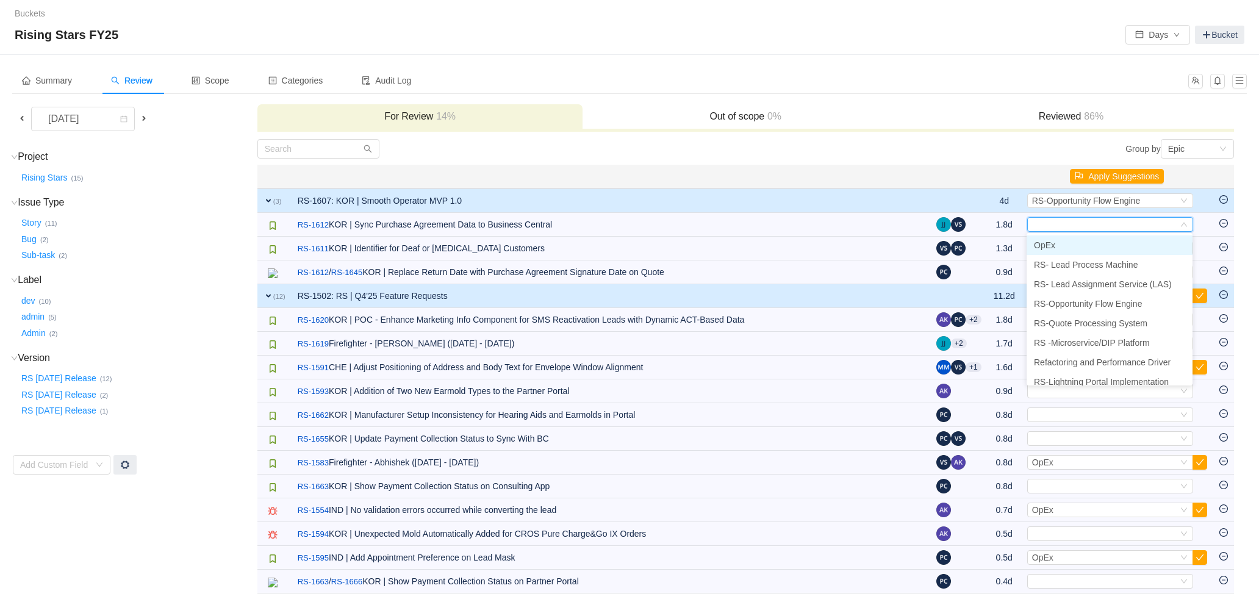
click at [978, 83] on div "Summary Review Scope Categories Audit Log" at bounding box center [596, 80] width 1169 height 27
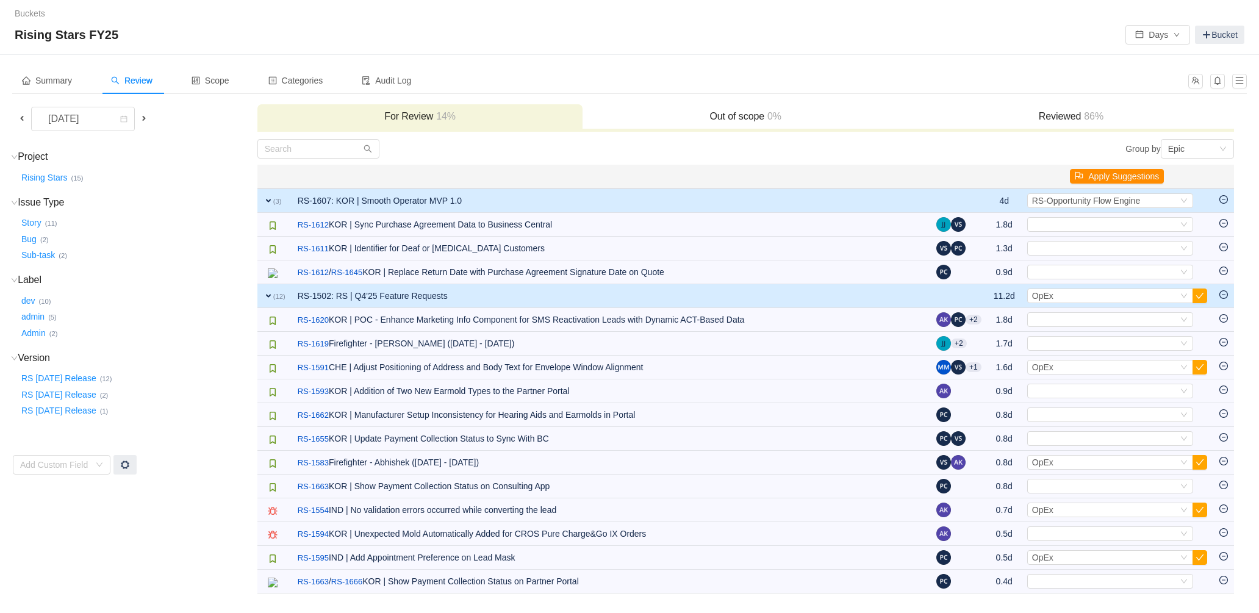
click at [1143, 179] on button "Apply Suggestions" at bounding box center [1117, 176] width 94 height 15
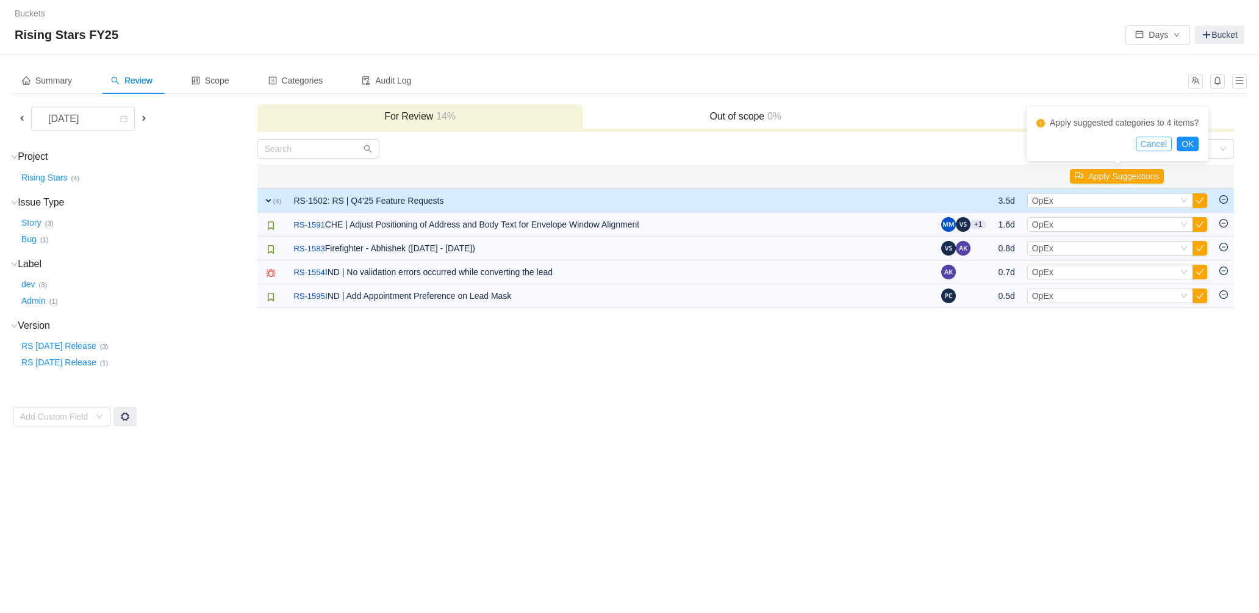
click at [1159, 145] on button "Cancel" at bounding box center [1154, 144] width 37 height 15
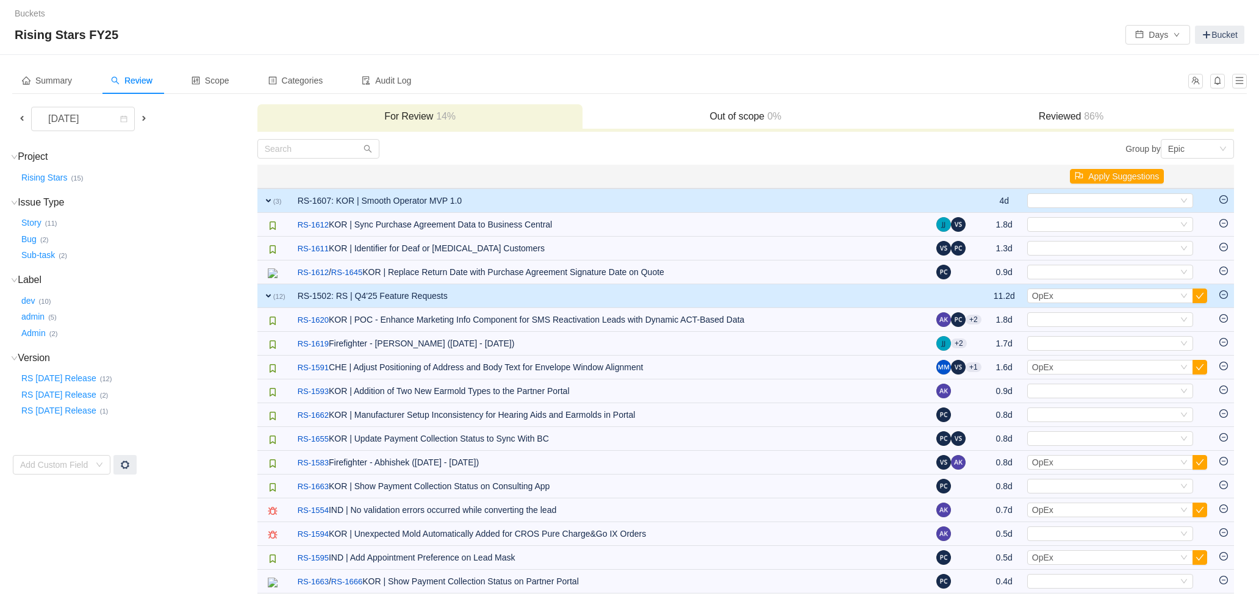
click at [1107, 210] on td "Select Out of scope" at bounding box center [1117, 201] width 192 height 24
click at [1117, 203] on div "Select" at bounding box center [1105, 200] width 146 height 13
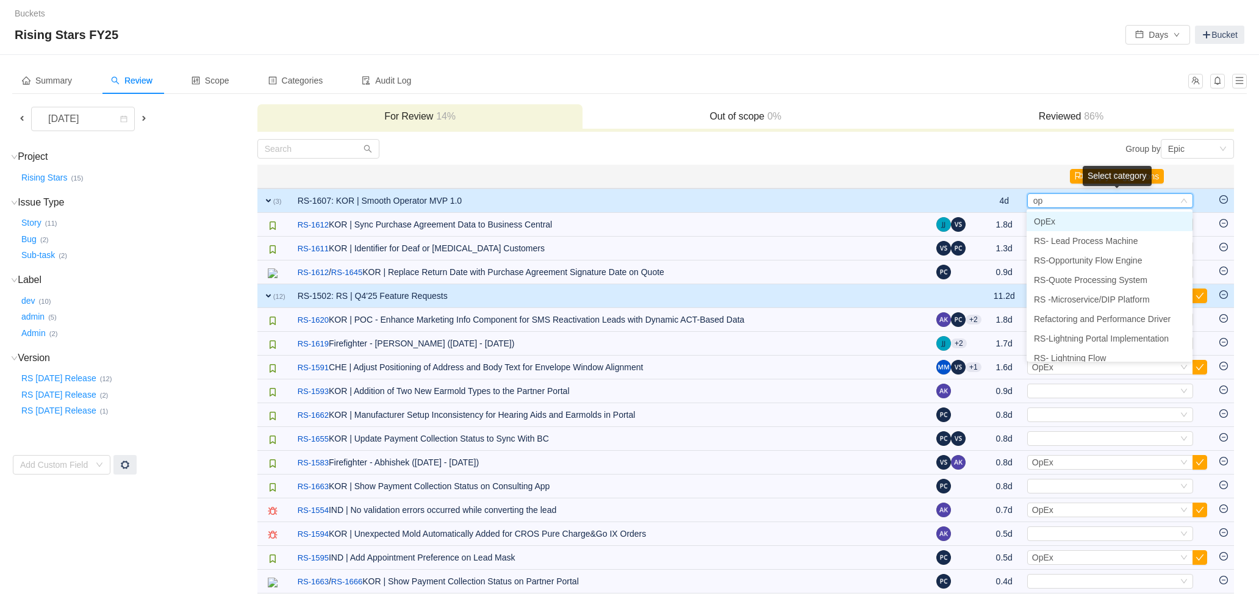
type input "opp"
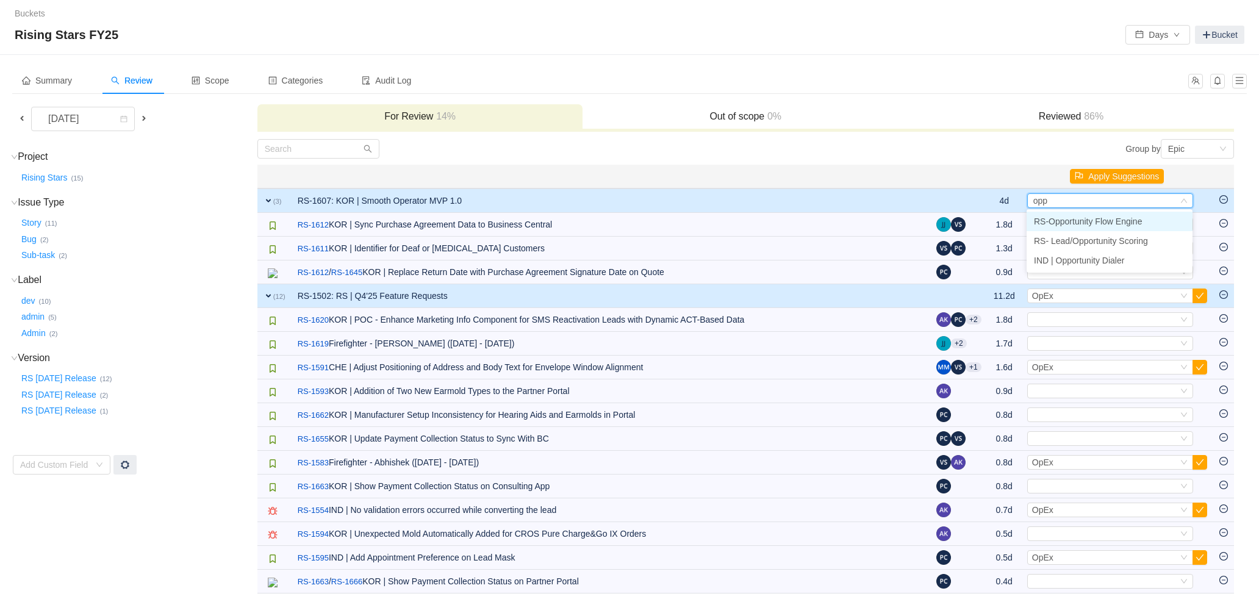
click at [1098, 217] on span "RS-Opportunity Flow Engine" at bounding box center [1088, 222] width 108 height 10
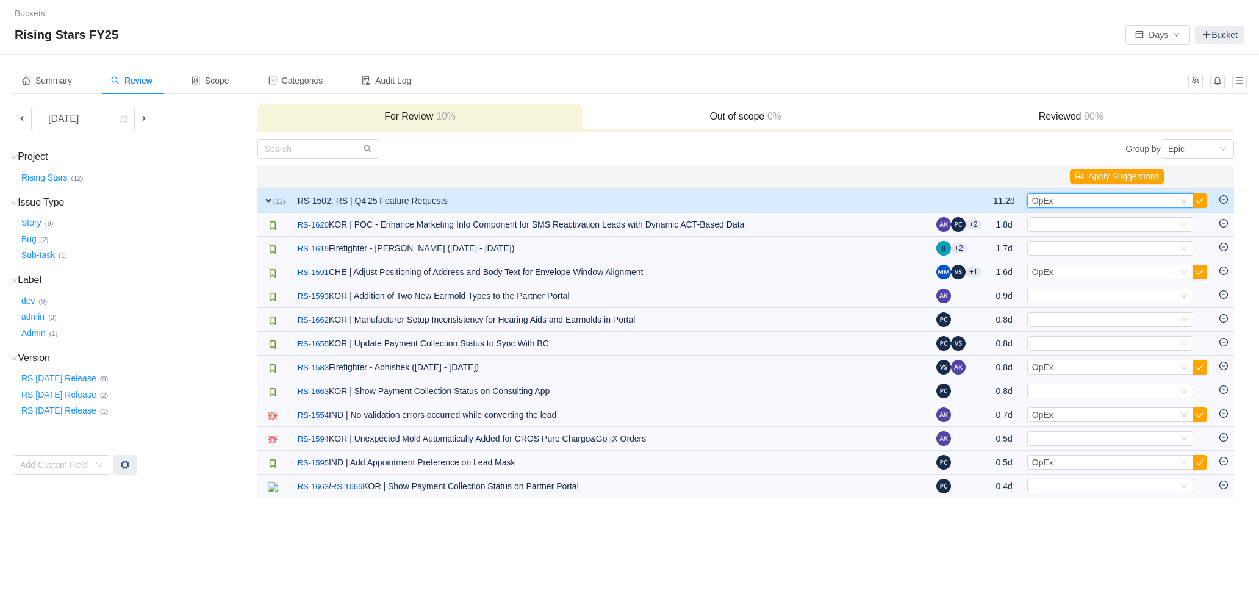
click at [1104, 203] on div "Select OpEx" at bounding box center [1105, 200] width 146 height 13
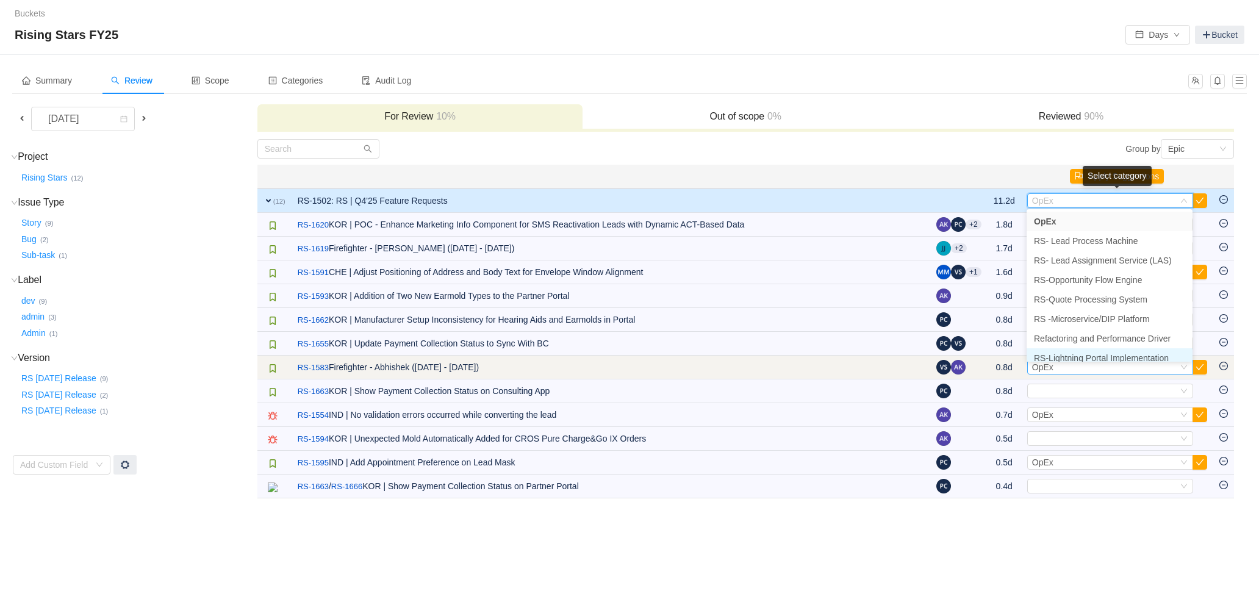
scroll to position [5, 0]
click at [1092, 370] on div "Select OpEx" at bounding box center [1105, 367] width 146 height 13
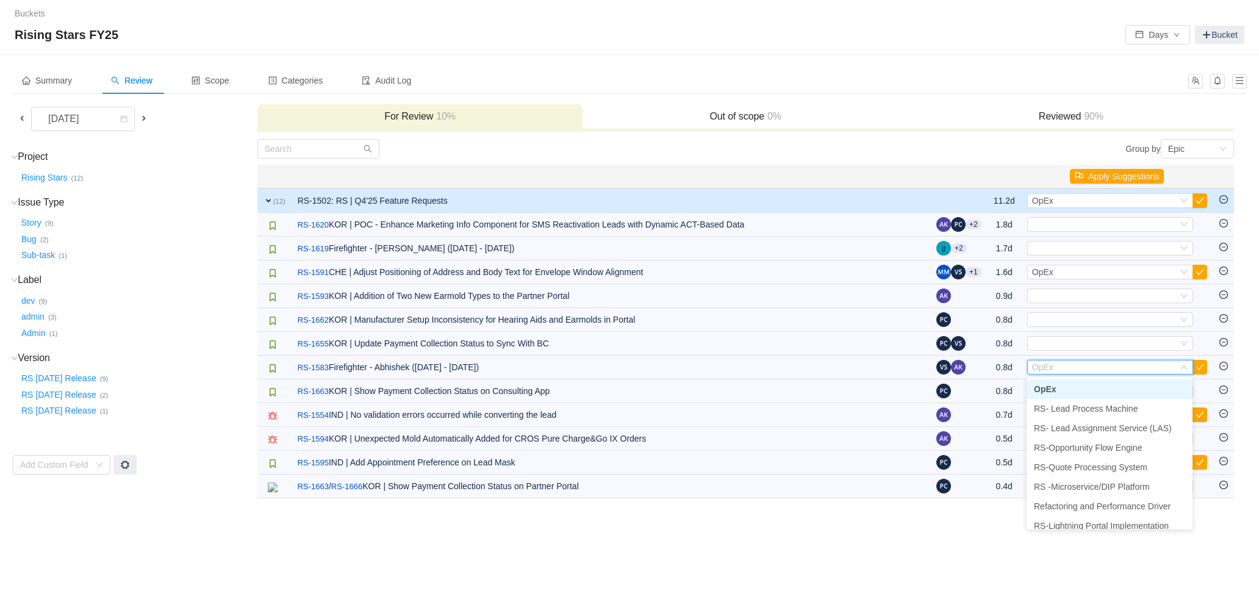
click at [1143, 387] on li "OpEx" at bounding box center [1110, 390] width 166 height 20
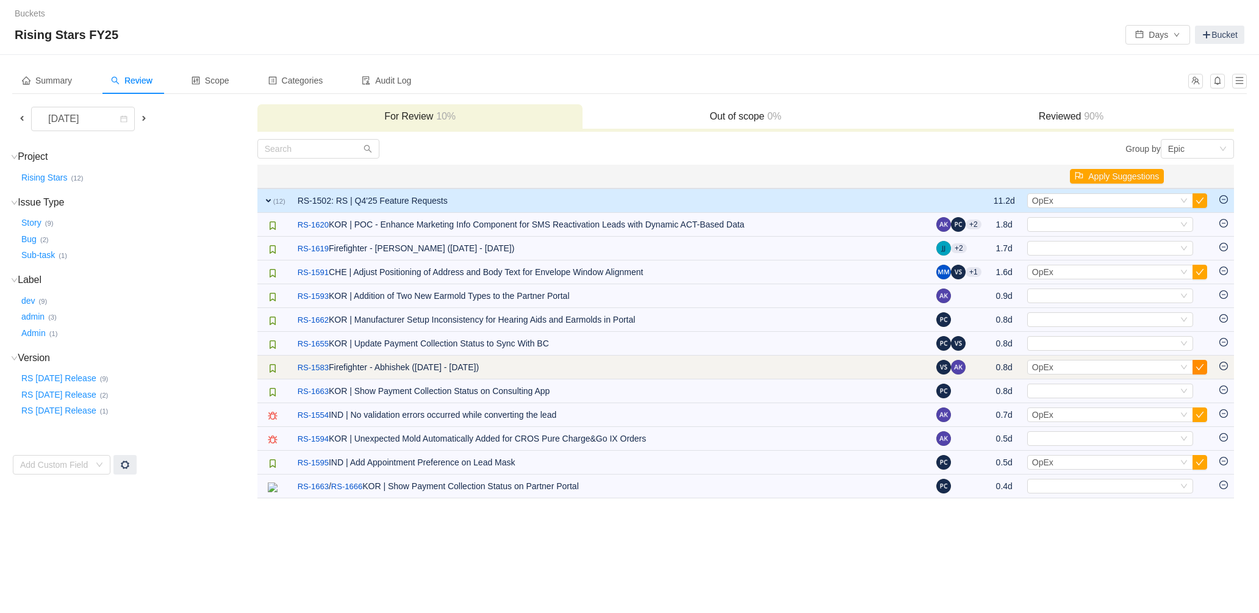
click at [1200, 372] on button "button" at bounding box center [1200, 367] width 15 height 15
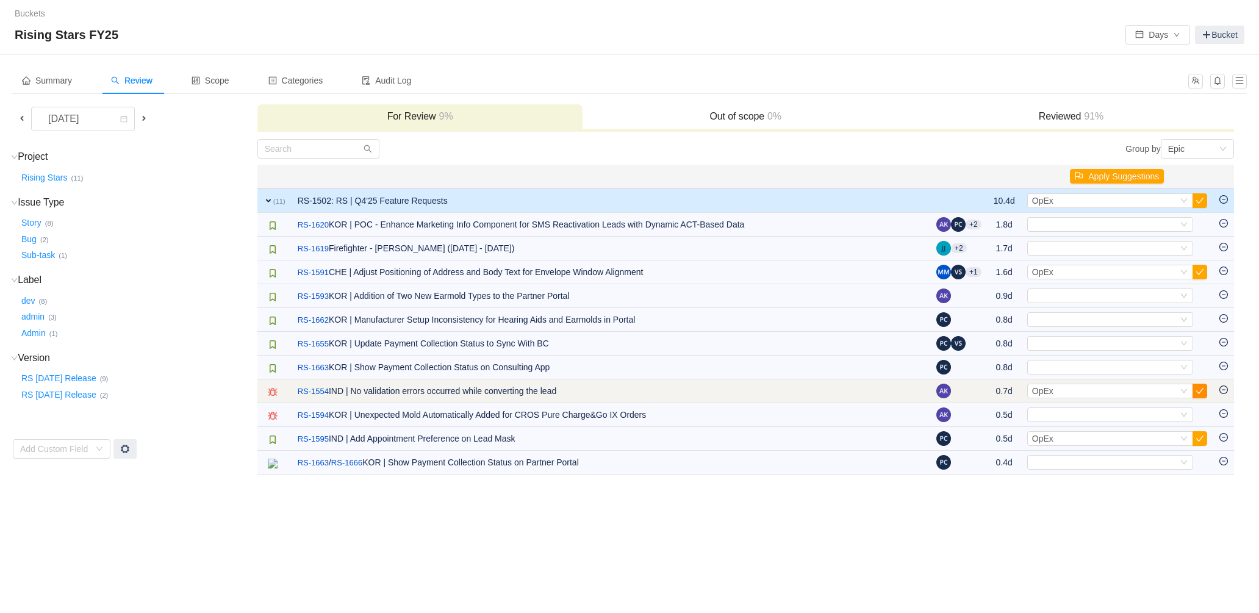
click at [1201, 387] on button "button" at bounding box center [1200, 391] width 15 height 15
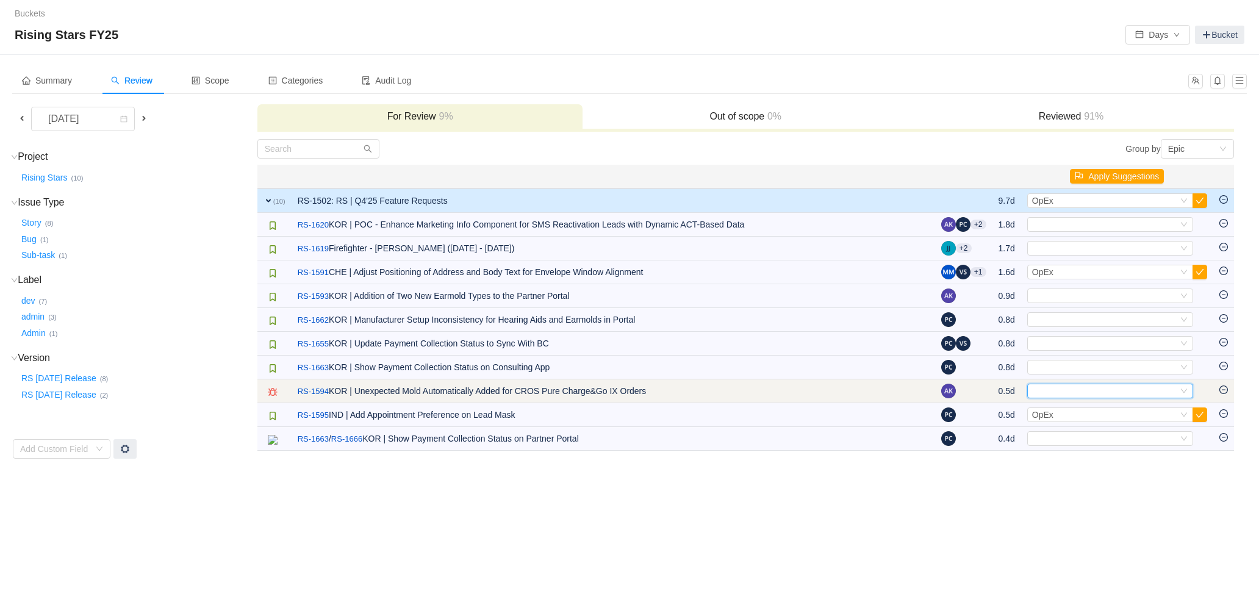
click at [1162, 390] on div "Select" at bounding box center [1105, 390] width 146 height 13
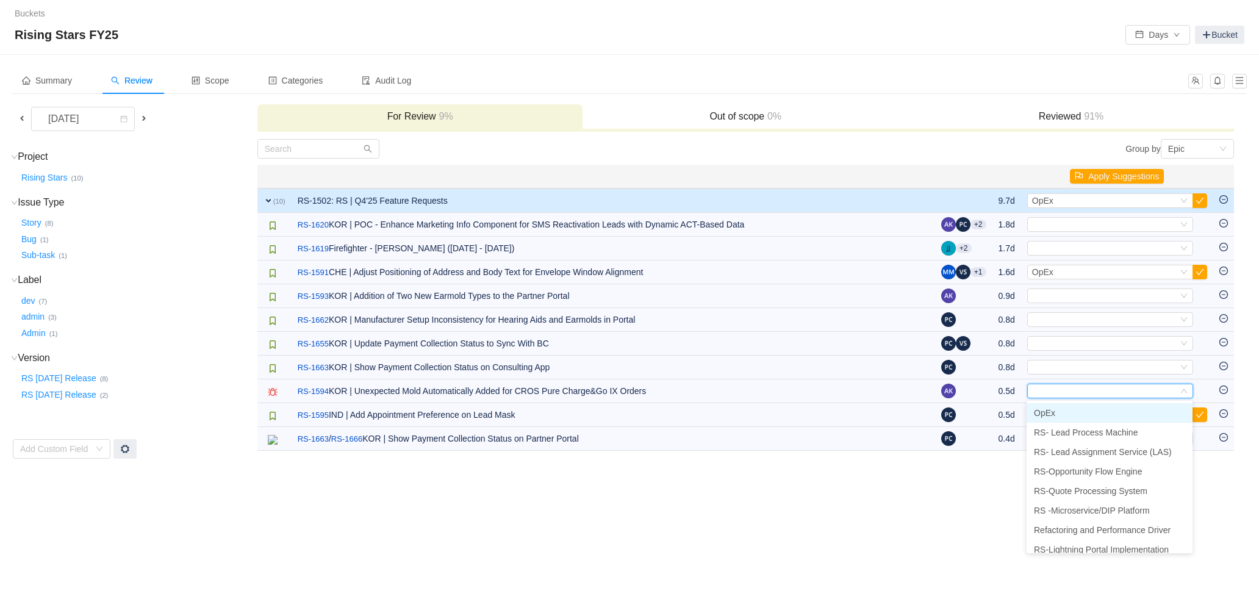
click at [1100, 411] on li "OpEx" at bounding box center [1110, 413] width 166 height 20
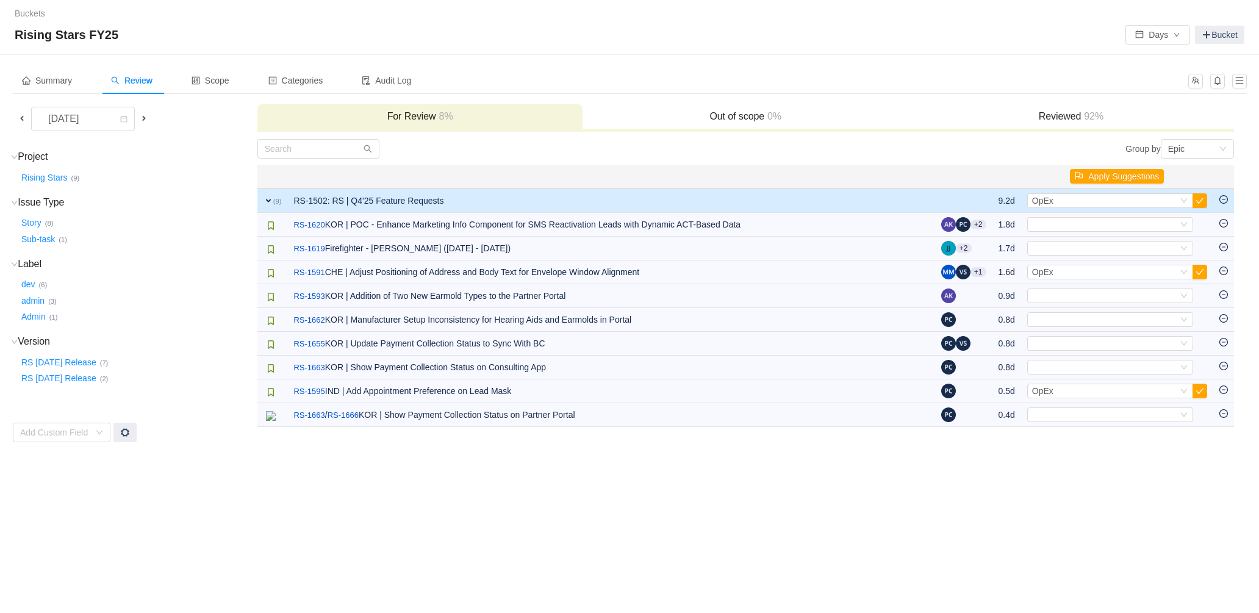
click at [193, 489] on div "Buckets / / Rising Stars FY25 Days Bucket Summary Review Scope Categories Audit…" at bounding box center [629, 306] width 1259 height 613
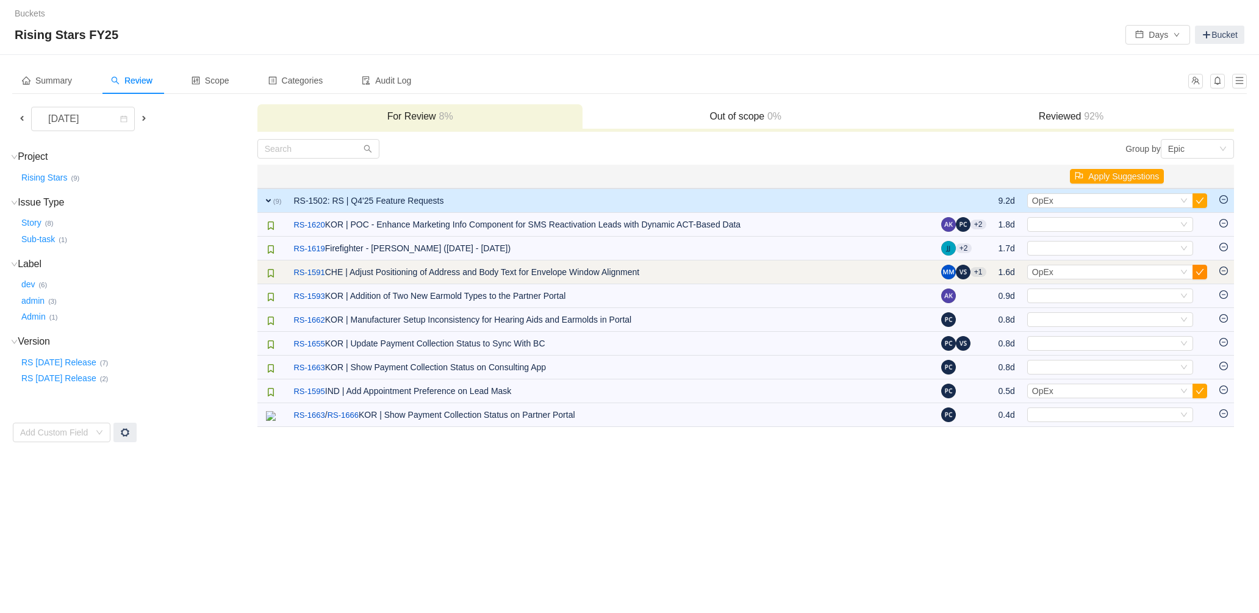
click at [1202, 271] on button "button" at bounding box center [1200, 272] width 15 height 15
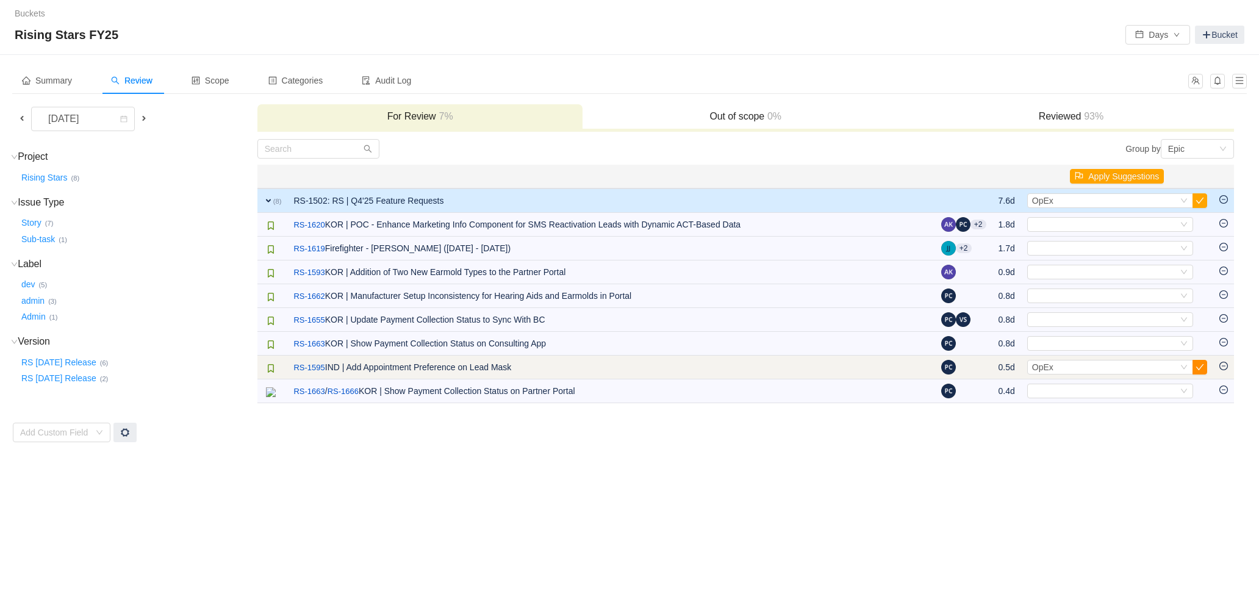
click at [1203, 367] on button "button" at bounding box center [1200, 367] width 15 height 15
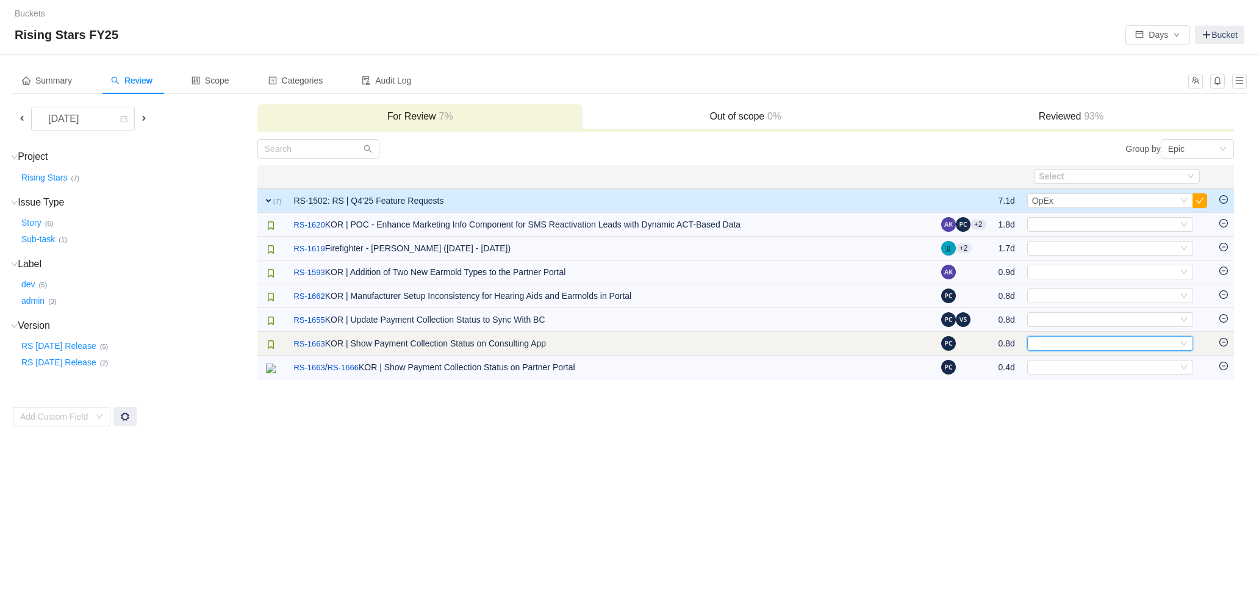
click at [1140, 337] on div "Select" at bounding box center [1105, 343] width 146 height 13
type input "mir"
type input "cmm"
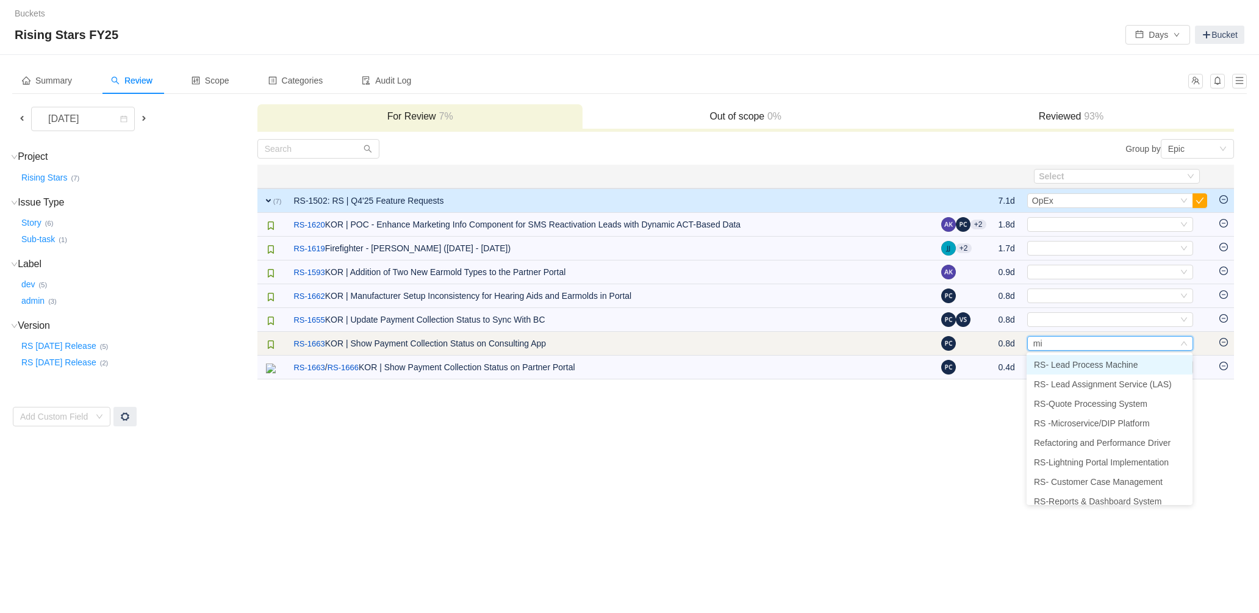
type input "mic"
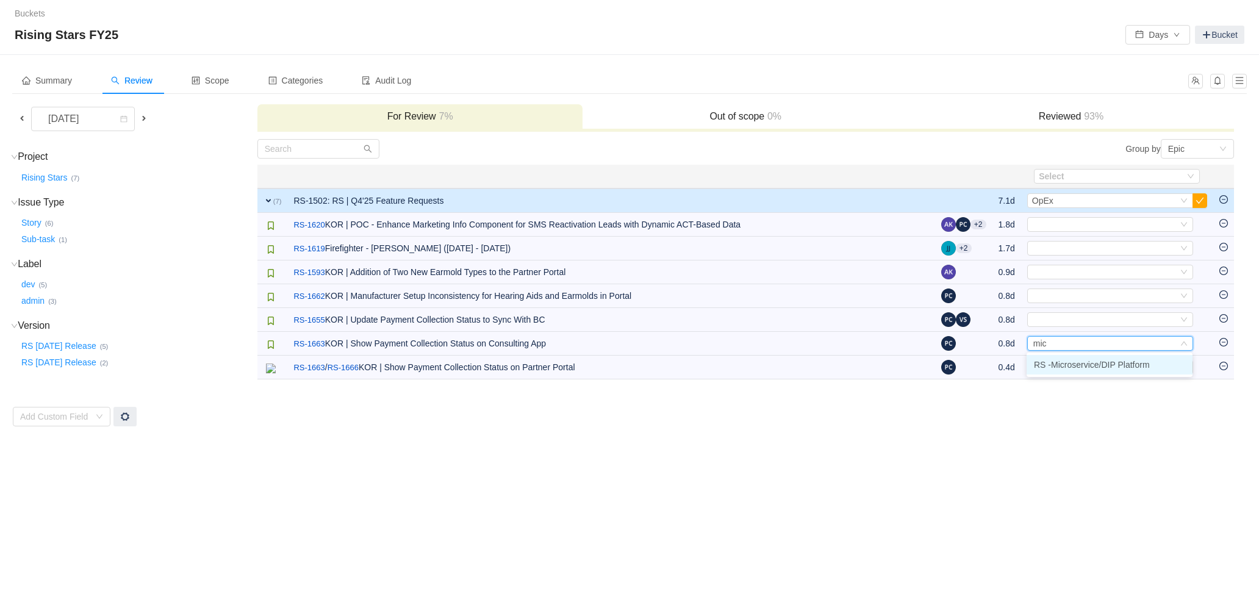
click at [1104, 364] on span "RS -Microservice/DIP Platform" at bounding box center [1092, 365] width 116 height 10
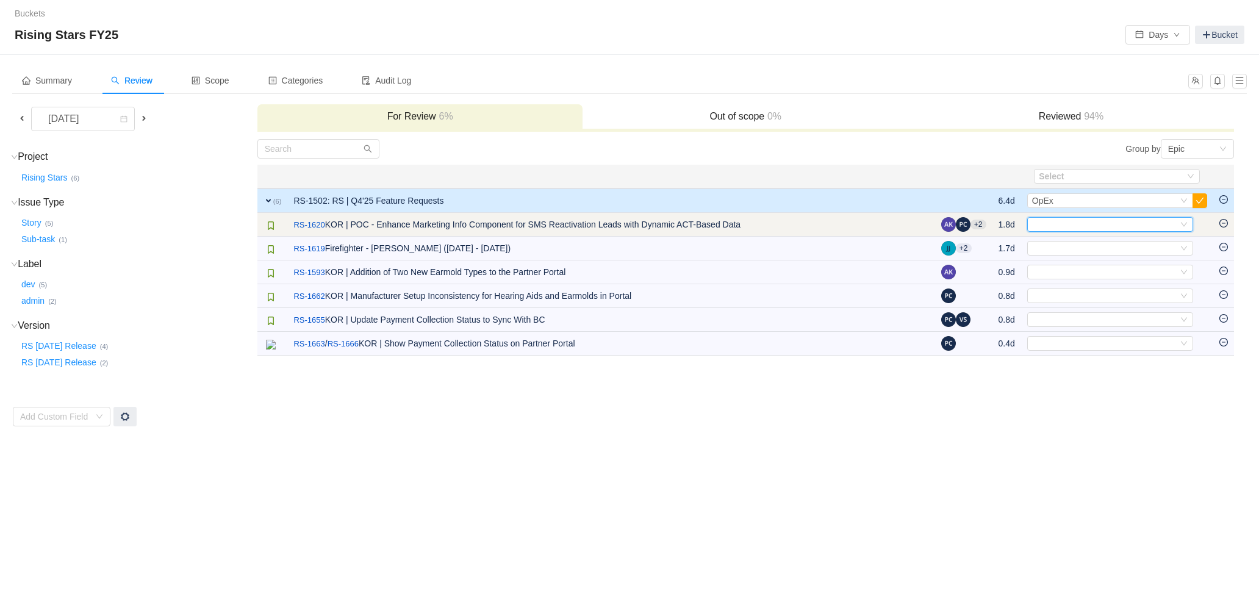
click at [1123, 226] on div "Select" at bounding box center [1105, 224] width 146 height 13
type input "mic"
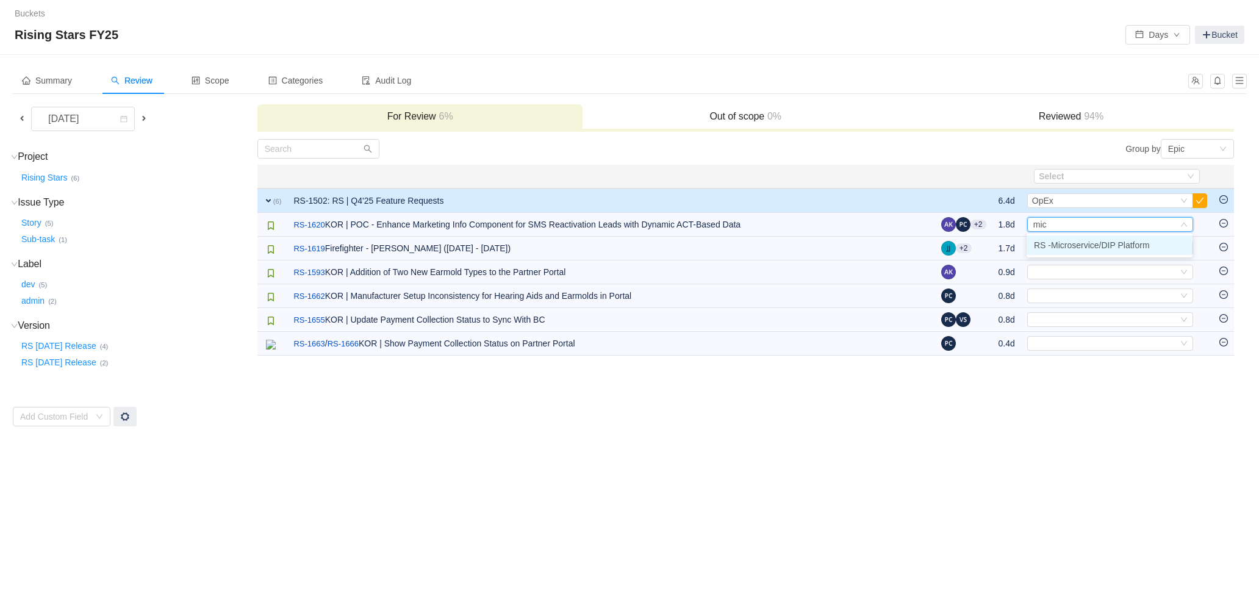
click at [1096, 250] on span "RS -Microservice/DIP Platform" at bounding box center [1092, 245] width 116 height 10
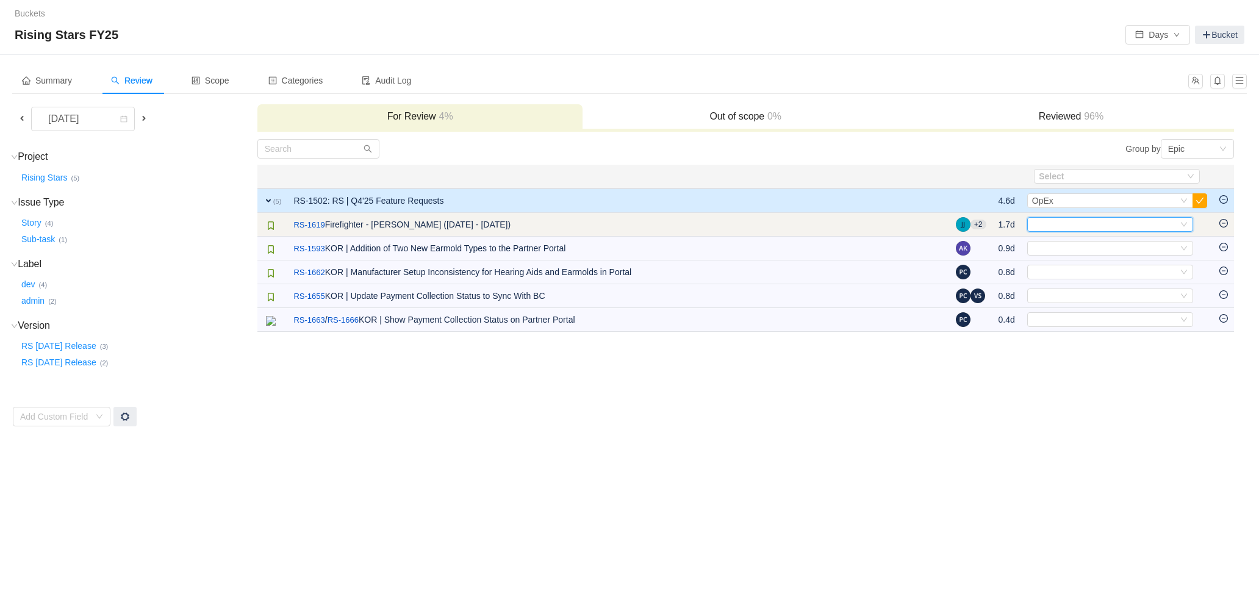
click at [1121, 223] on div "Select" at bounding box center [1105, 224] width 146 height 13
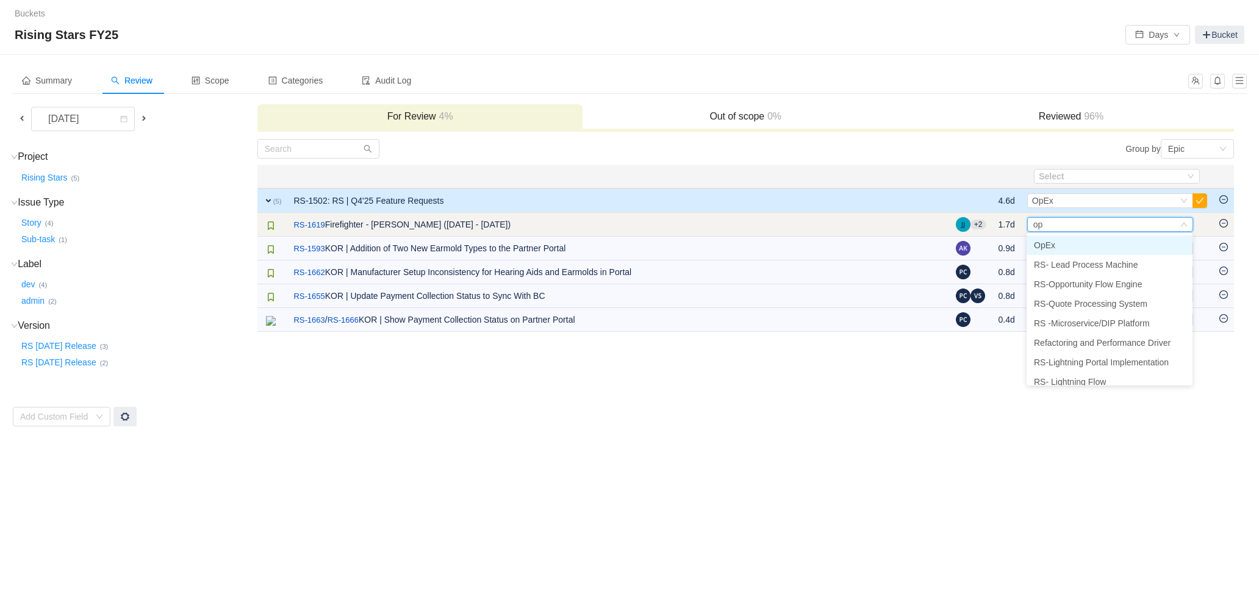
type input "ope"
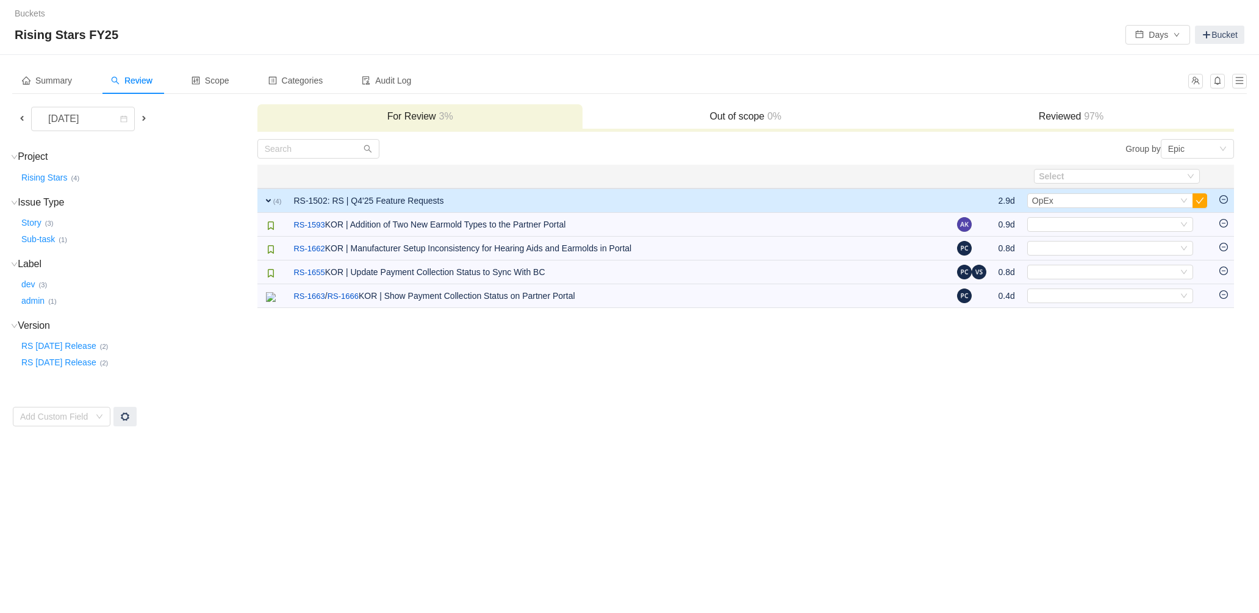
click at [223, 467] on div "Buckets / / Rising Stars FY25 Days Bucket Summary Review Scope Categories Audit…" at bounding box center [629, 306] width 1259 height 613
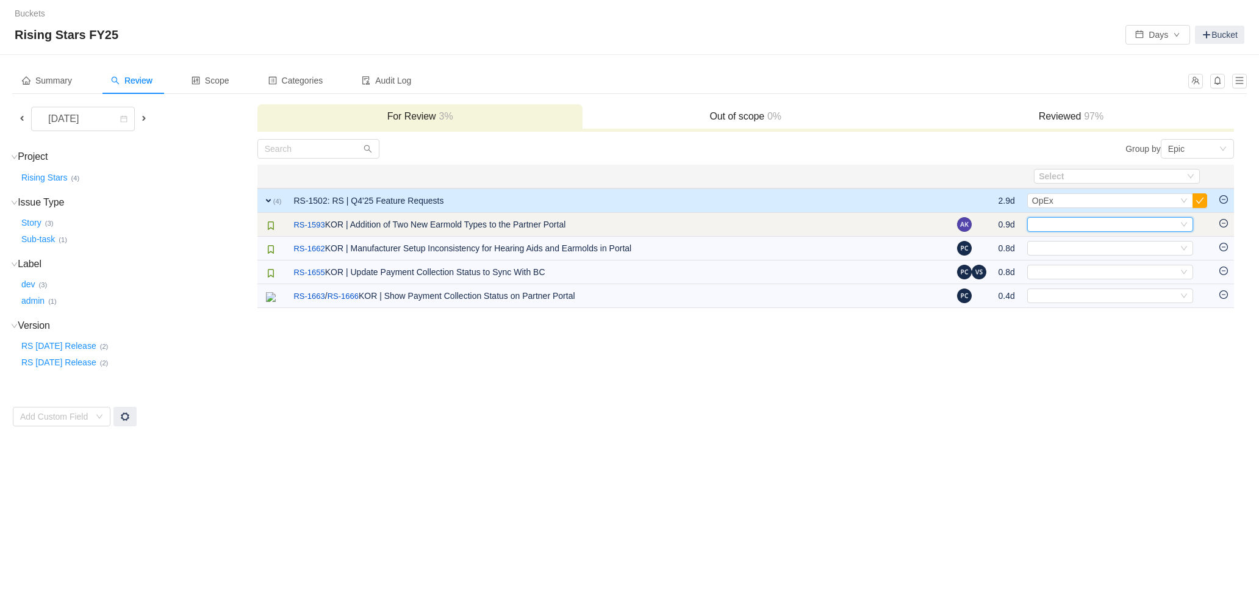
click at [1151, 226] on div "Select" at bounding box center [1105, 224] width 146 height 13
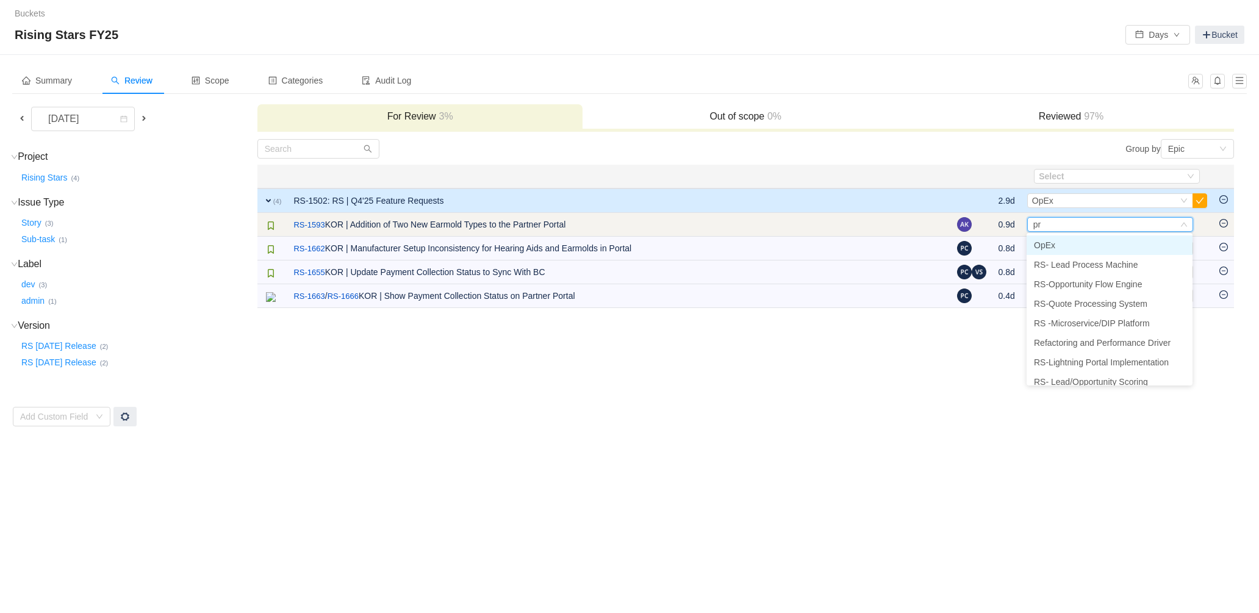
type input "pro"
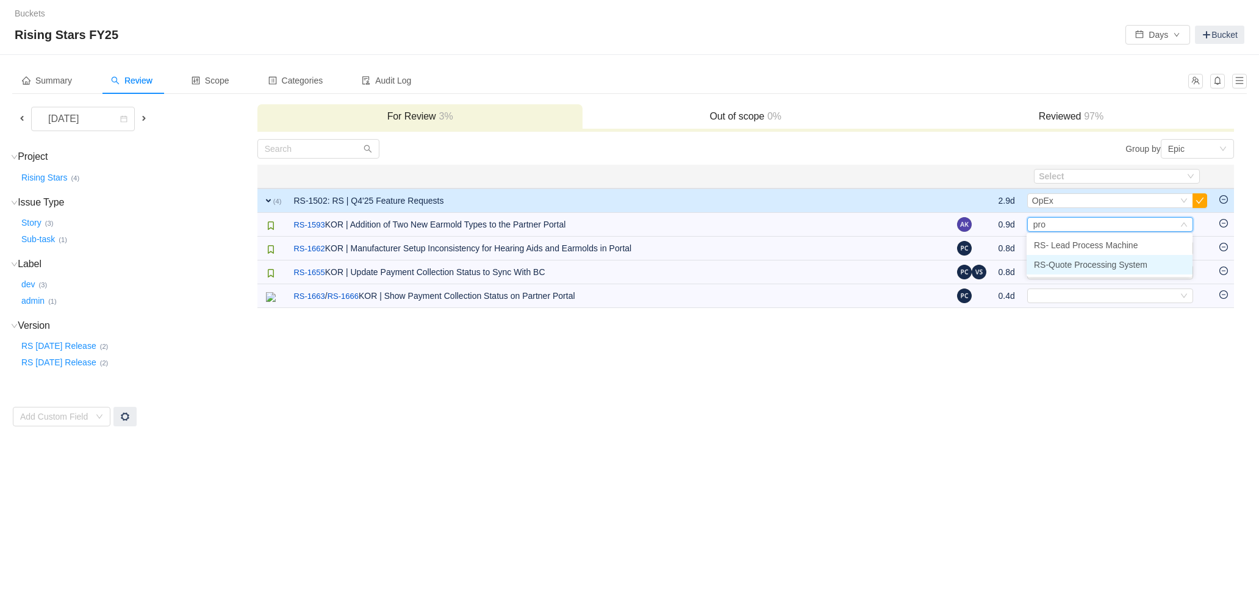
click at [1120, 265] on span "RS-Quote Processing System" at bounding box center [1090, 265] width 113 height 10
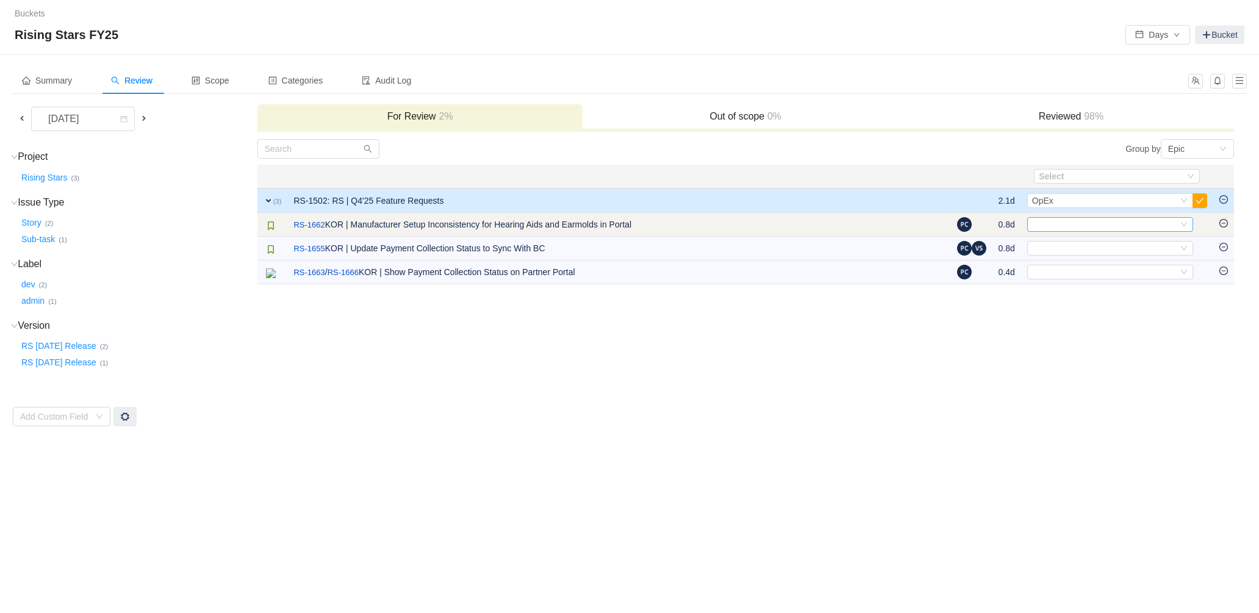
click at [1095, 223] on div "Select" at bounding box center [1105, 224] width 146 height 13
type input "quo"
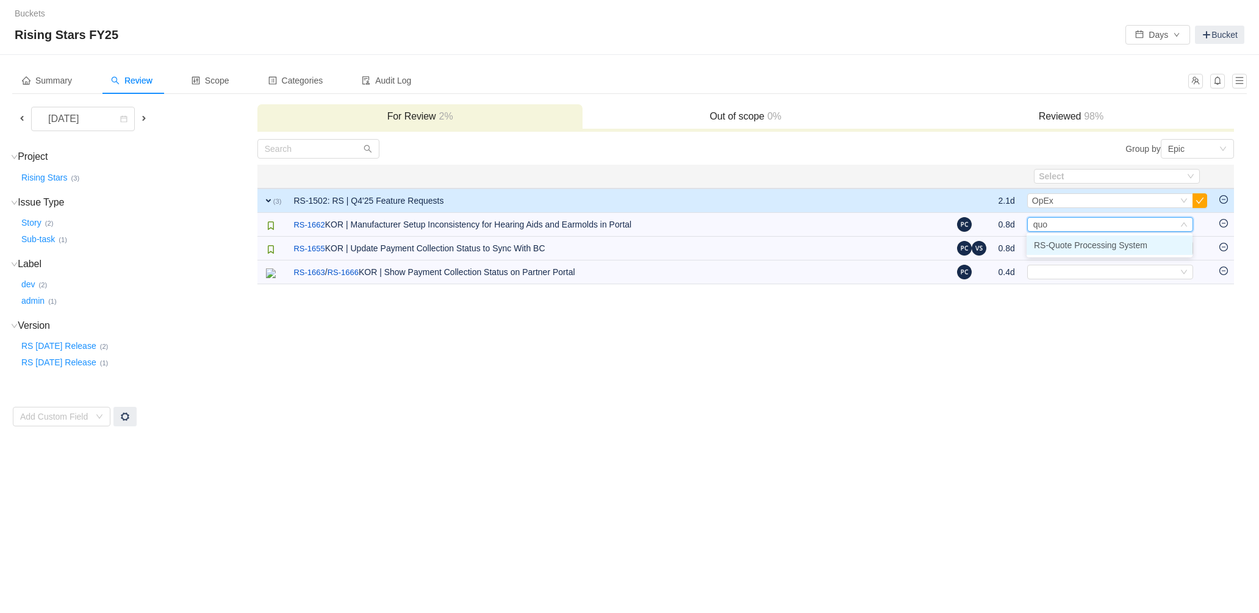
click at [1084, 244] on span "RS-Quote Processing System" at bounding box center [1090, 245] width 113 height 10
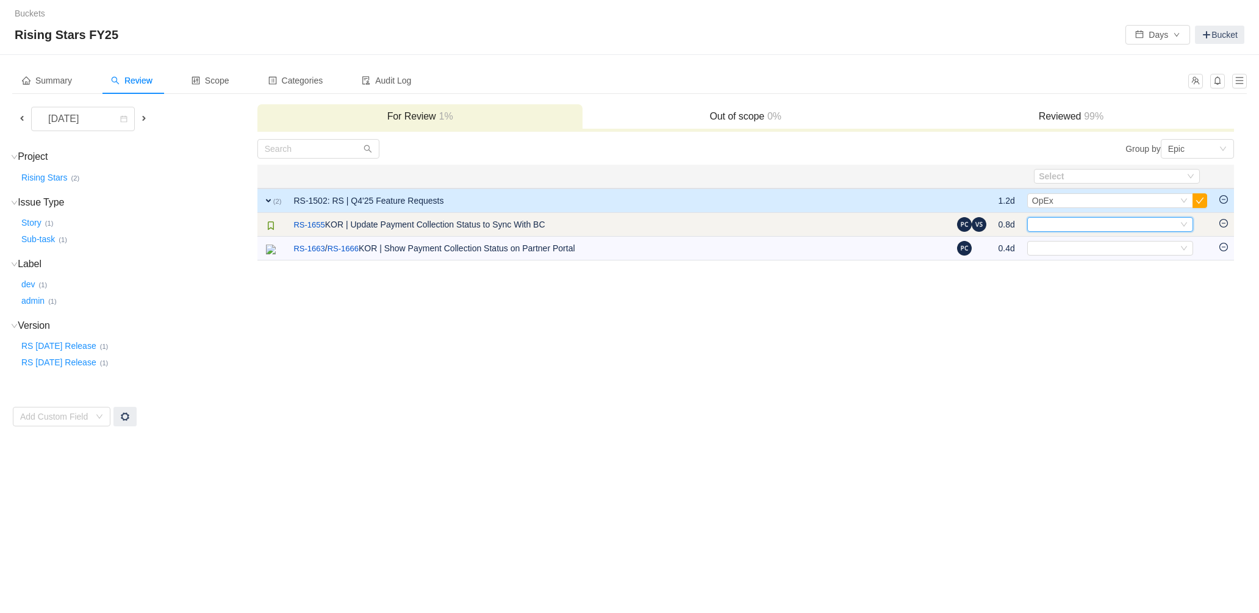
click at [1093, 226] on div "Select" at bounding box center [1105, 224] width 146 height 13
type input "dip"
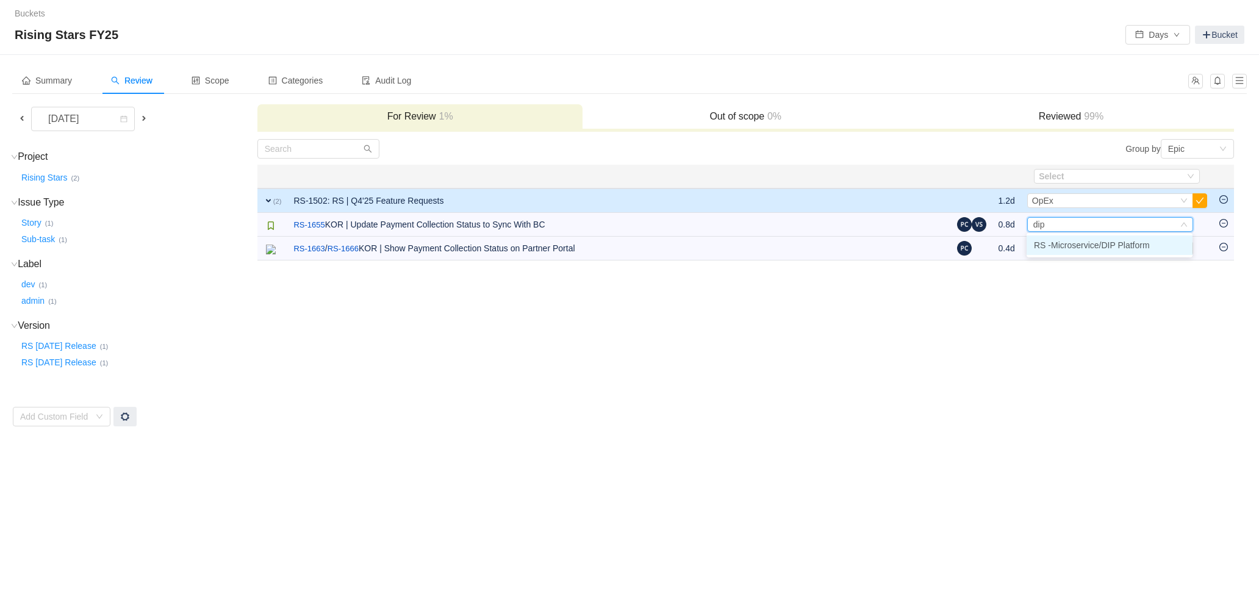
click at [1090, 249] on span "RS -Microservice/DIP Platform" at bounding box center [1092, 245] width 116 height 10
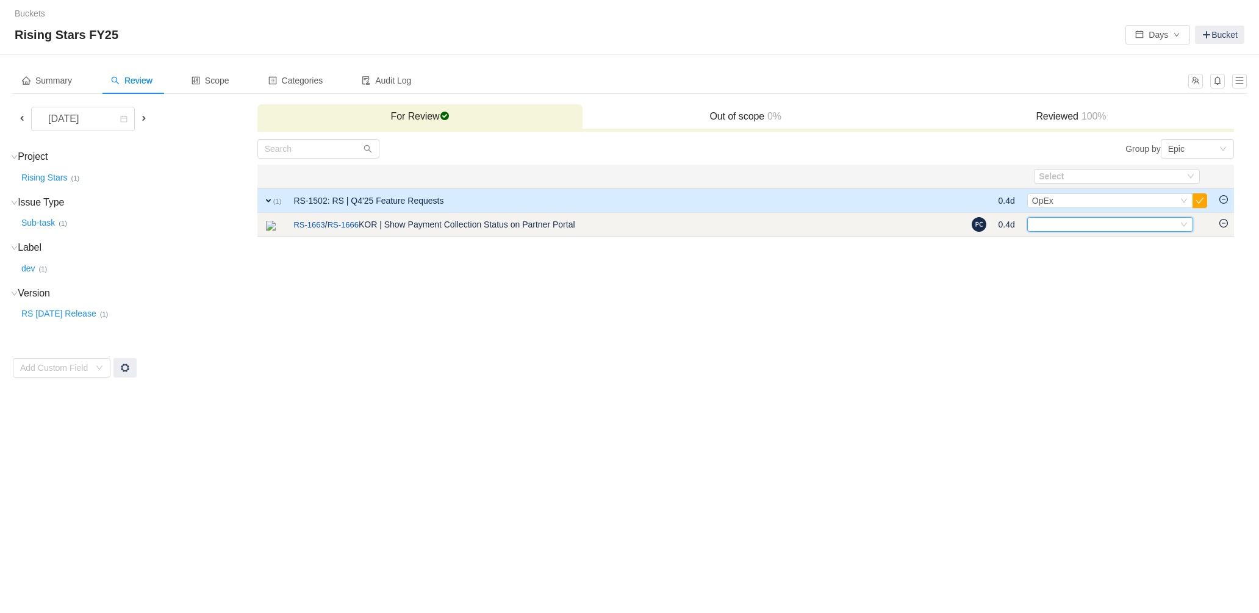
click at [1104, 221] on div "Select" at bounding box center [1105, 224] width 146 height 13
type input "porta"
click at [1057, 222] on span "RS-Lightning Portal Implementation" at bounding box center [1099, 225] width 135 height 10
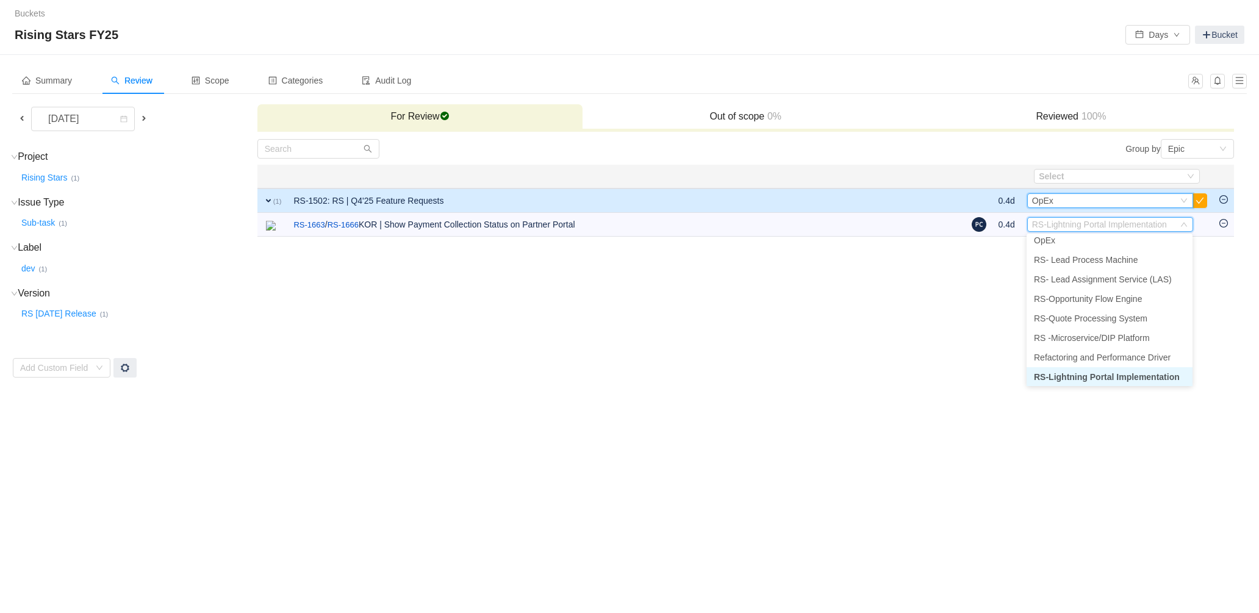
click at [1070, 200] on div "Select OpEx" at bounding box center [1105, 200] width 146 height 13
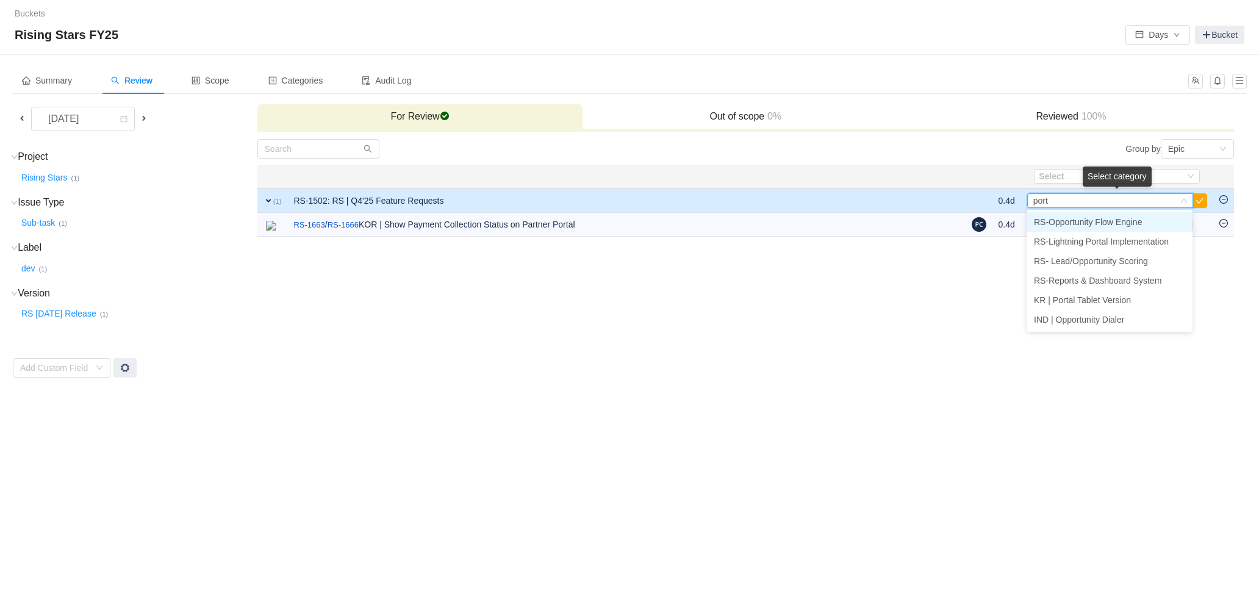
type input "porta"
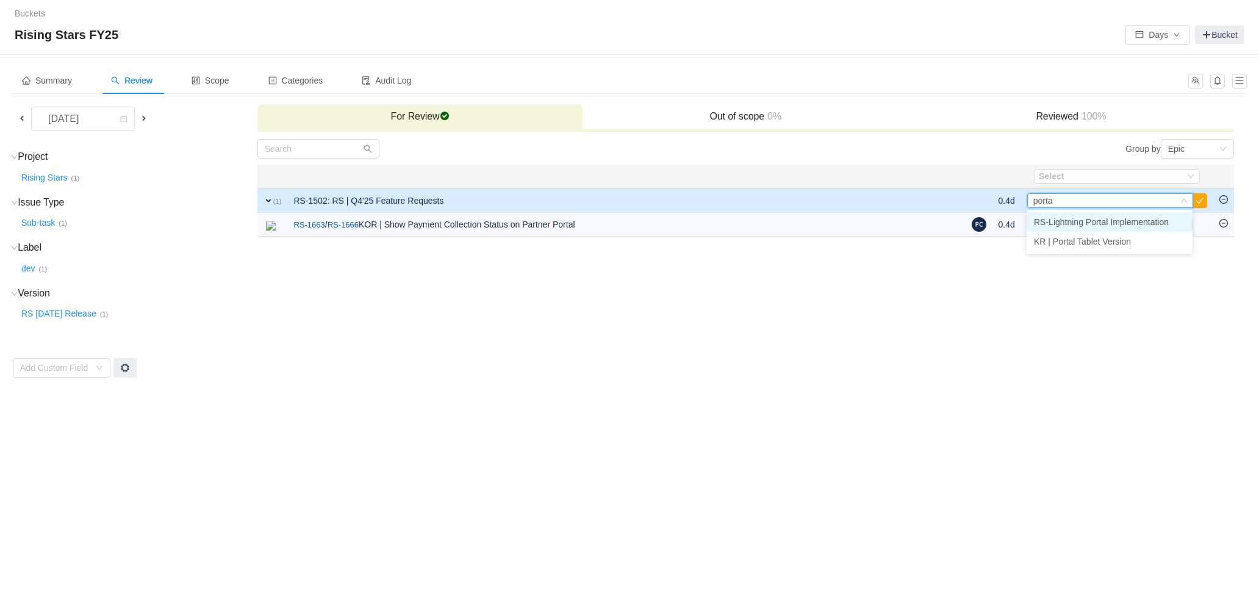
click at [1078, 225] on span "RS-Lightning Portal Implementation" at bounding box center [1101, 222] width 135 height 10
